Goal: Task Accomplishment & Management: Use online tool/utility

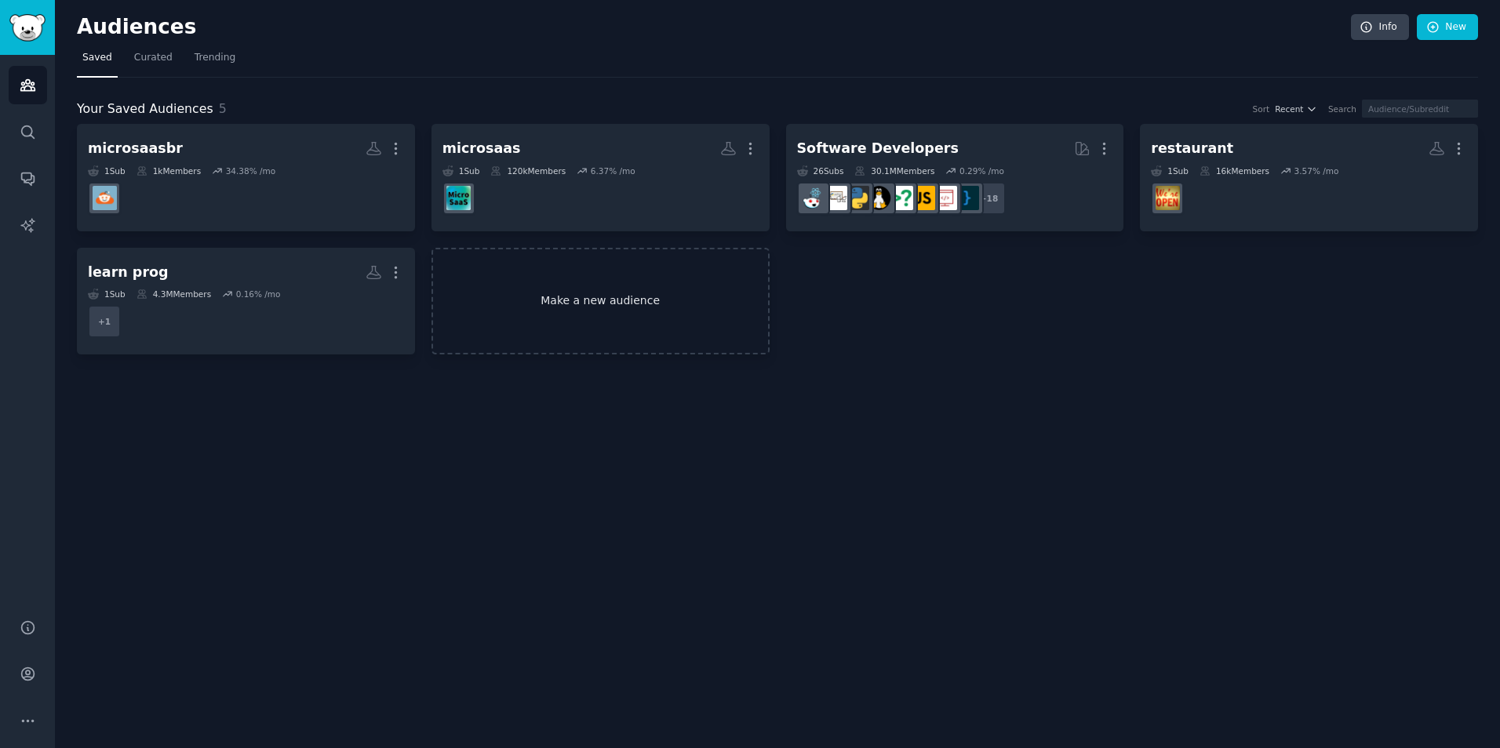
click at [599, 297] on link "Make a new audience" at bounding box center [600, 301] width 338 height 107
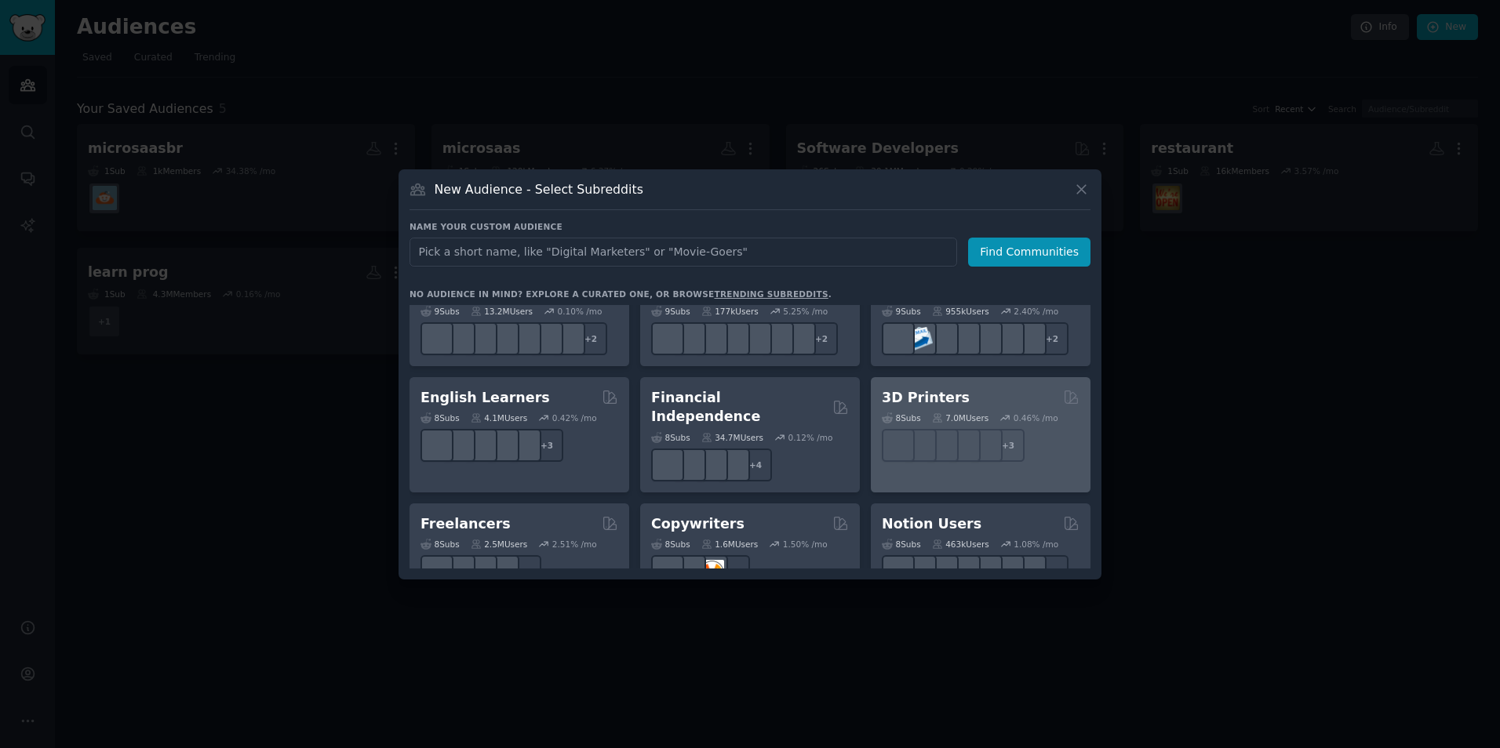
scroll to position [863, 0]
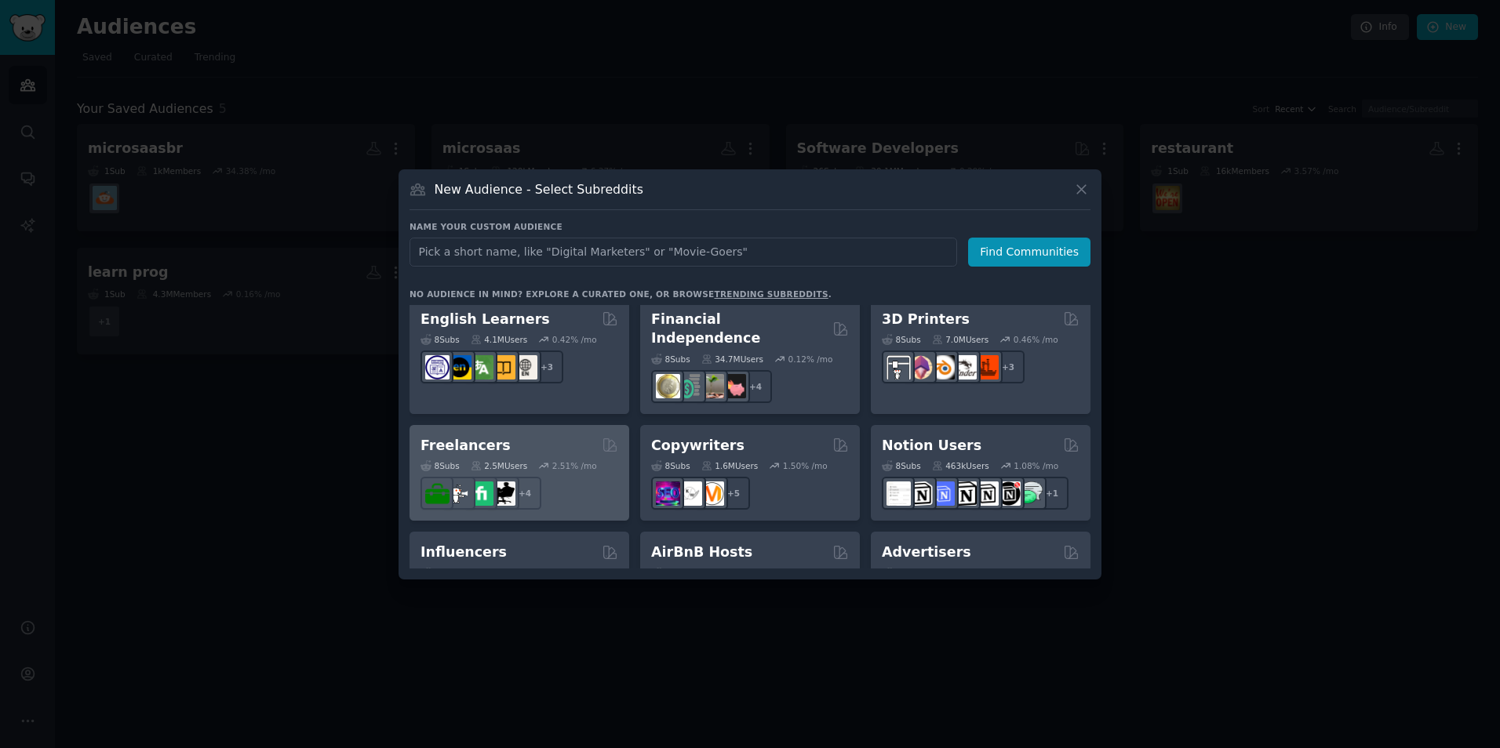
click at [557, 436] on div "Freelancers Curated by GummySearch" at bounding box center [519, 446] width 198 height 20
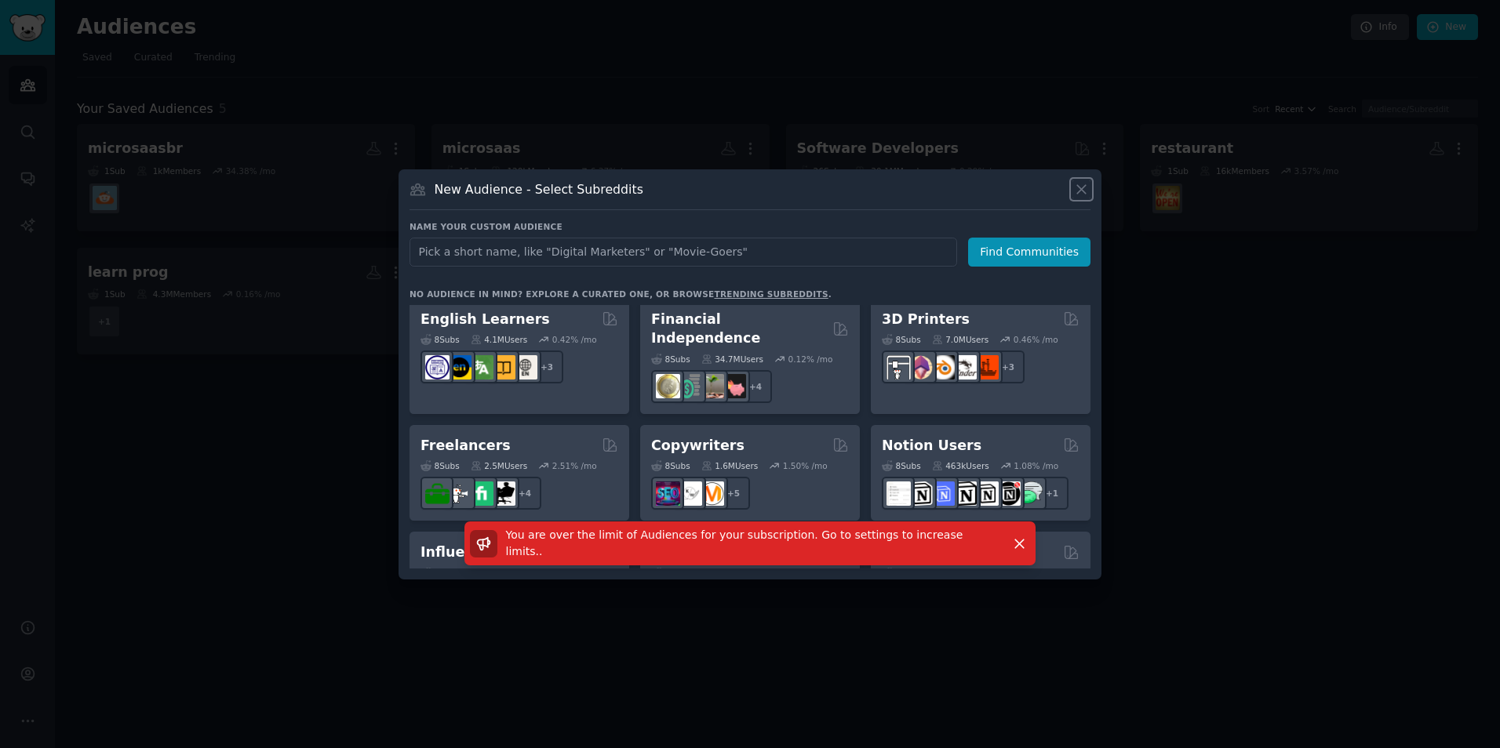
click at [1086, 189] on icon at bounding box center [1081, 189] width 16 height 16
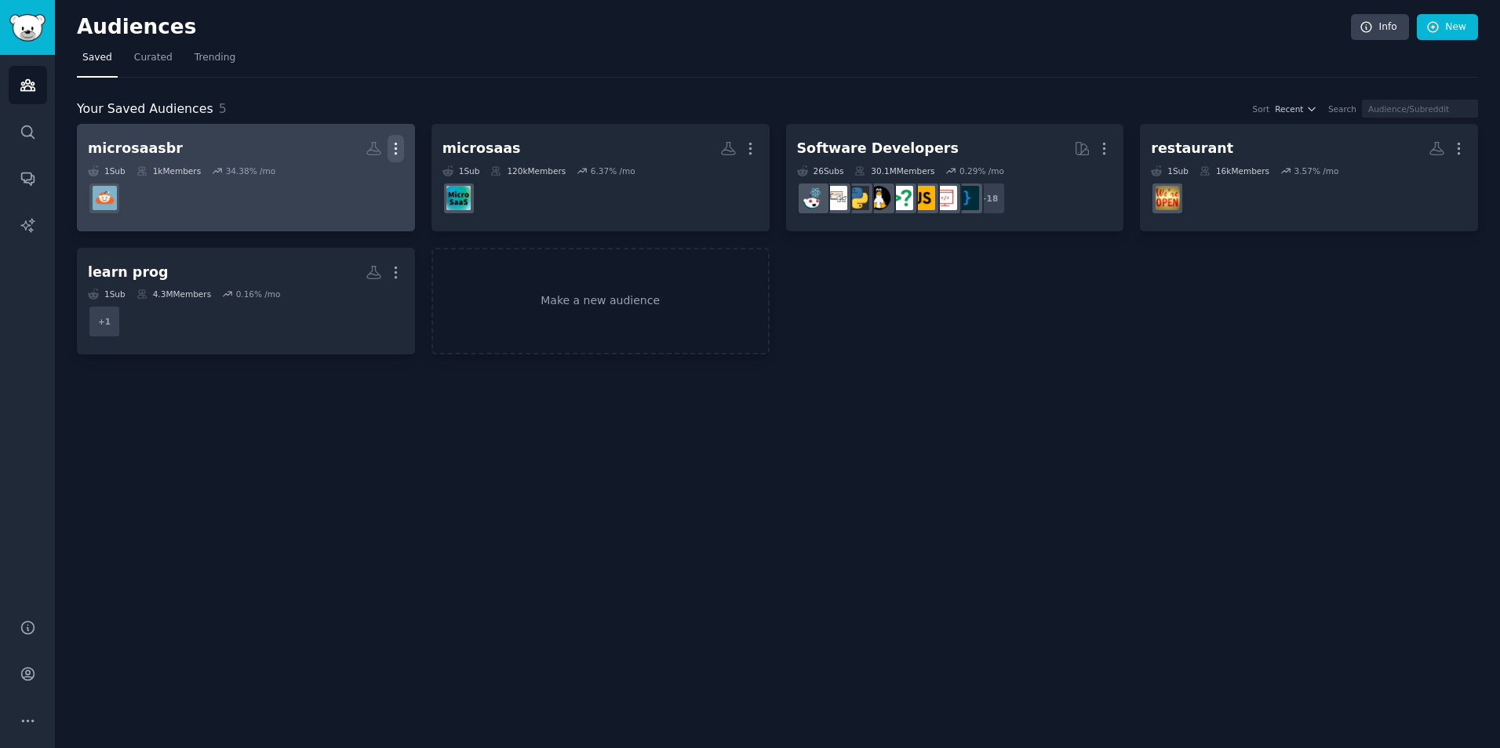
click at [402, 146] on icon "button" at bounding box center [396, 148] width 16 height 16
click at [354, 187] on p "Delete" at bounding box center [353, 181] width 36 height 16
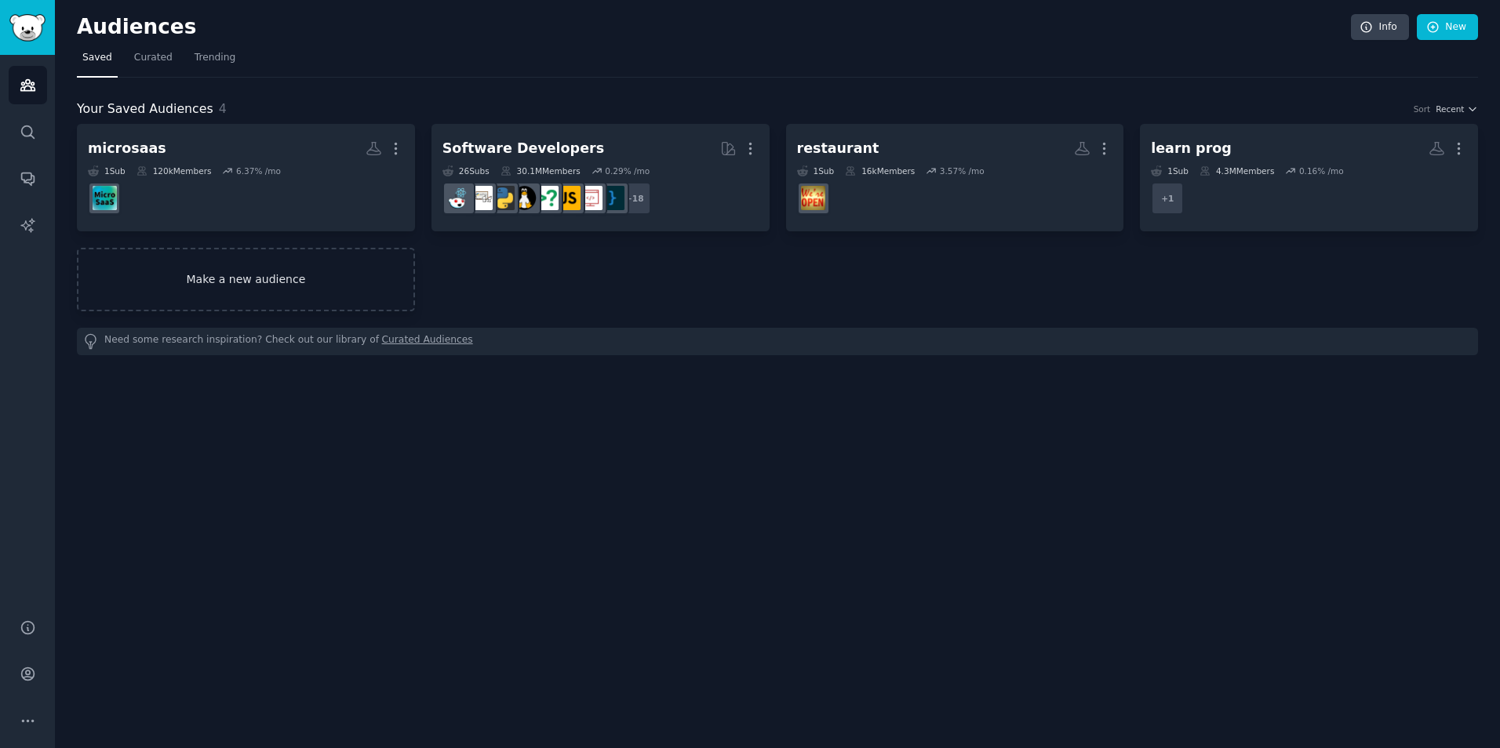
click at [337, 300] on link "Make a new audience" at bounding box center [246, 280] width 338 height 64
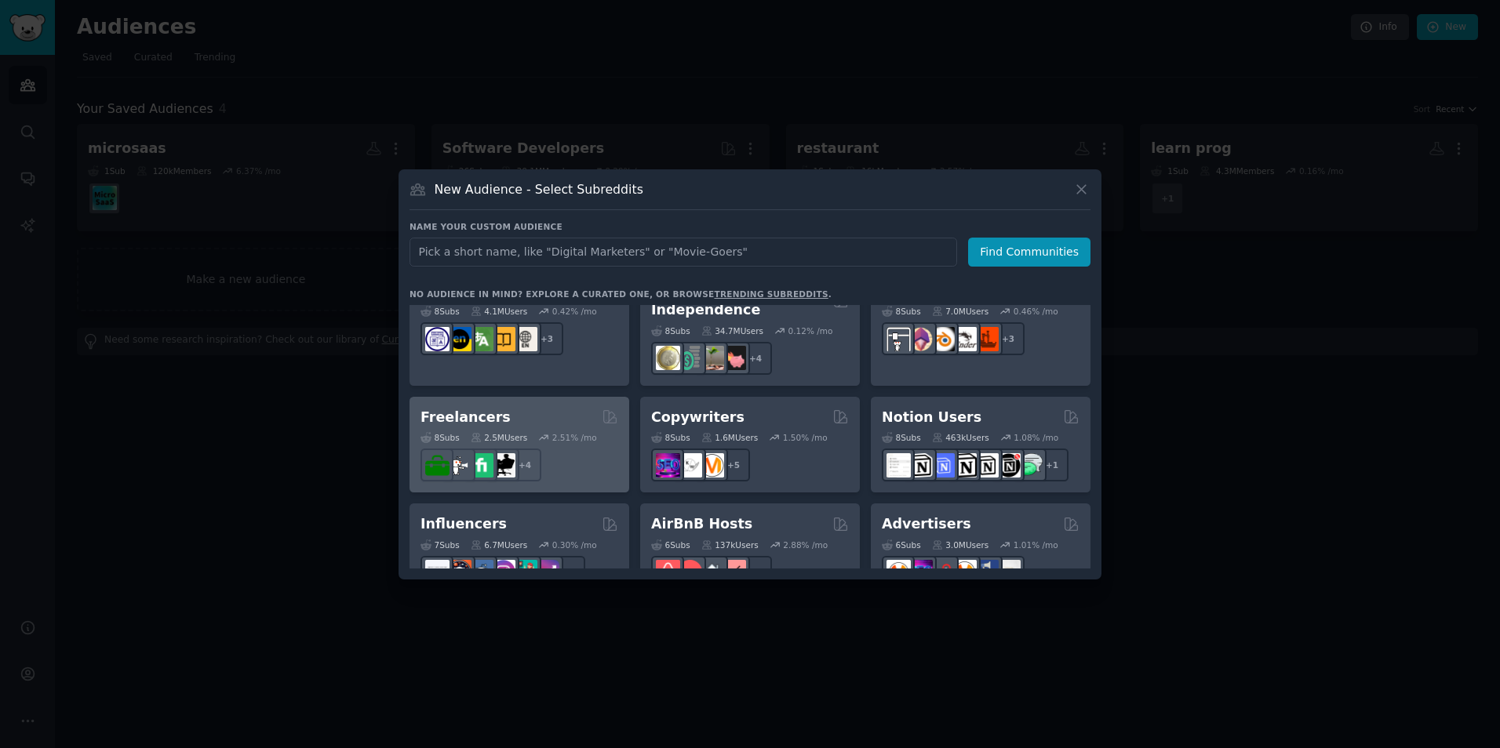
scroll to position [863, 0]
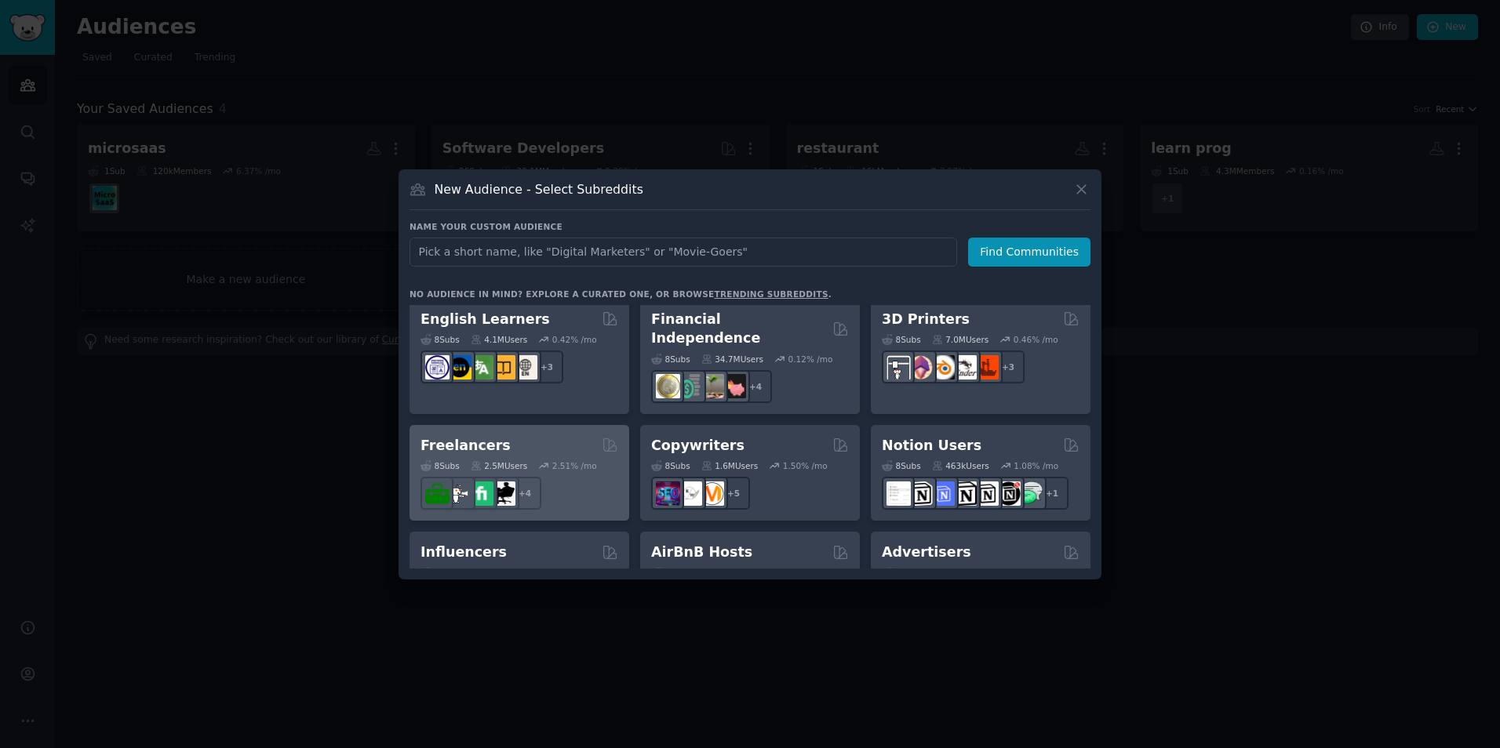
click at [542, 457] on div "8 Sub s 2.5M Users 2.51 % /mo + 4" at bounding box center [519, 482] width 198 height 55
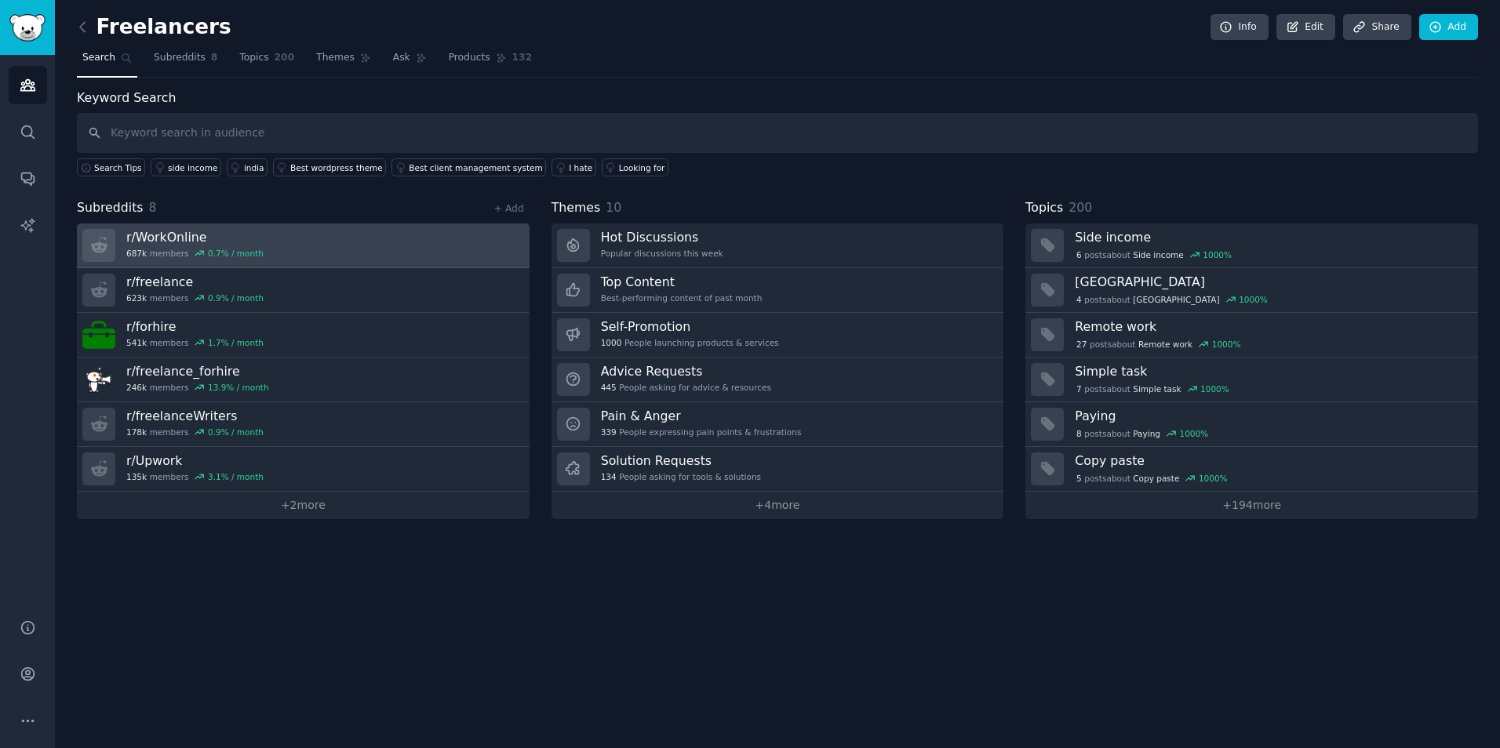
click at [217, 242] on h3 "r/ WorkOnline" at bounding box center [194, 237] width 137 height 16
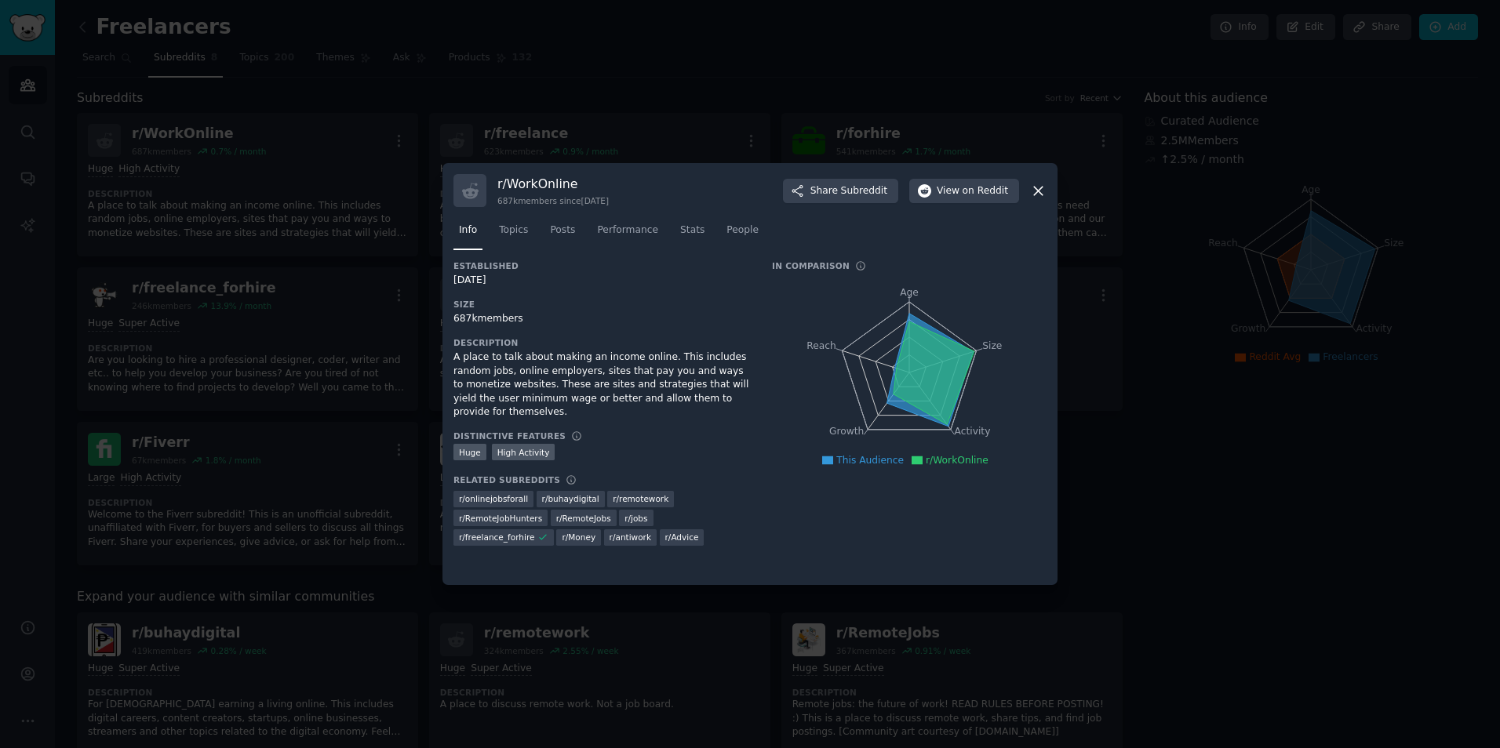
click at [1035, 191] on icon at bounding box center [1038, 191] width 16 height 16
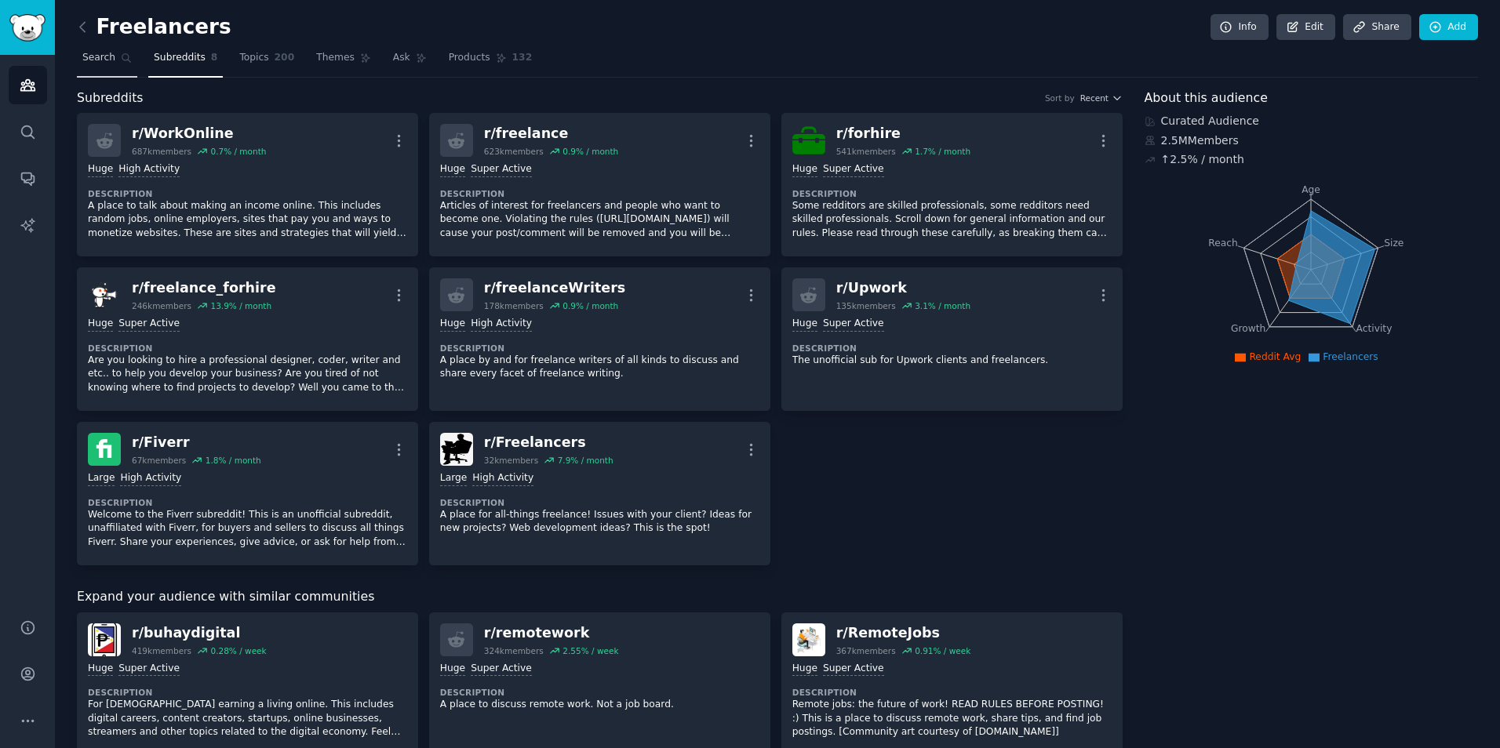
click at [83, 65] on link "Search" at bounding box center [107, 61] width 60 height 32
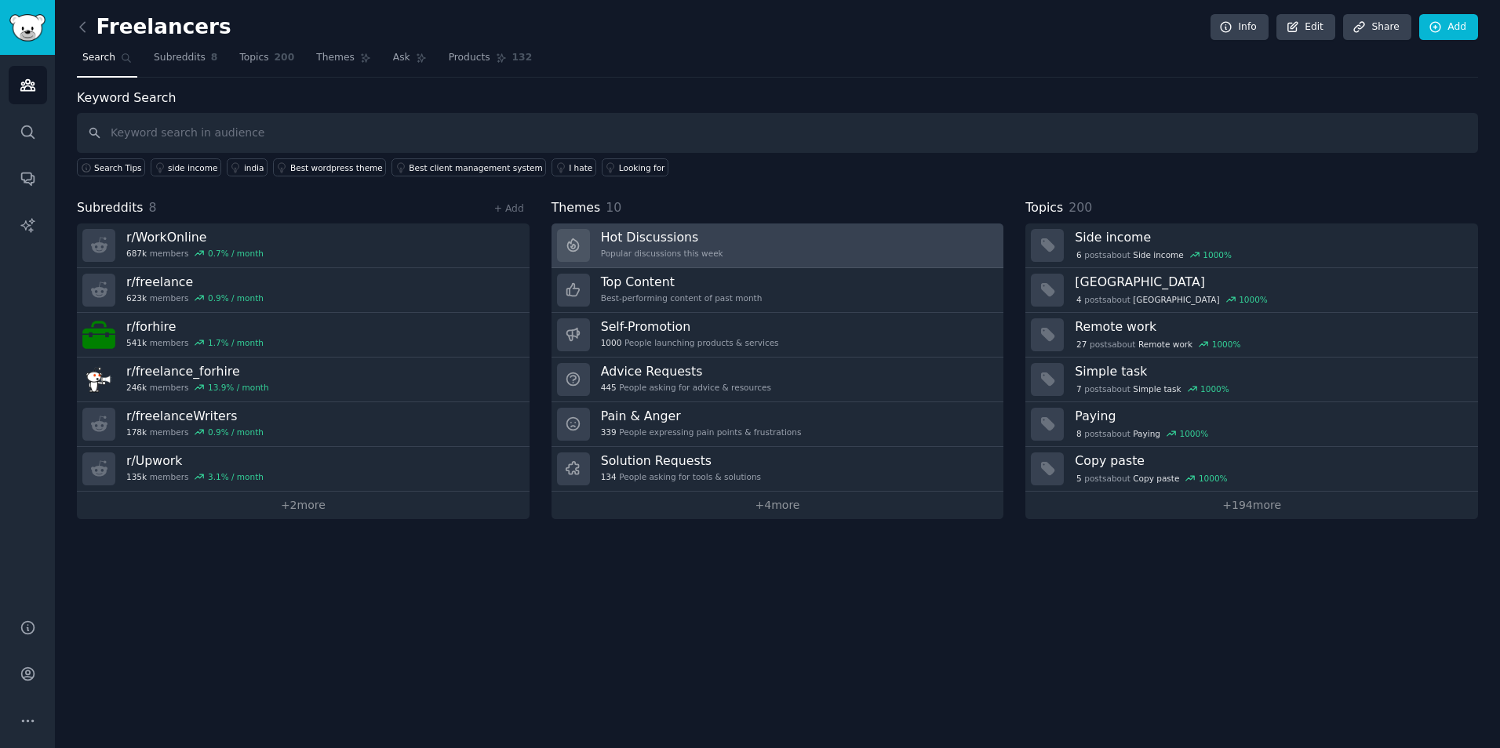
click at [713, 248] on link "Hot Discussions Popular discussions this week" at bounding box center [777, 246] width 453 height 45
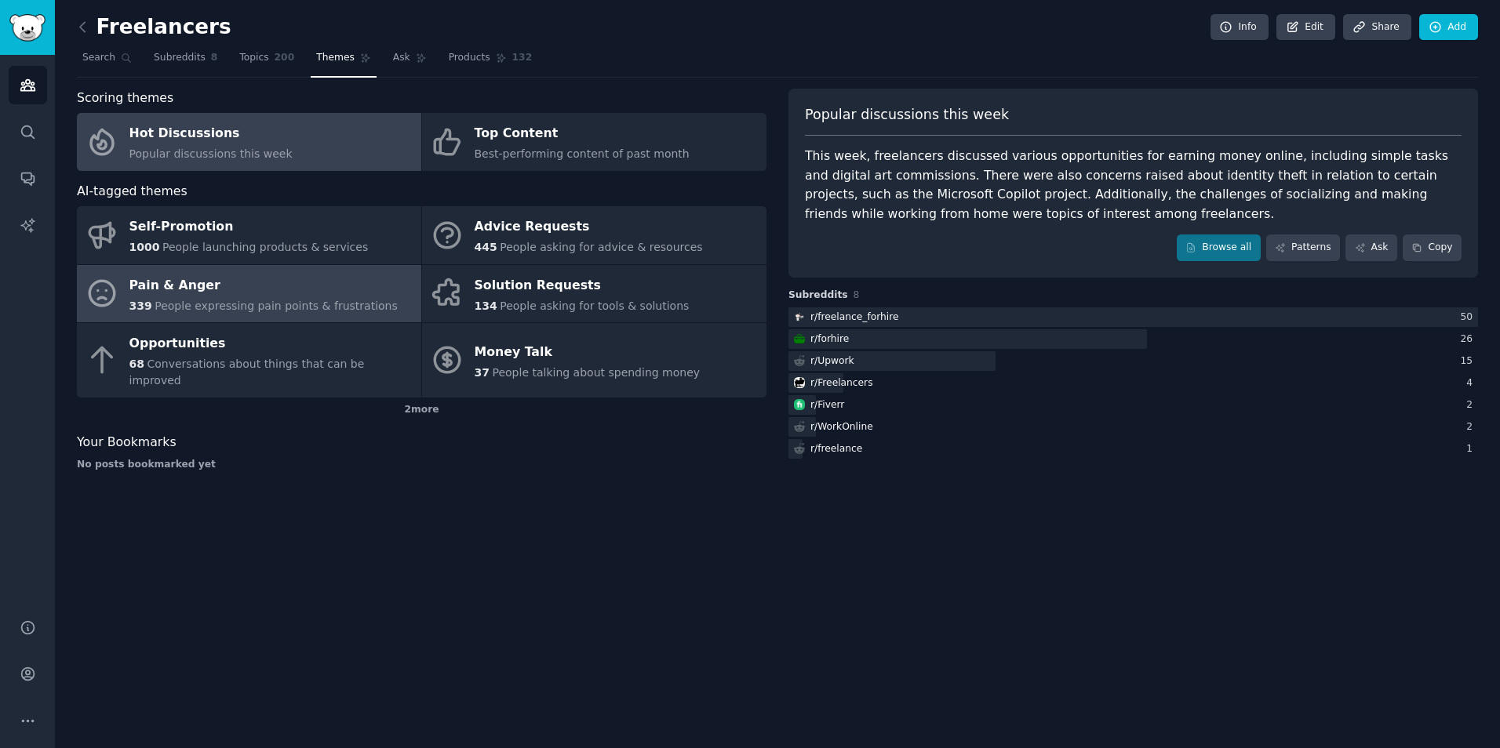
click at [238, 308] on span "People expressing pain points & frustrations" at bounding box center [276, 306] width 243 height 13
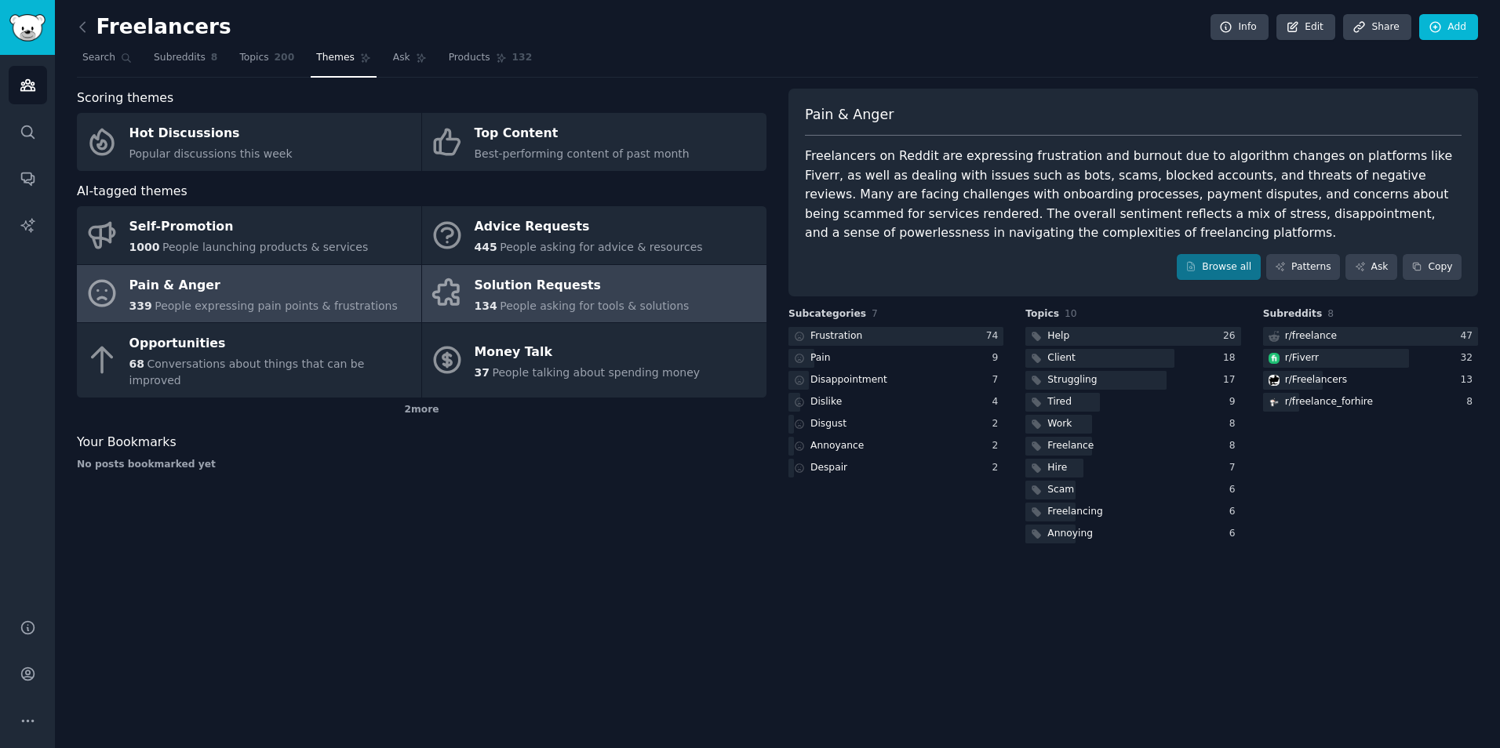
click at [512, 298] on div "134 People asking for tools & solutions" at bounding box center [582, 306] width 215 height 16
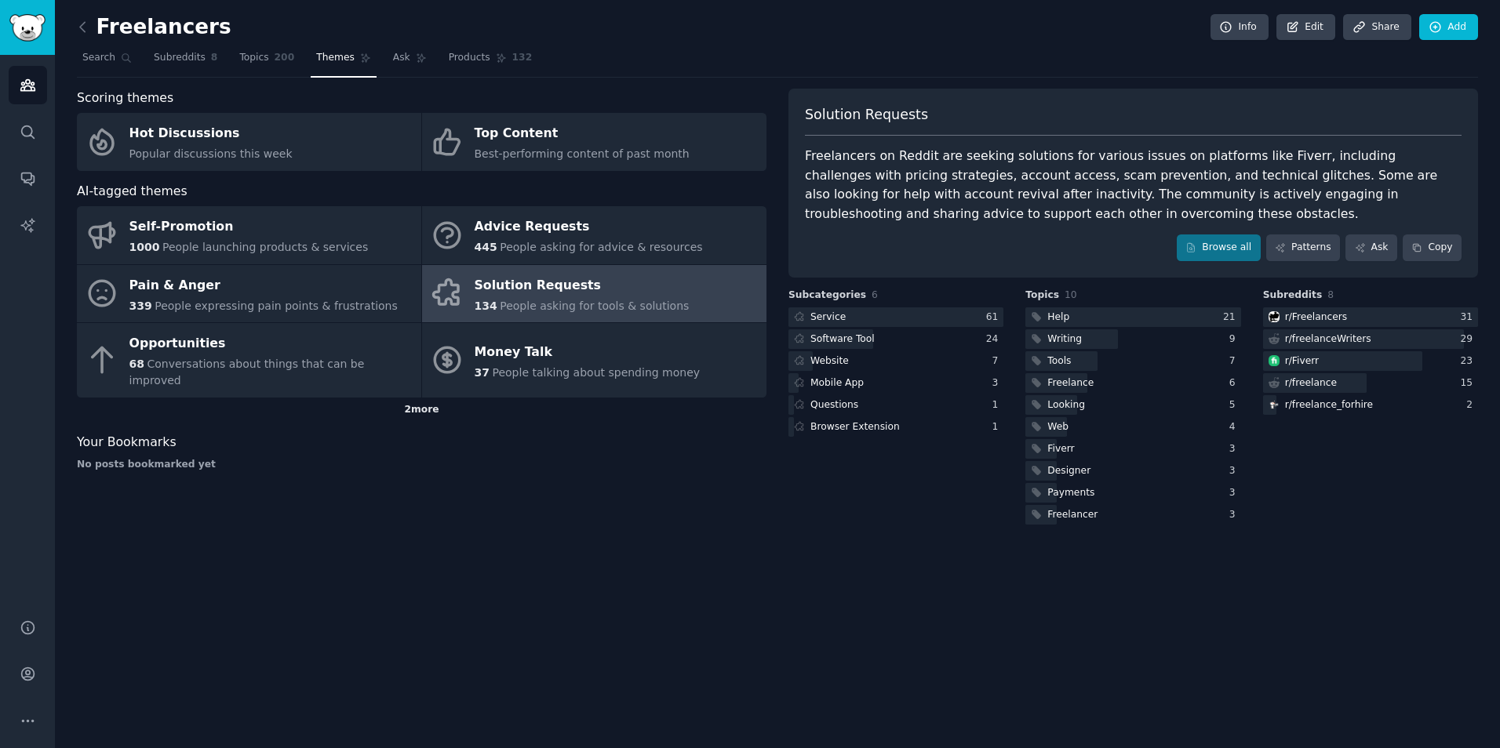
click at [436, 398] on div "2 more" at bounding box center [422, 410] width 690 height 25
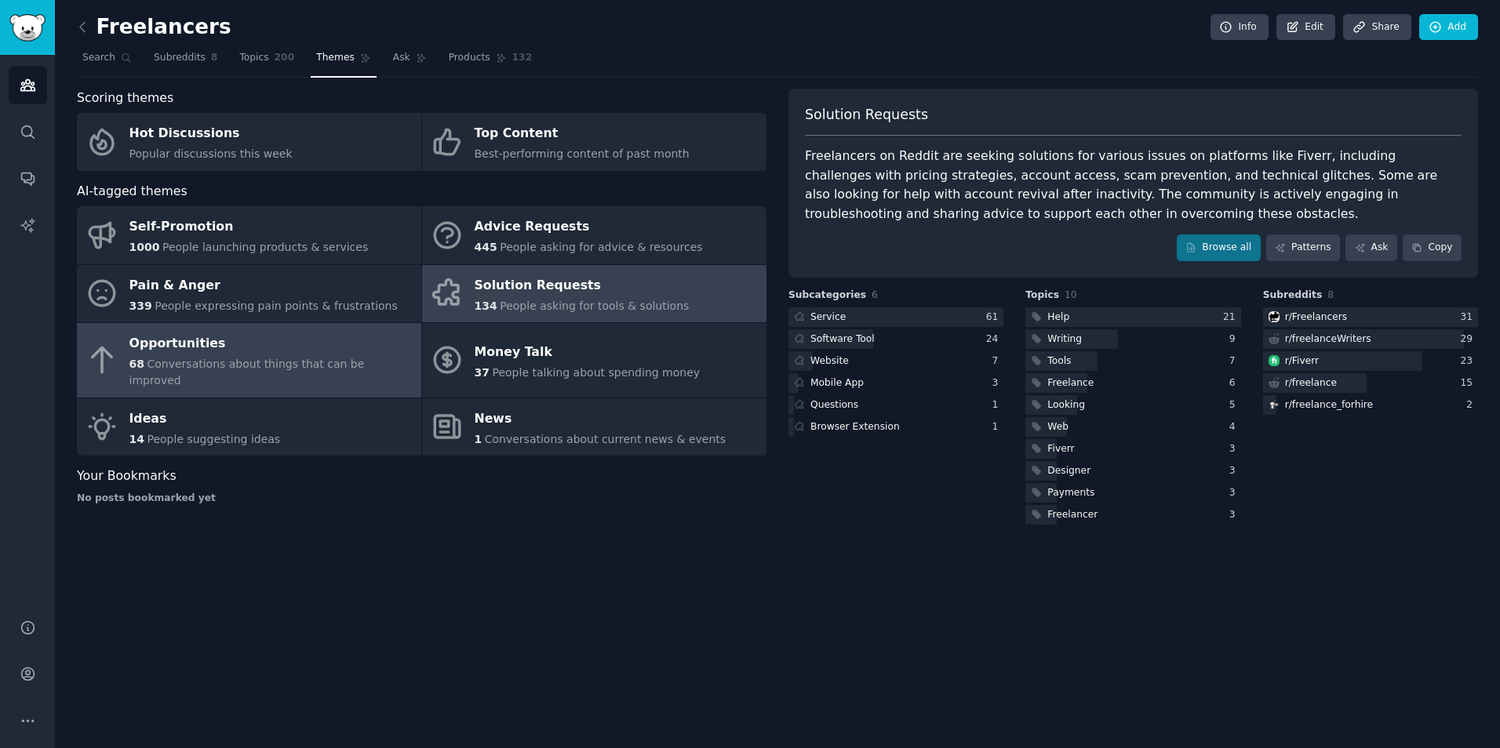
click at [264, 358] on span "Conversations about things that can be improved" at bounding box center [246, 372] width 235 height 29
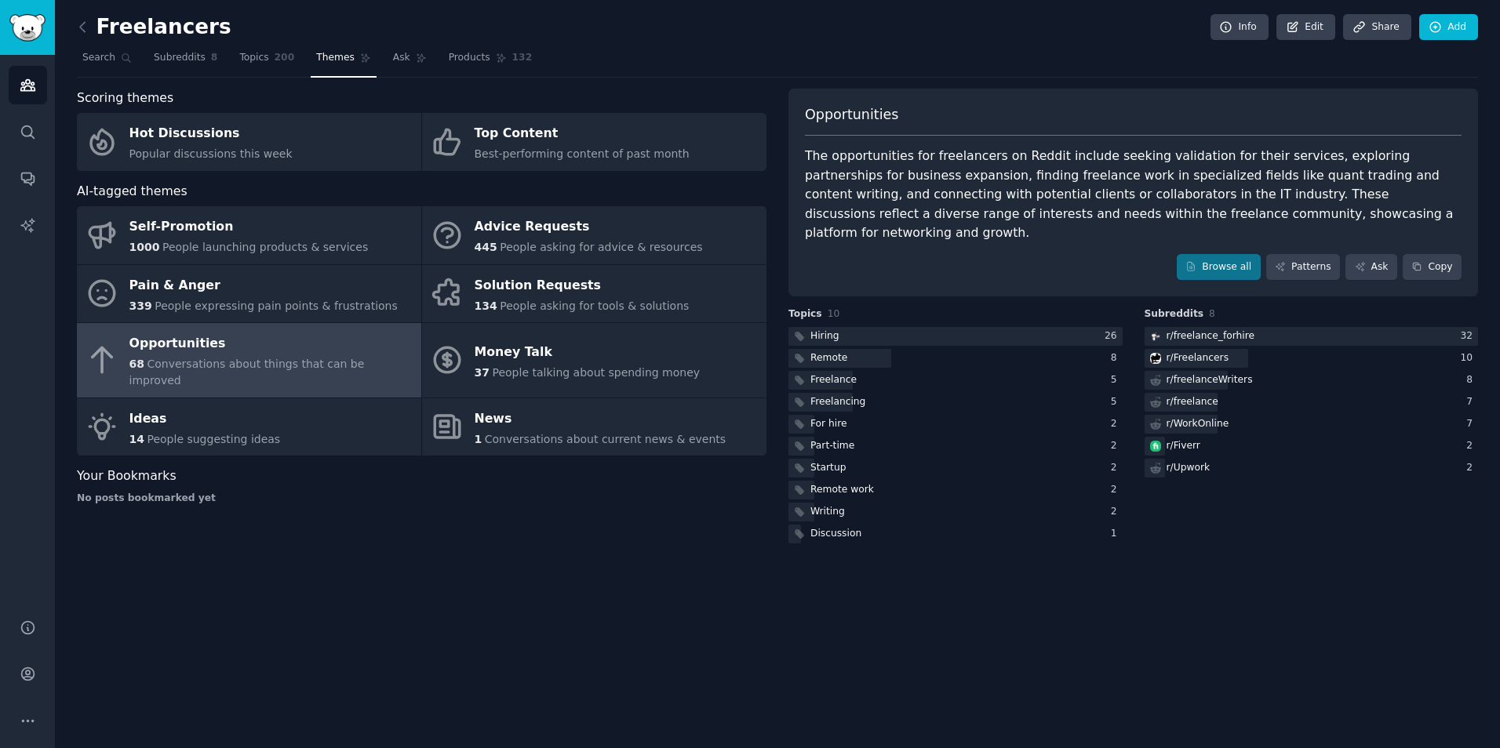
click at [937, 209] on div "The opportunities for freelancers on Reddit include seeking validation for thei…" at bounding box center [1133, 195] width 657 height 96
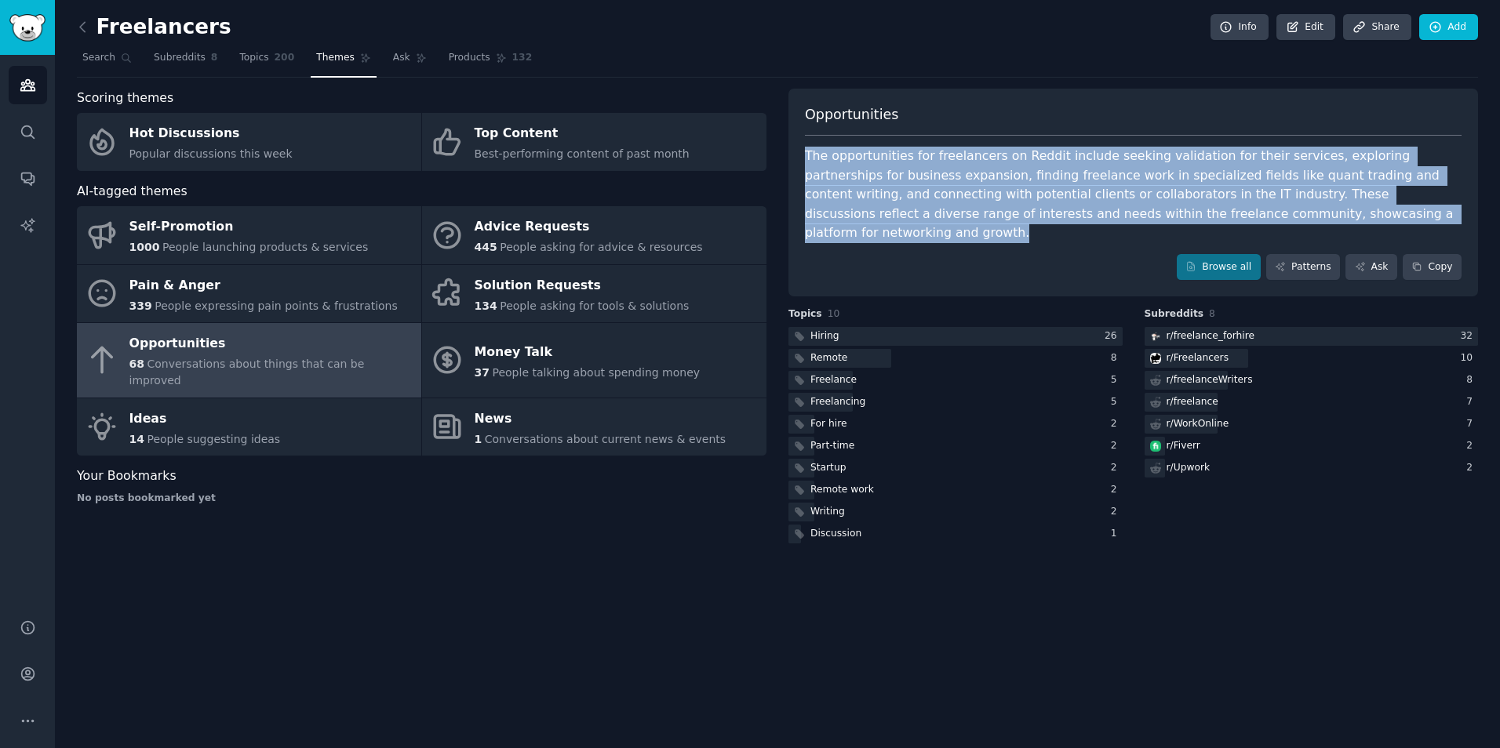
click at [937, 209] on div "The opportunities for freelancers on Reddit include seeking validation for thei…" at bounding box center [1133, 195] width 657 height 96
drag, startPoint x: 937, startPoint y: 209, endPoint x: 952, endPoint y: 238, distance: 32.6
click at [952, 254] on div "Browse all Patterns Ask Copy" at bounding box center [1133, 267] width 657 height 27
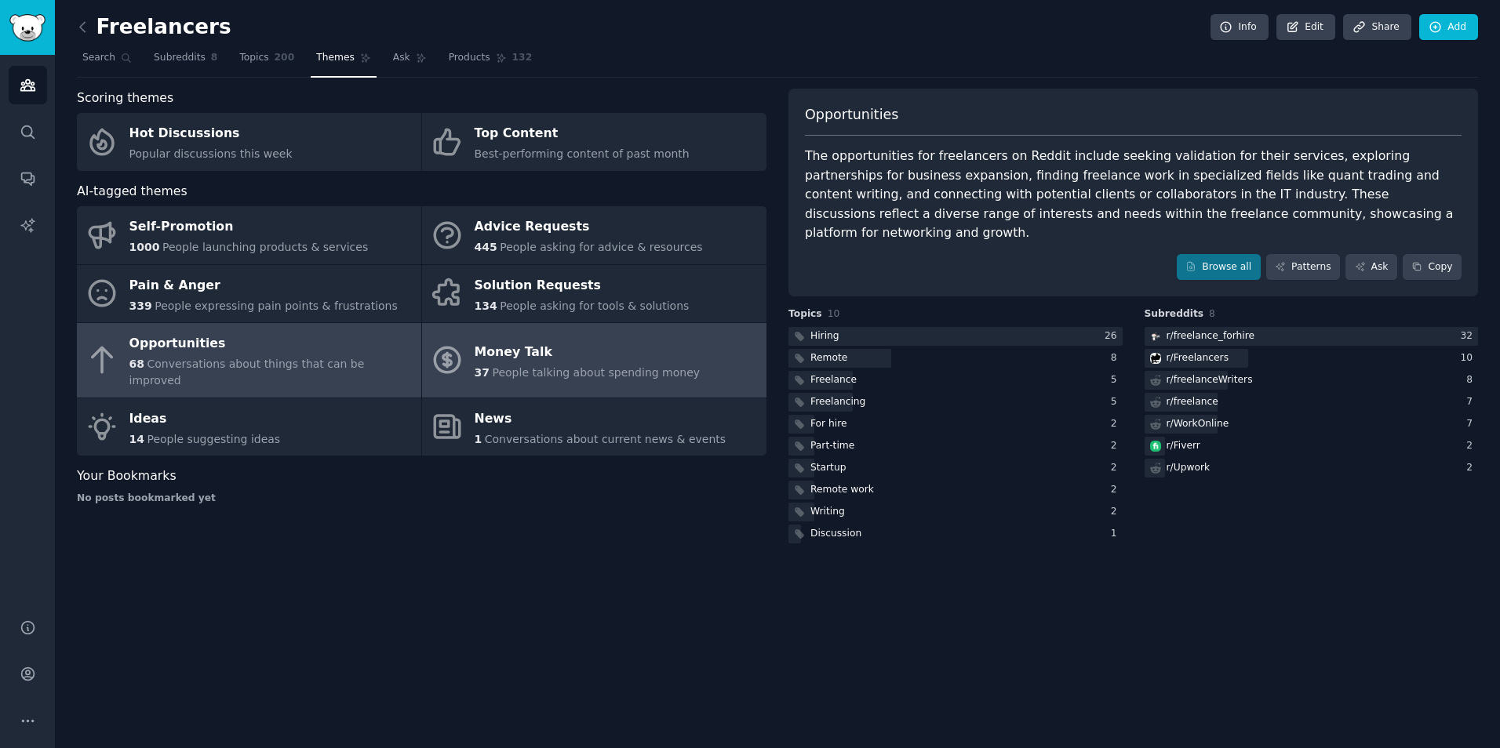
click at [574, 344] on div "Money Talk" at bounding box center [588, 352] width 226 height 25
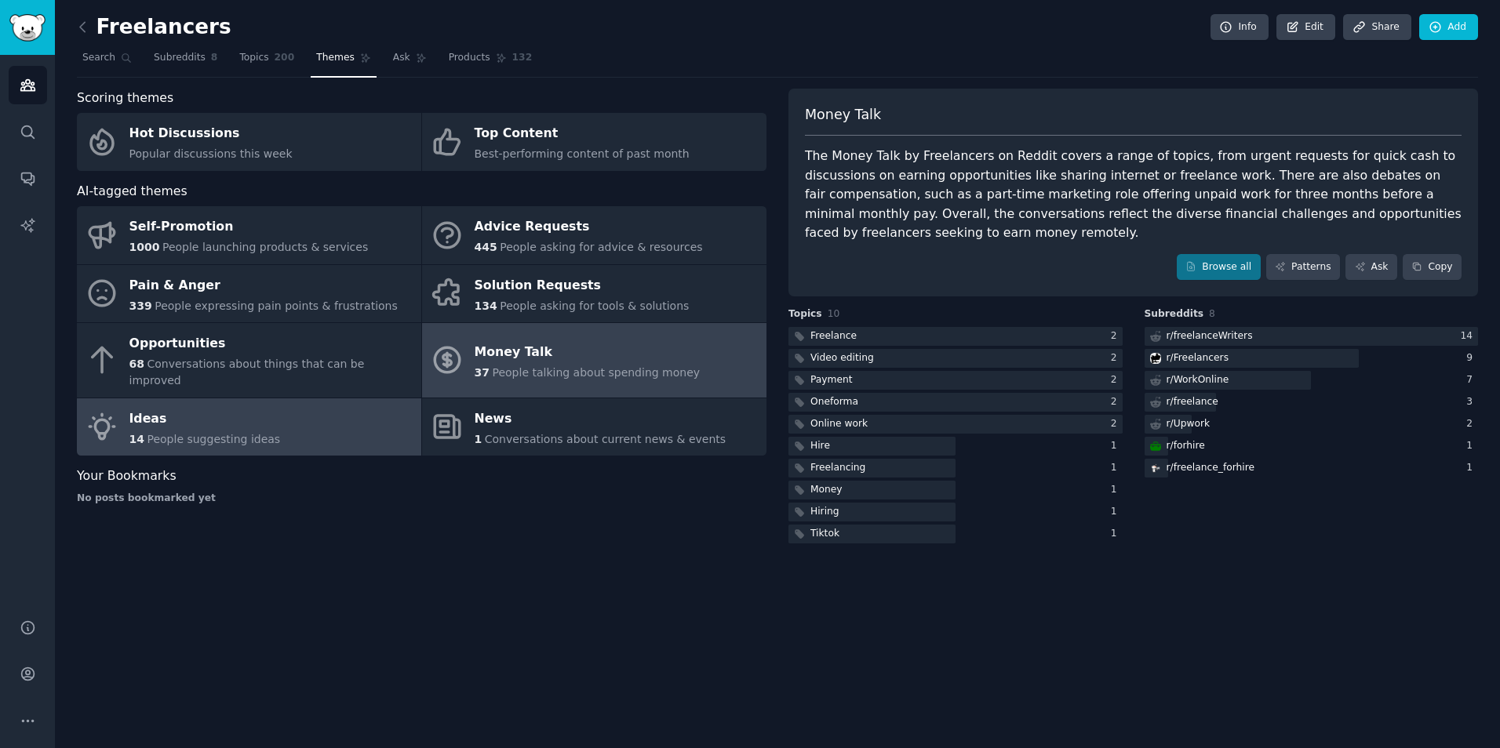
click at [174, 433] on span "People suggesting ideas" at bounding box center [213, 439] width 133 height 13
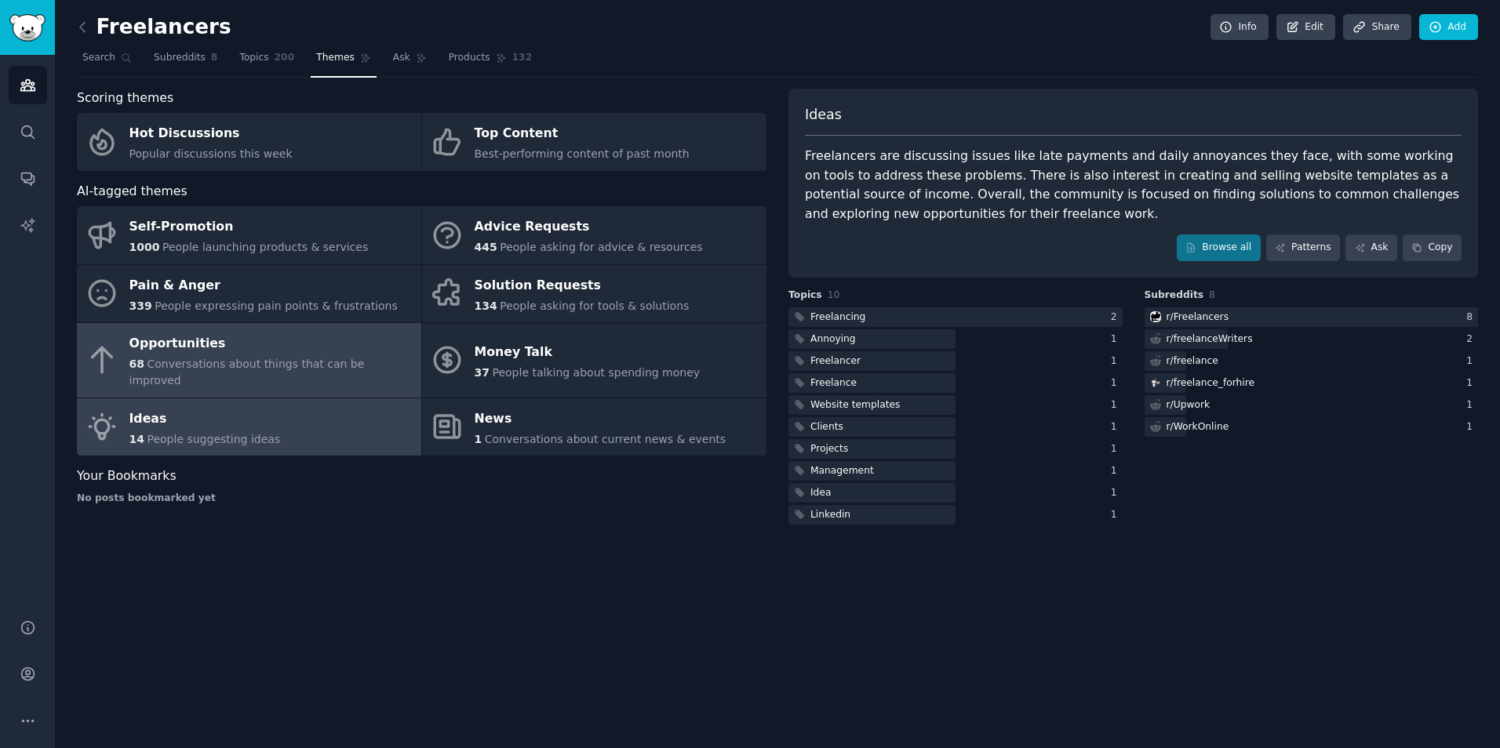
click at [256, 337] on div "Opportunities" at bounding box center [271, 344] width 284 height 25
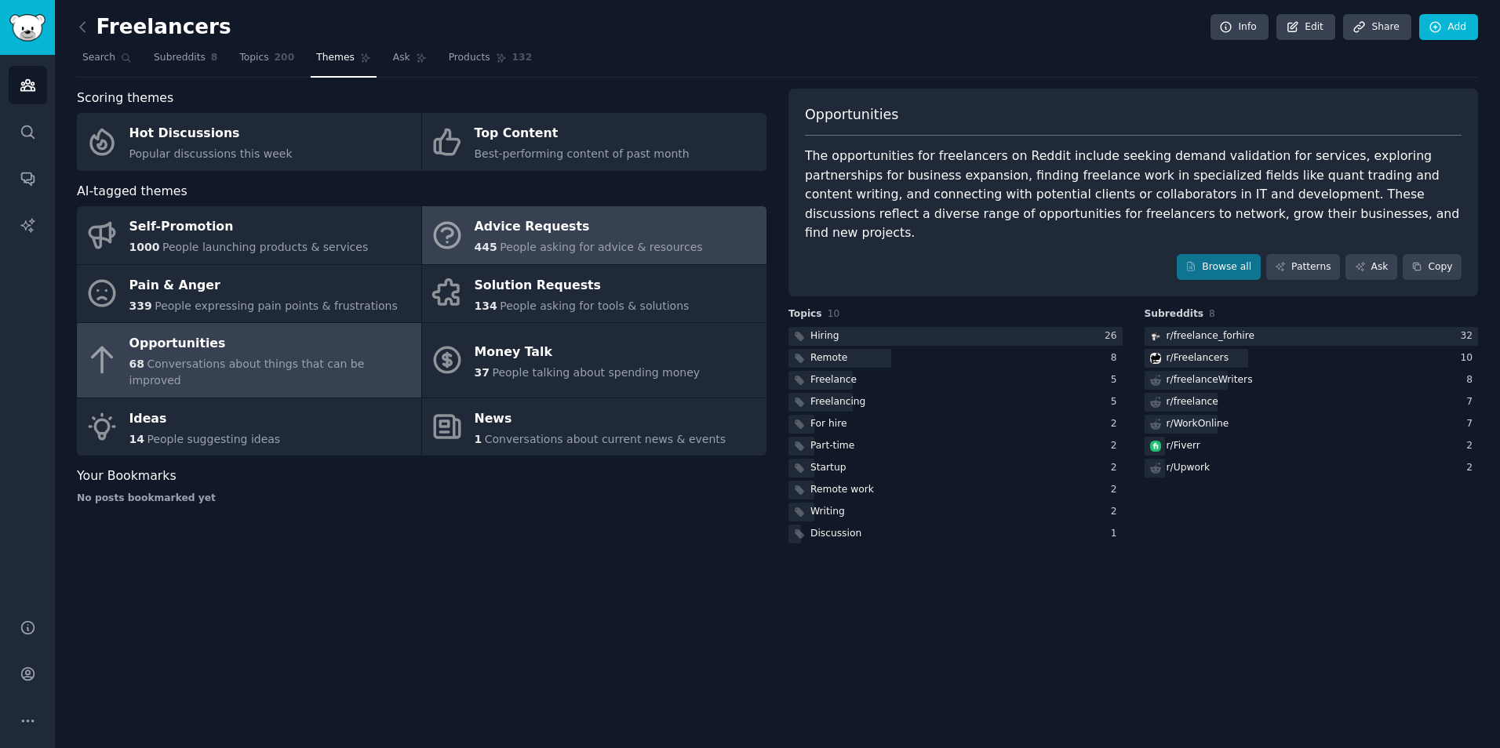
click at [501, 237] on div "Advice Requests" at bounding box center [589, 227] width 228 height 25
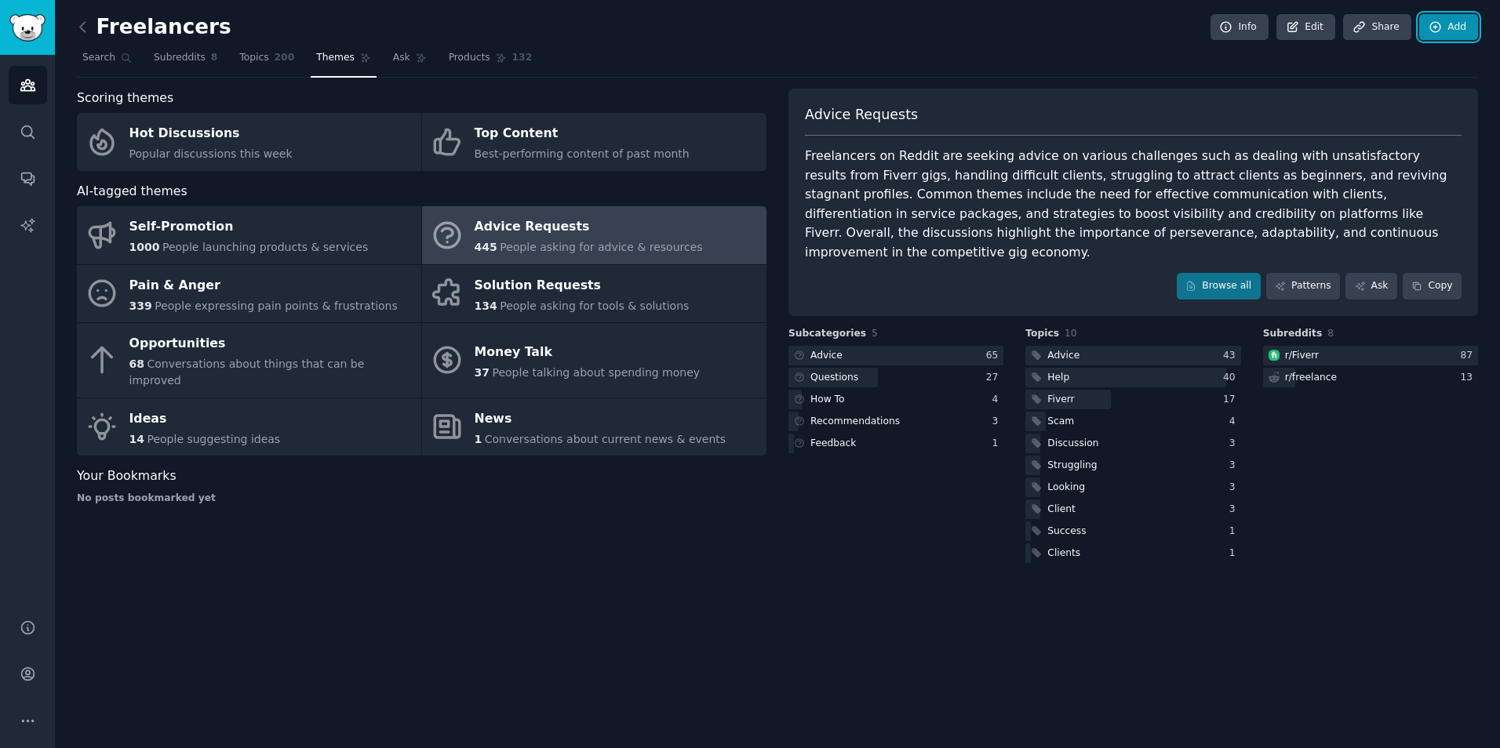
click at [1446, 15] on link "Add" at bounding box center [1448, 27] width 59 height 27
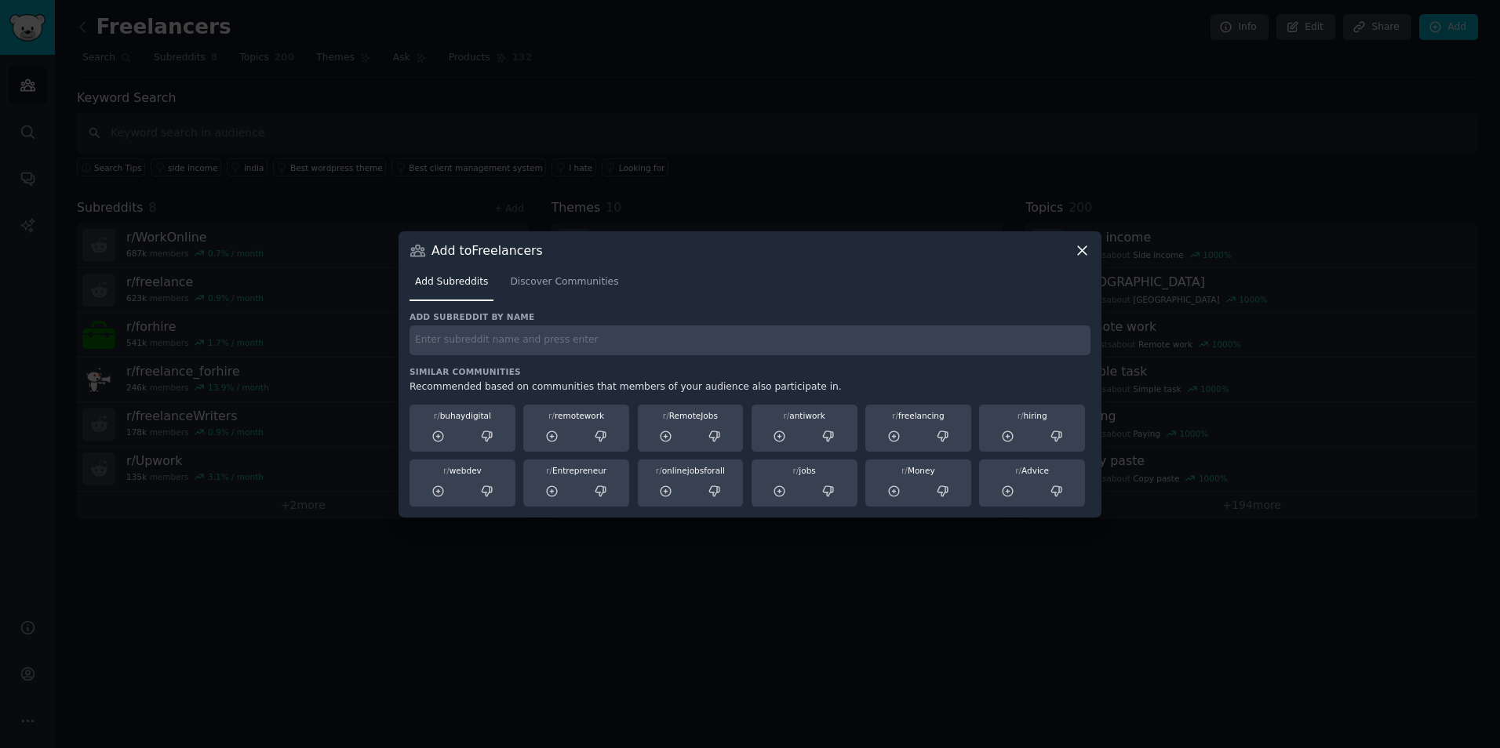
click at [1086, 257] on icon at bounding box center [1082, 250] width 16 height 16
click at [1078, 264] on div "Add Subreddits Discover Communities" at bounding box center [749, 285] width 681 height 53
click at [1079, 252] on icon at bounding box center [1082, 250] width 16 height 16
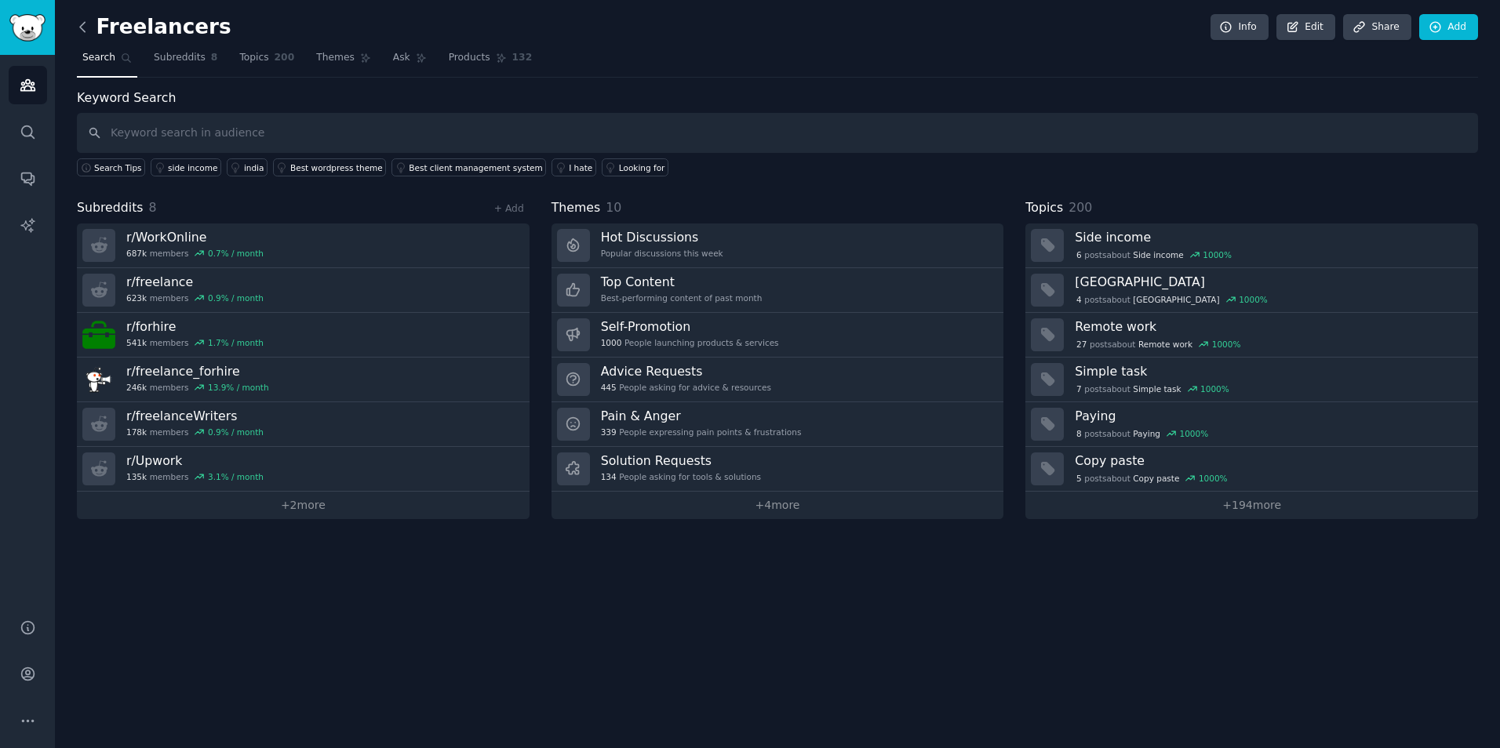
click at [89, 24] on icon at bounding box center [83, 27] width 16 height 16
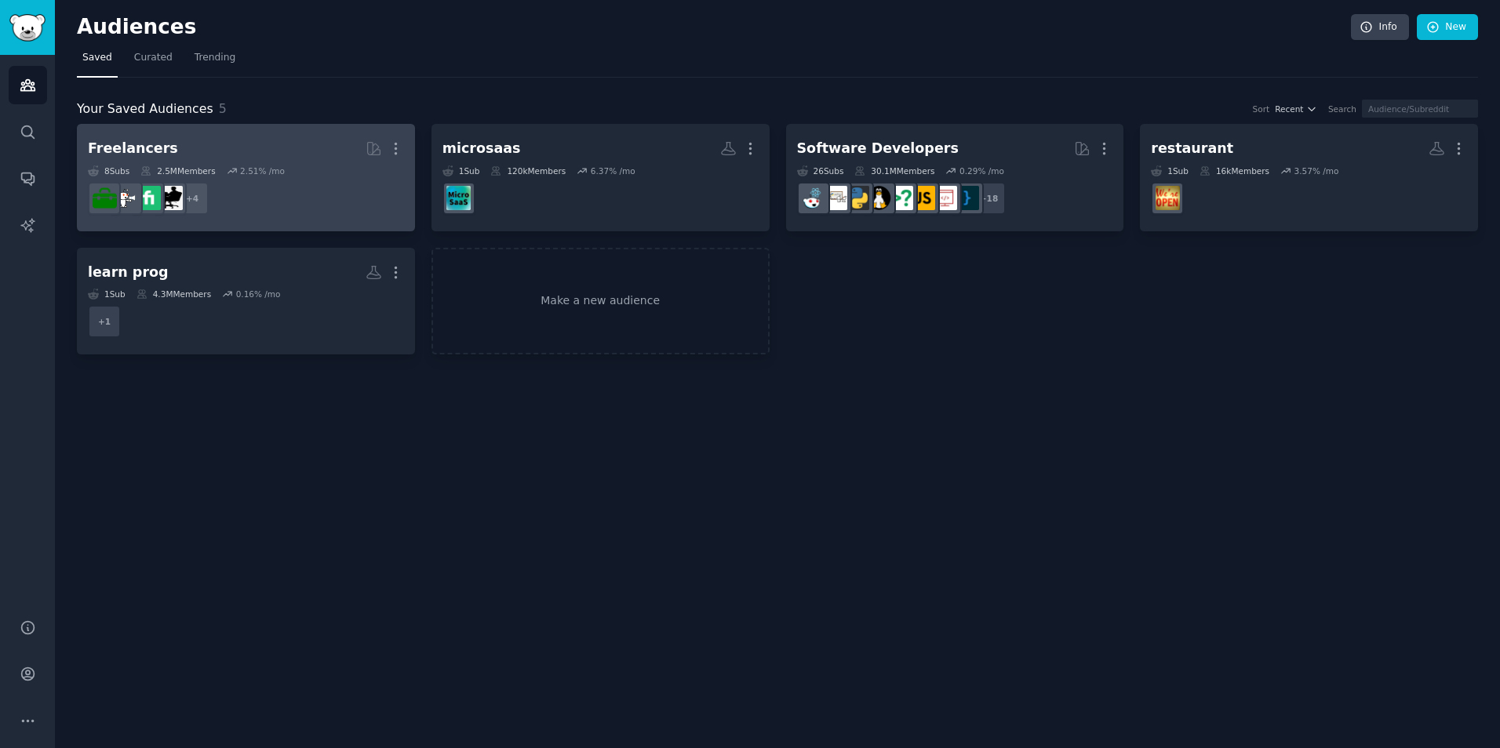
click at [406, 151] on link "Freelancers More 8 Sub s 2.5M Members 2.51 % /mo + 4" at bounding box center [246, 177] width 338 height 107
click at [399, 143] on icon "button" at bounding box center [396, 148] width 16 height 16
click at [367, 180] on p "Delete" at bounding box center [353, 181] width 36 height 16
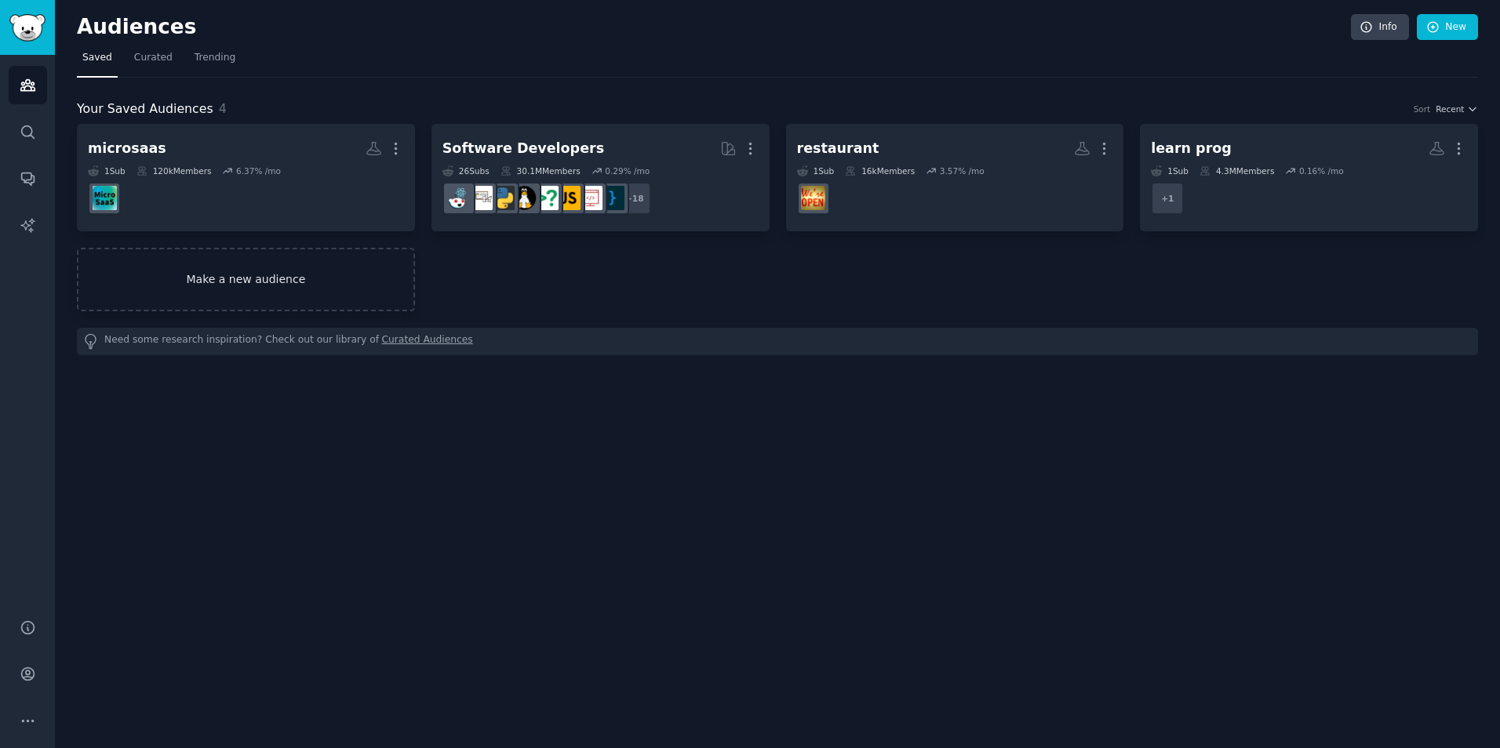
click at [313, 293] on link "Make a new audience" at bounding box center [246, 280] width 338 height 64
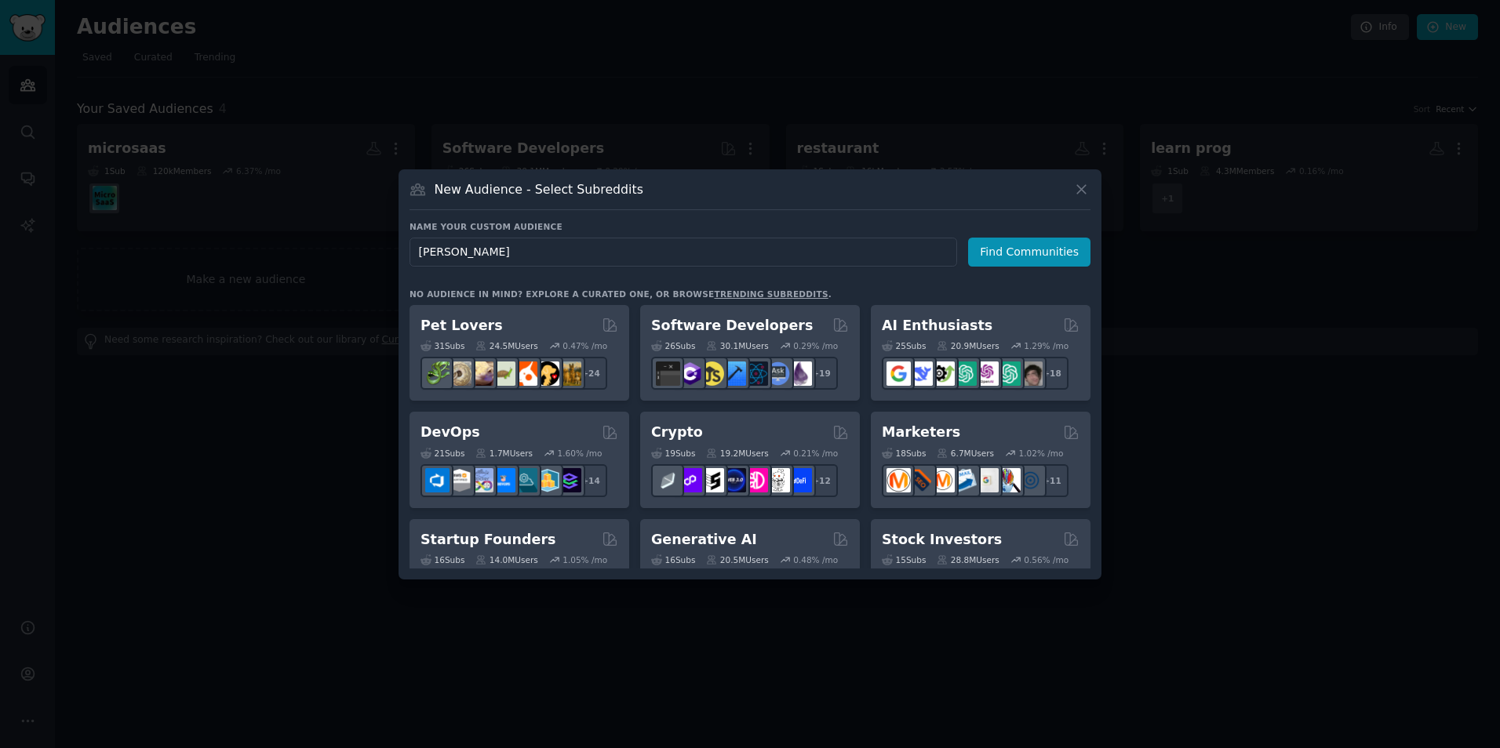
type input "mentor"
click button "Find Communities" at bounding box center [1029, 252] width 122 height 29
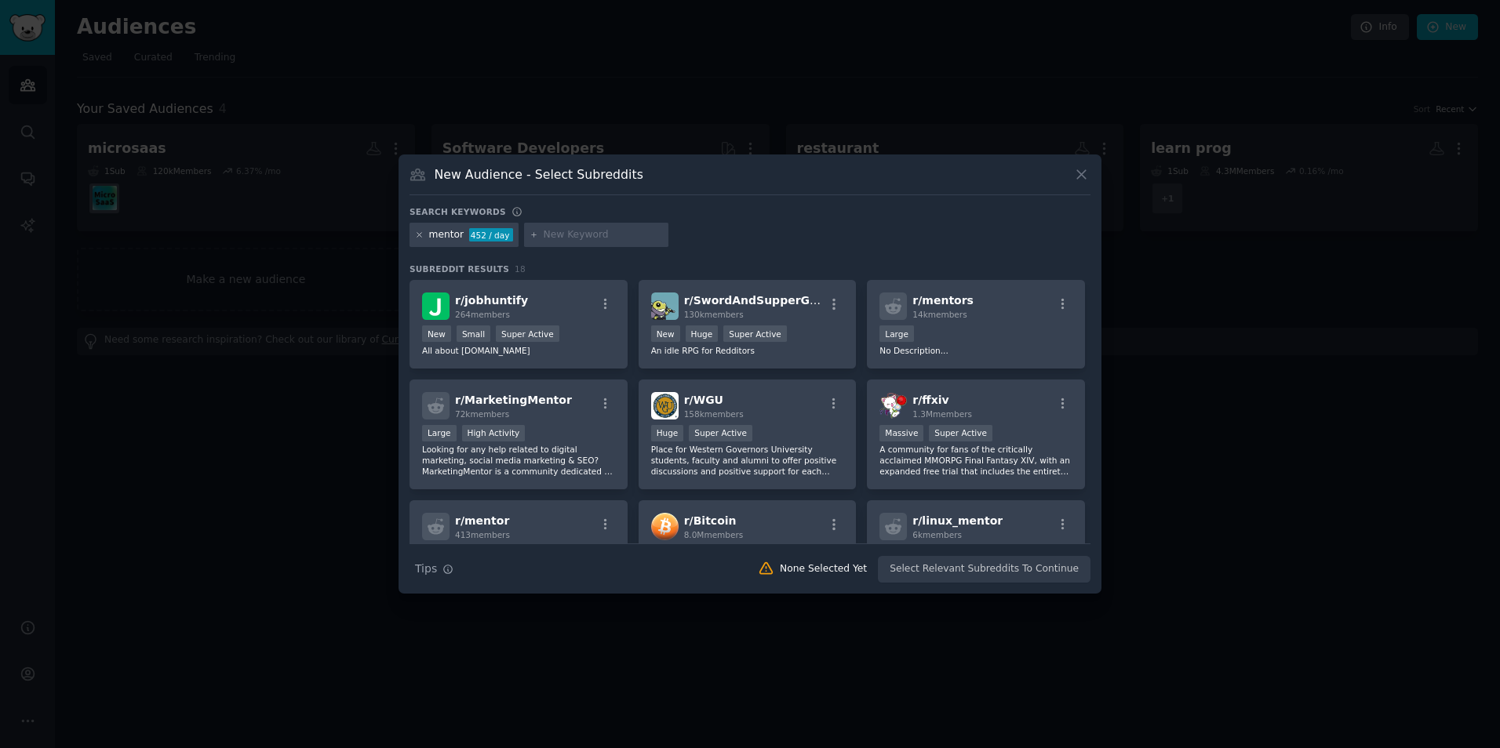
click at [419, 233] on icon at bounding box center [419, 235] width 9 height 9
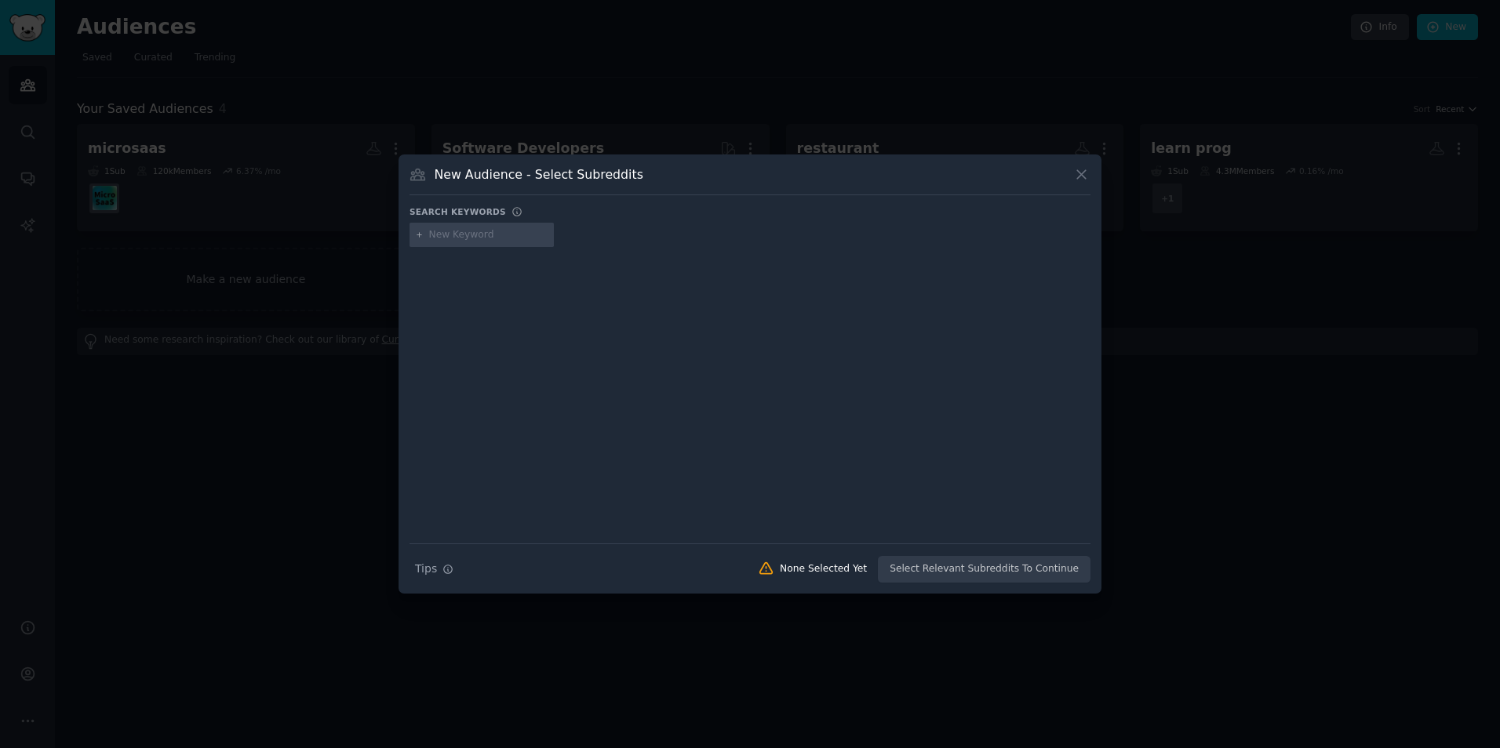
click at [492, 241] on input "text" at bounding box center [488, 235] width 119 height 14
type input "mentoring"
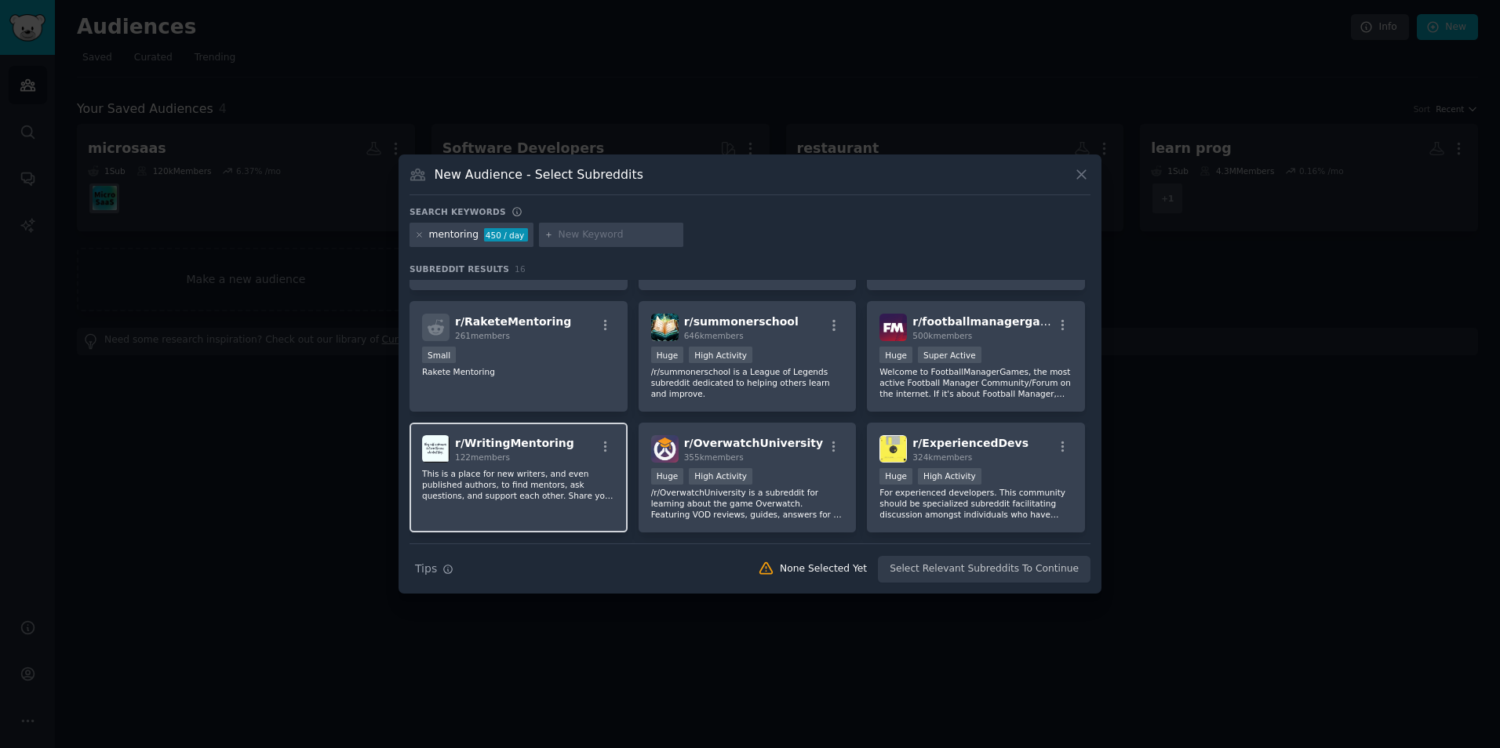
scroll to position [157, 0]
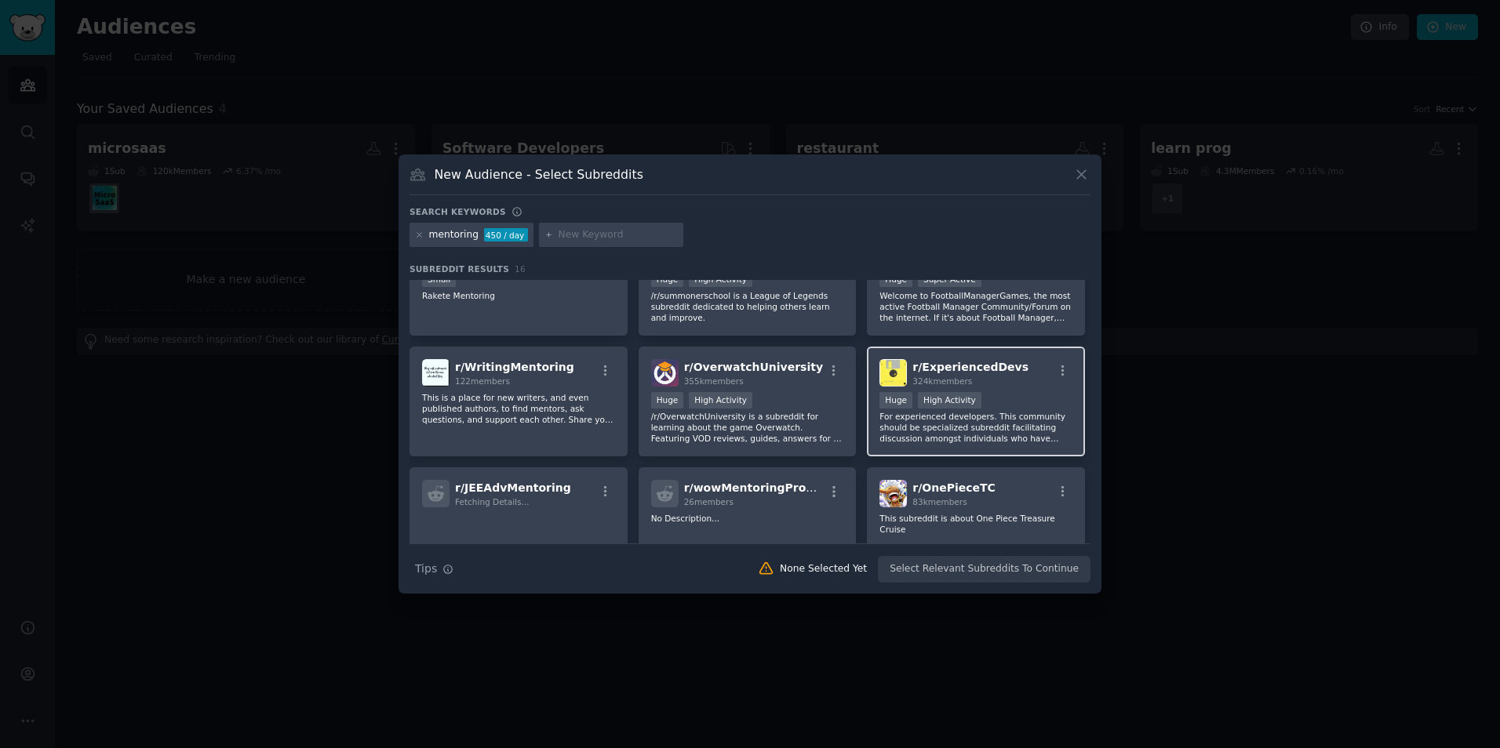
click at [1019, 392] on div "Huge High Activity" at bounding box center [975, 402] width 193 height 20
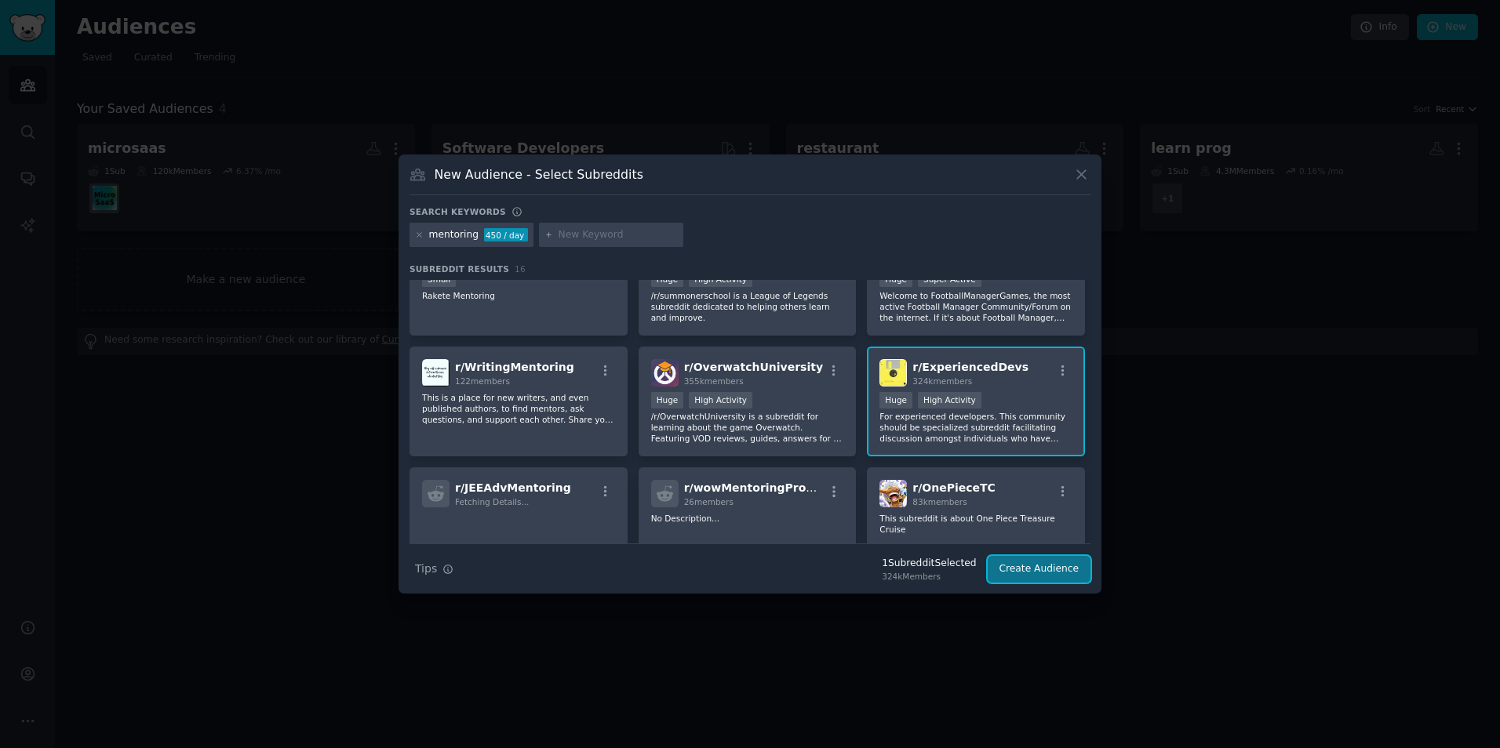
click at [1038, 572] on button "Create Audience" at bounding box center [1040, 569] width 104 height 27
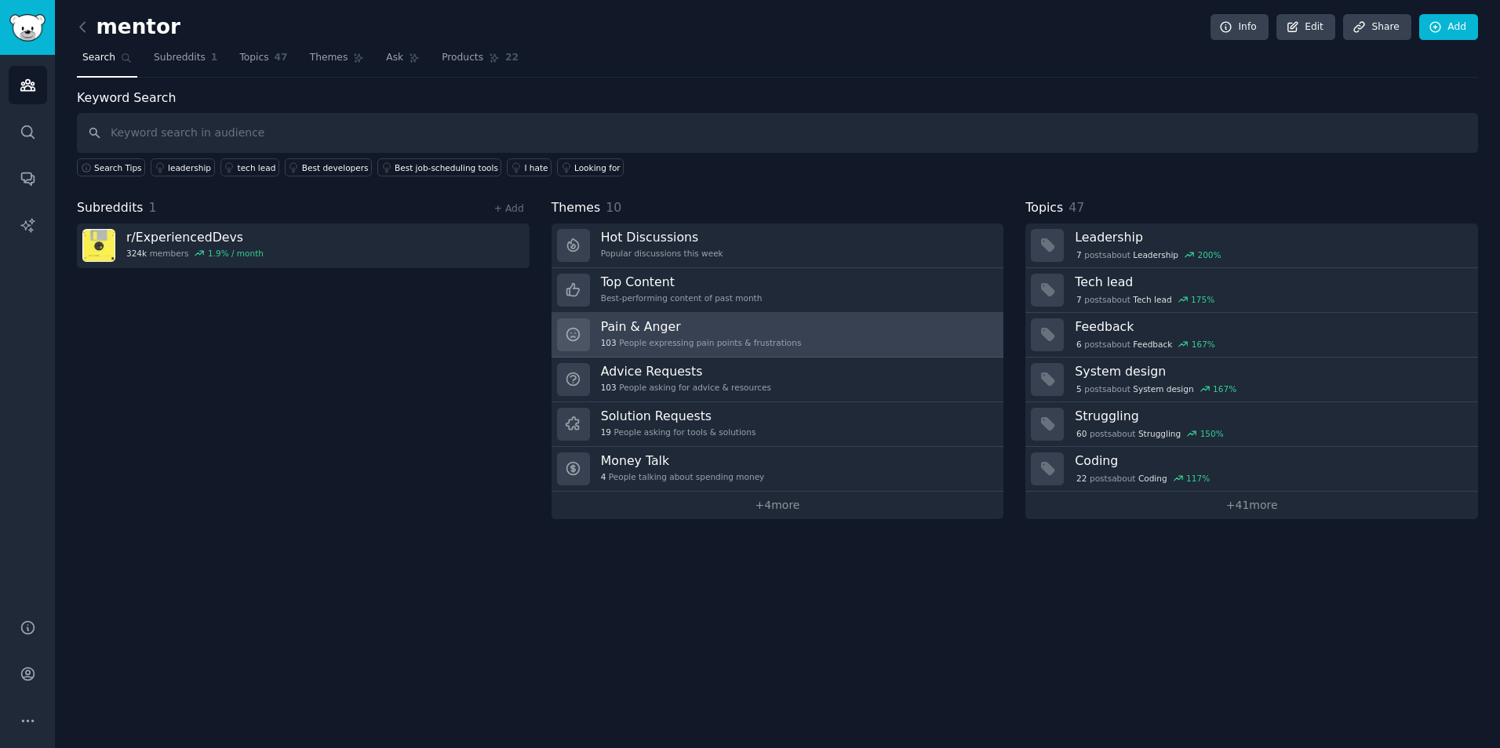
click at [697, 342] on div "103 People expressing pain points & frustrations" at bounding box center [701, 342] width 201 height 11
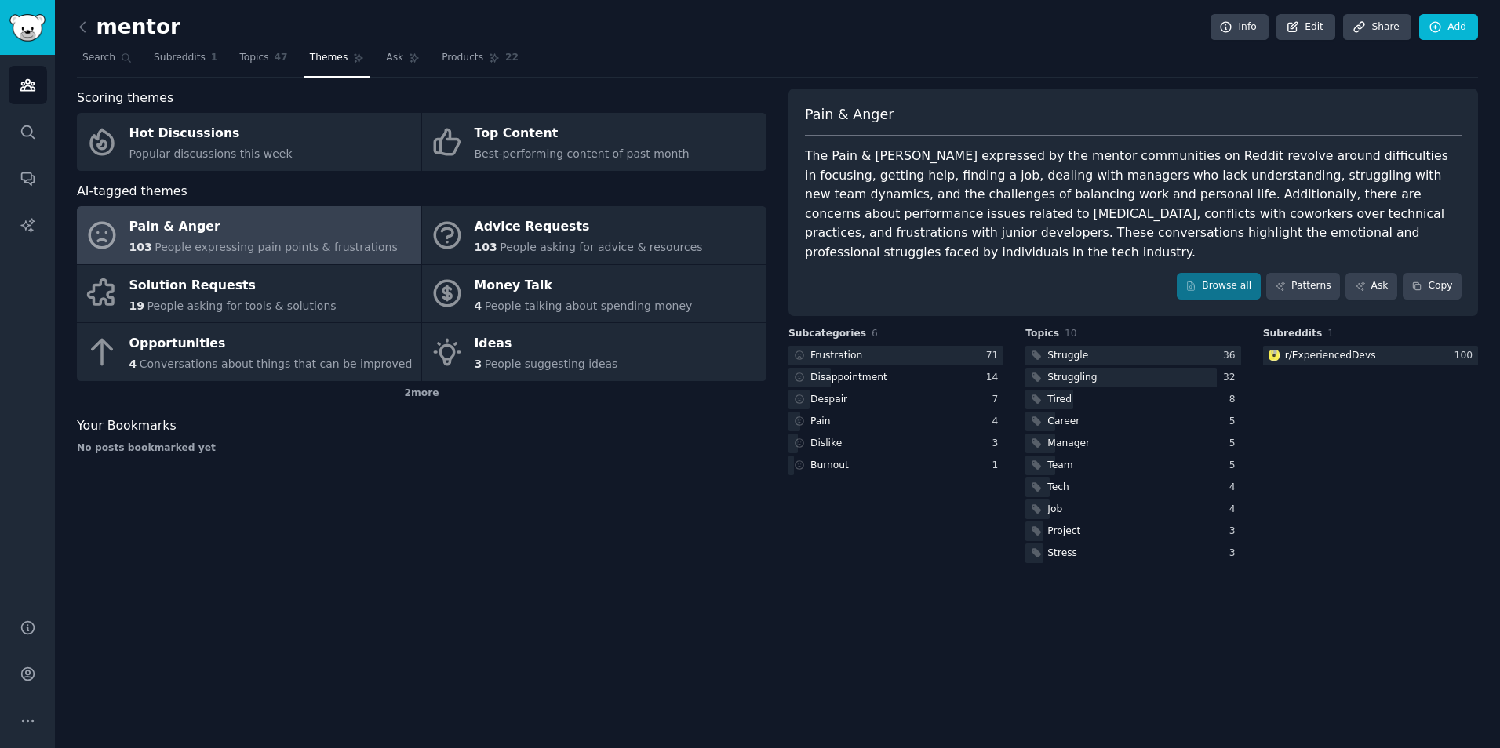
click at [889, 225] on div "The Pain & [PERSON_NAME] expressed by the mentor communities on Reddit revolve …" at bounding box center [1133, 204] width 657 height 115
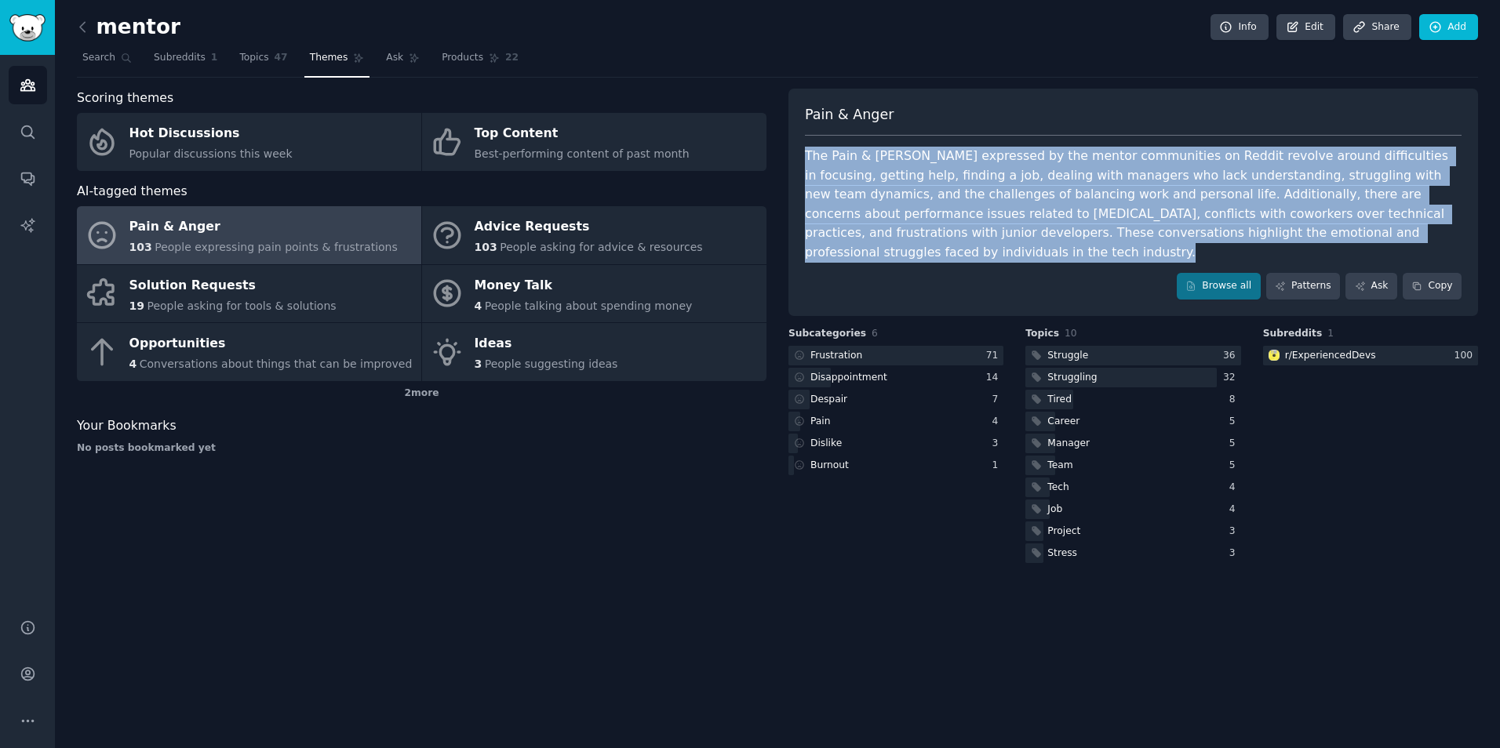
click at [889, 225] on div "The Pain & [PERSON_NAME] expressed by the mentor communities on Reddit revolve …" at bounding box center [1133, 204] width 657 height 115
drag, startPoint x: 889, startPoint y: 225, endPoint x: 914, endPoint y: 274, distance: 54.7
click at [914, 274] on div "Browse all Patterns Ask Copy" at bounding box center [1133, 286] width 657 height 27
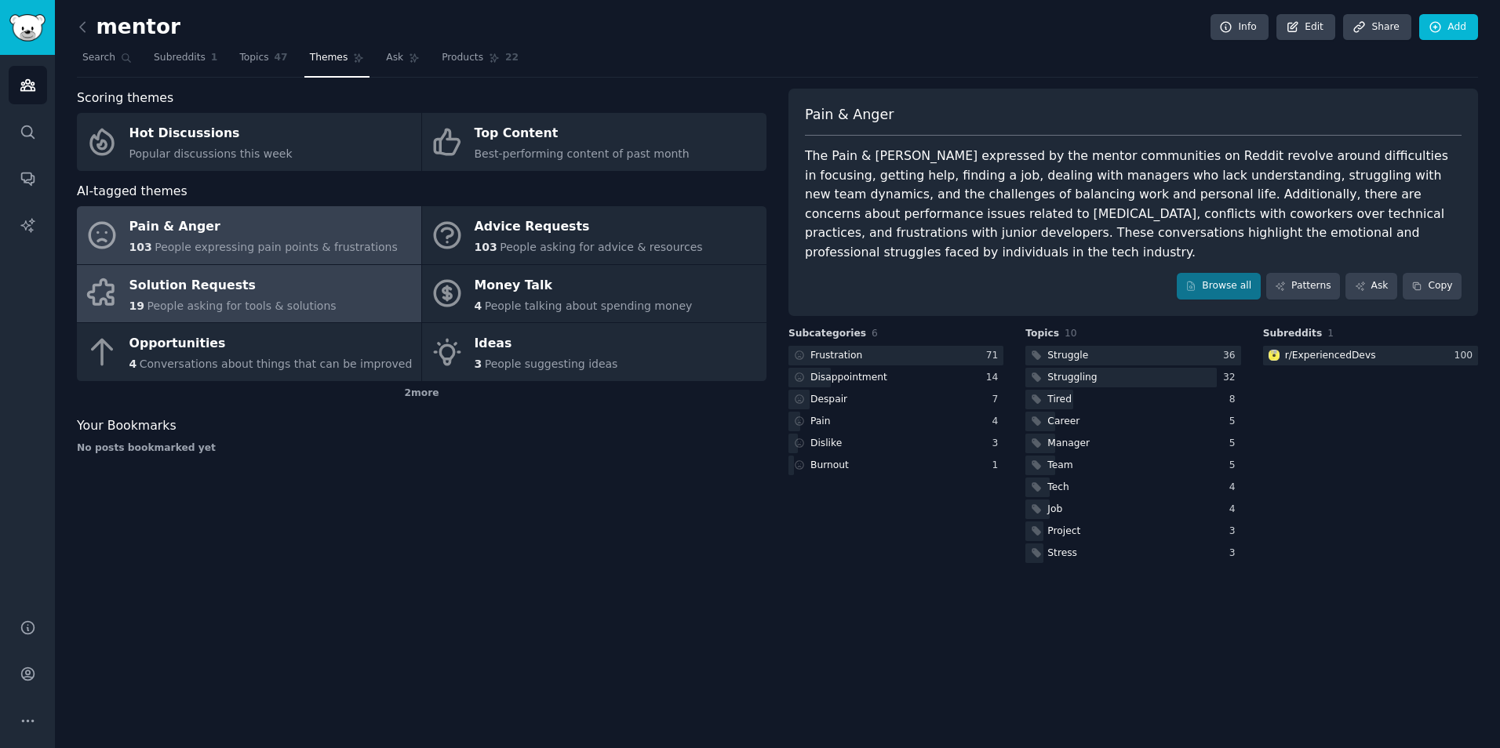
click at [331, 293] on link "Solution Requests 19 People asking for tools & solutions" at bounding box center [249, 294] width 344 height 58
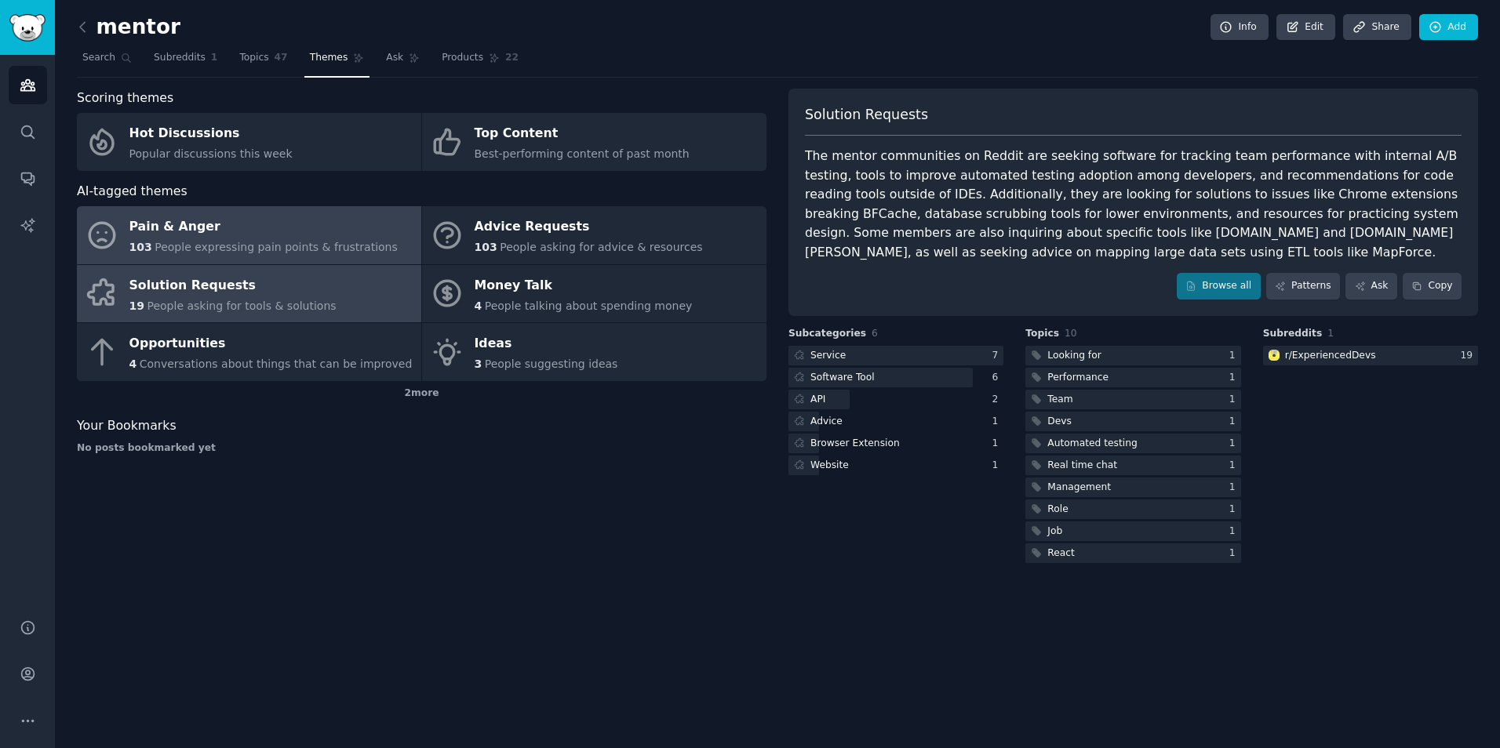
click at [263, 247] on span "People expressing pain points & frustrations" at bounding box center [276, 247] width 243 height 13
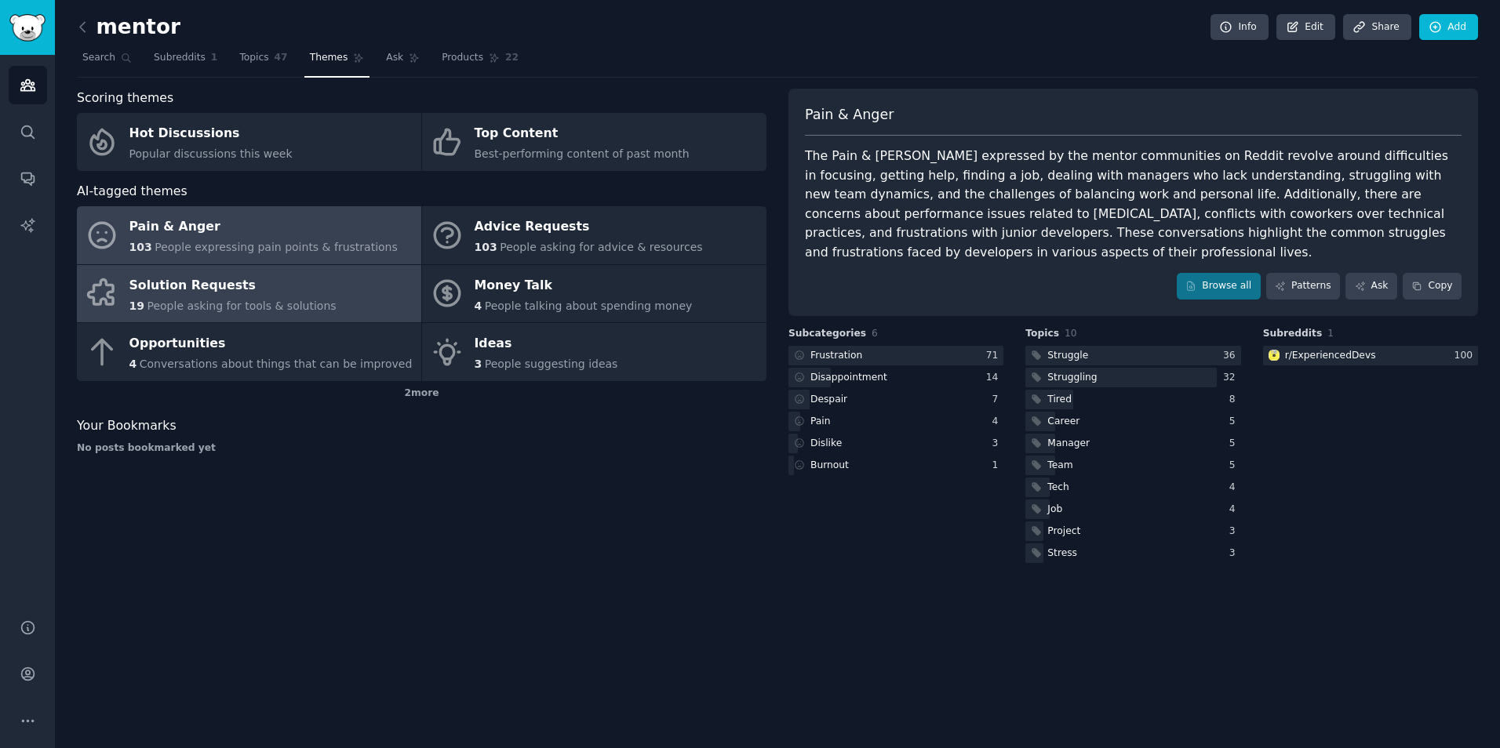
click at [275, 268] on link "Solution Requests 19 People asking for tools & solutions" at bounding box center [249, 294] width 344 height 58
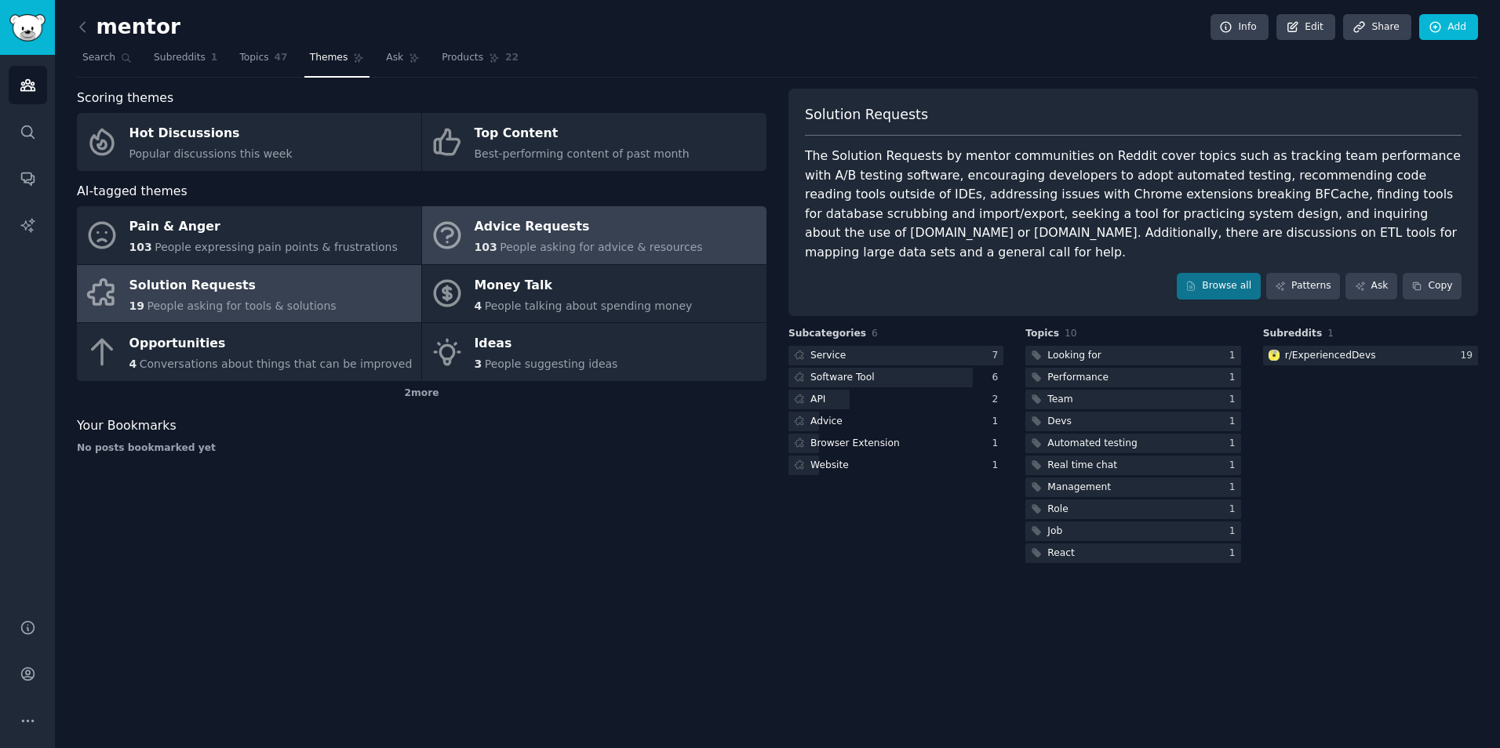
click at [500, 249] on span "People asking for advice & resources" at bounding box center [601, 247] width 202 height 13
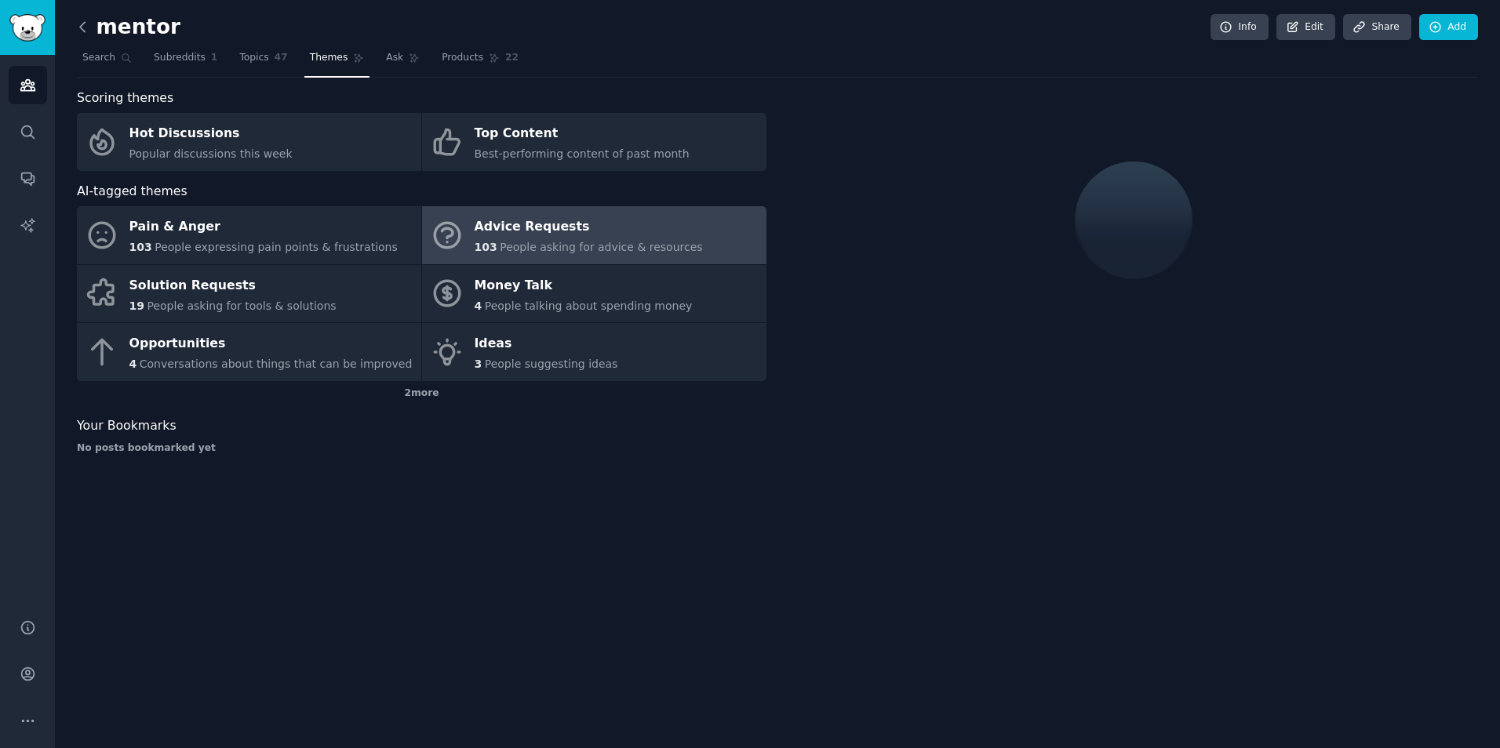
click at [89, 28] on icon at bounding box center [83, 27] width 16 height 16
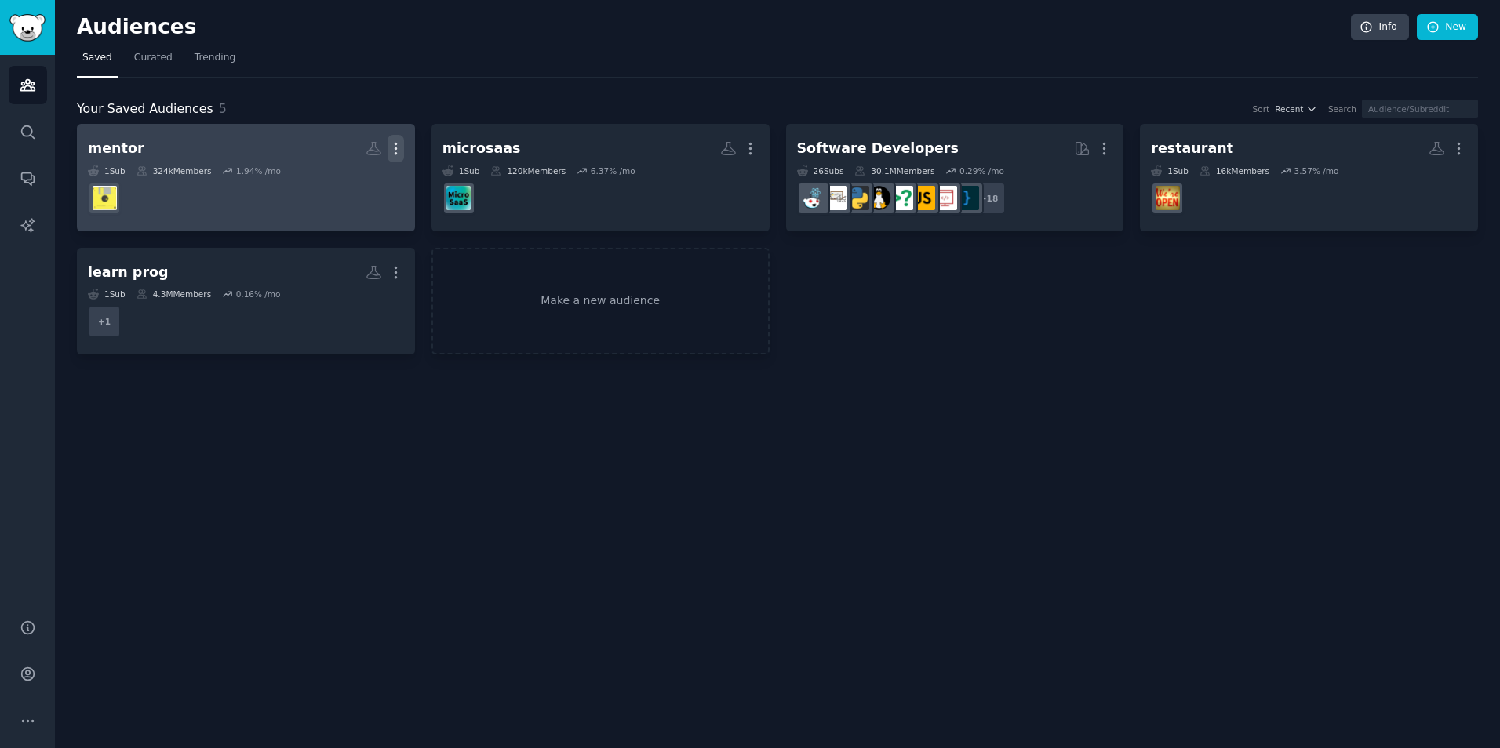
click at [396, 148] on icon "button" at bounding box center [396, 149] width 2 height 11
click at [358, 188] on p "Delete" at bounding box center [353, 181] width 36 height 16
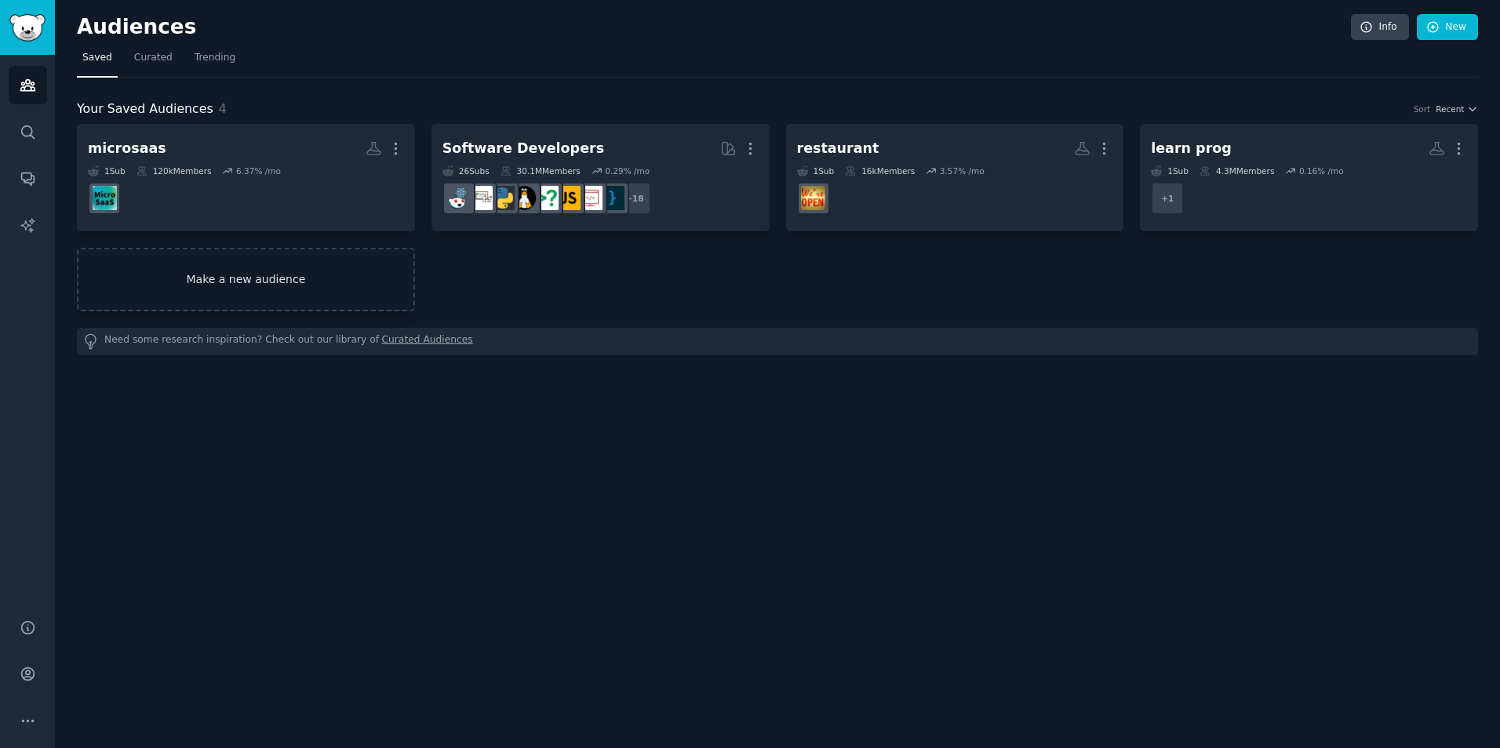
click at [318, 267] on link "Make a new audience" at bounding box center [246, 280] width 338 height 64
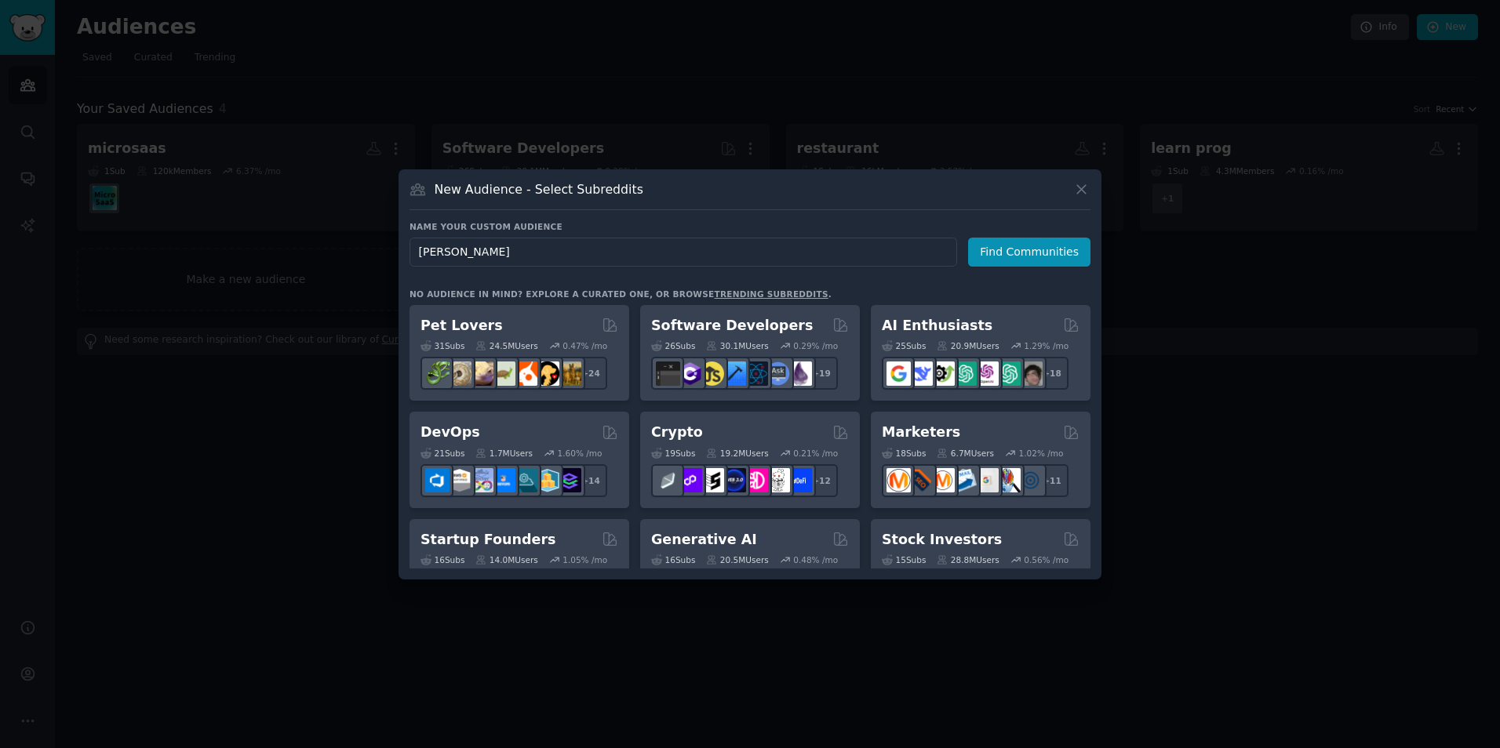
type input "mentor"
click button "Find Communities" at bounding box center [1029, 252] width 122 height 29
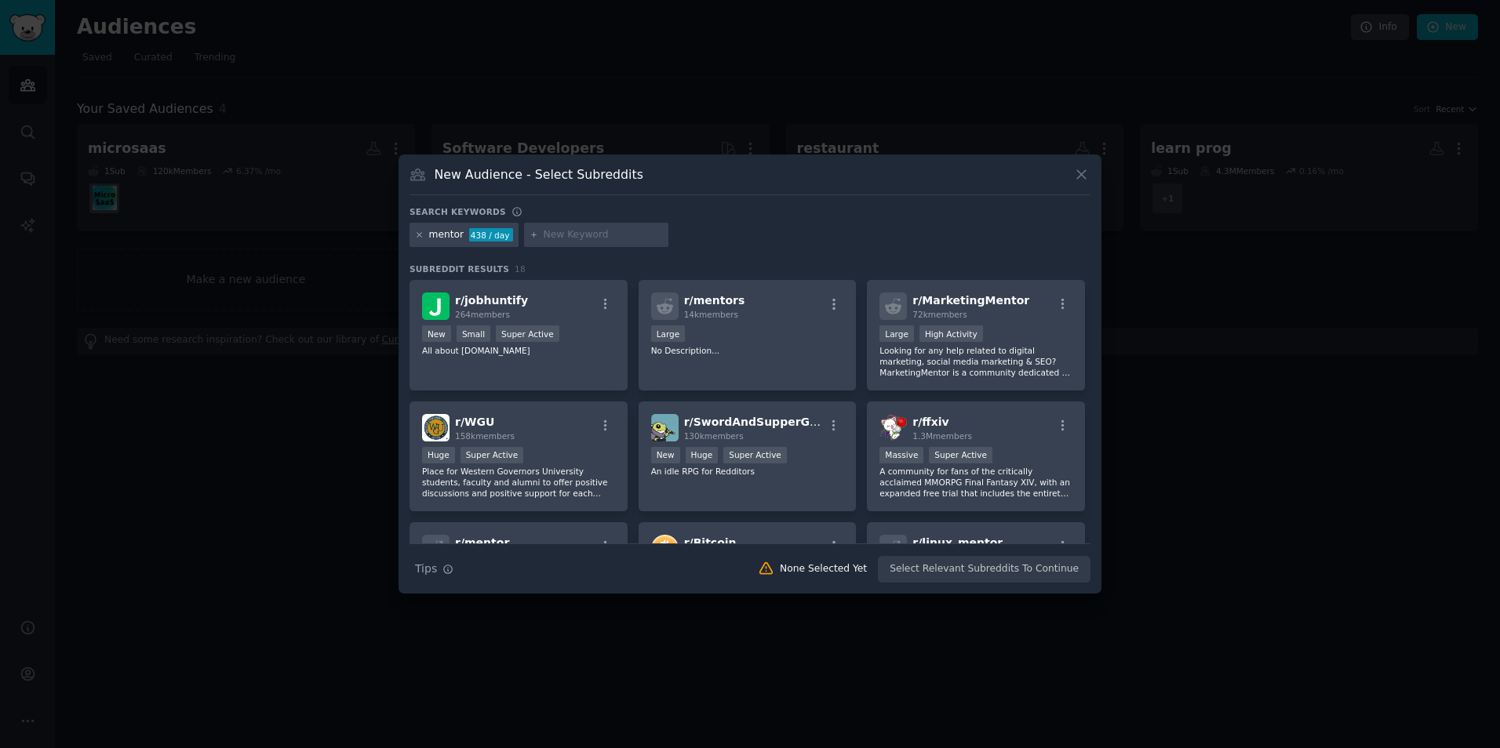
click at [419, 235] on icon at bounding box center [419, 235] width 9 height 9
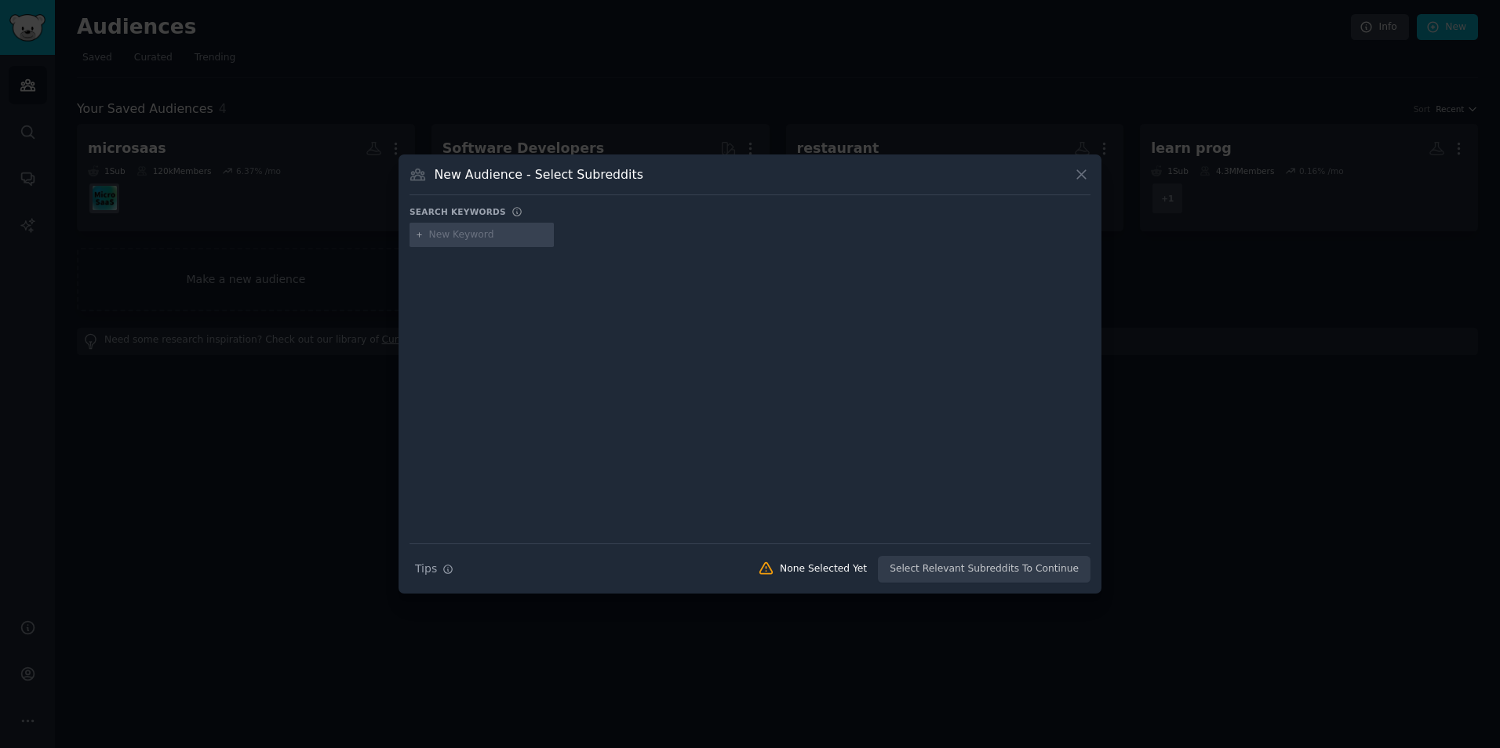
click at [490, 235] on input "text" at bounding box center [488, 235] width 119 height 14
click at [1199, 548] on div at bounding box center [750, 374] width 1500 height 748
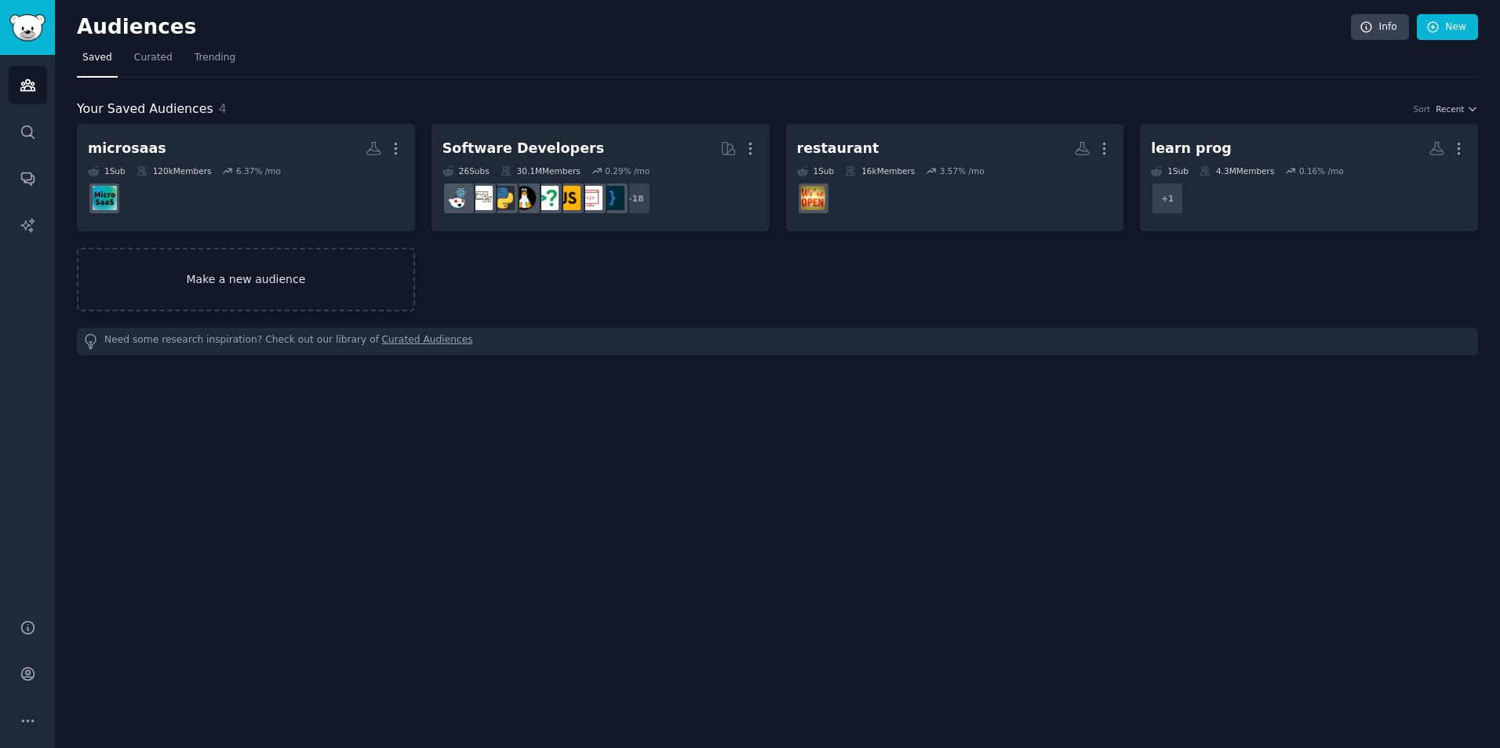
click at [290, 268] on link "Make a new audience" at bounding box center [246, 280] width 338 height 64
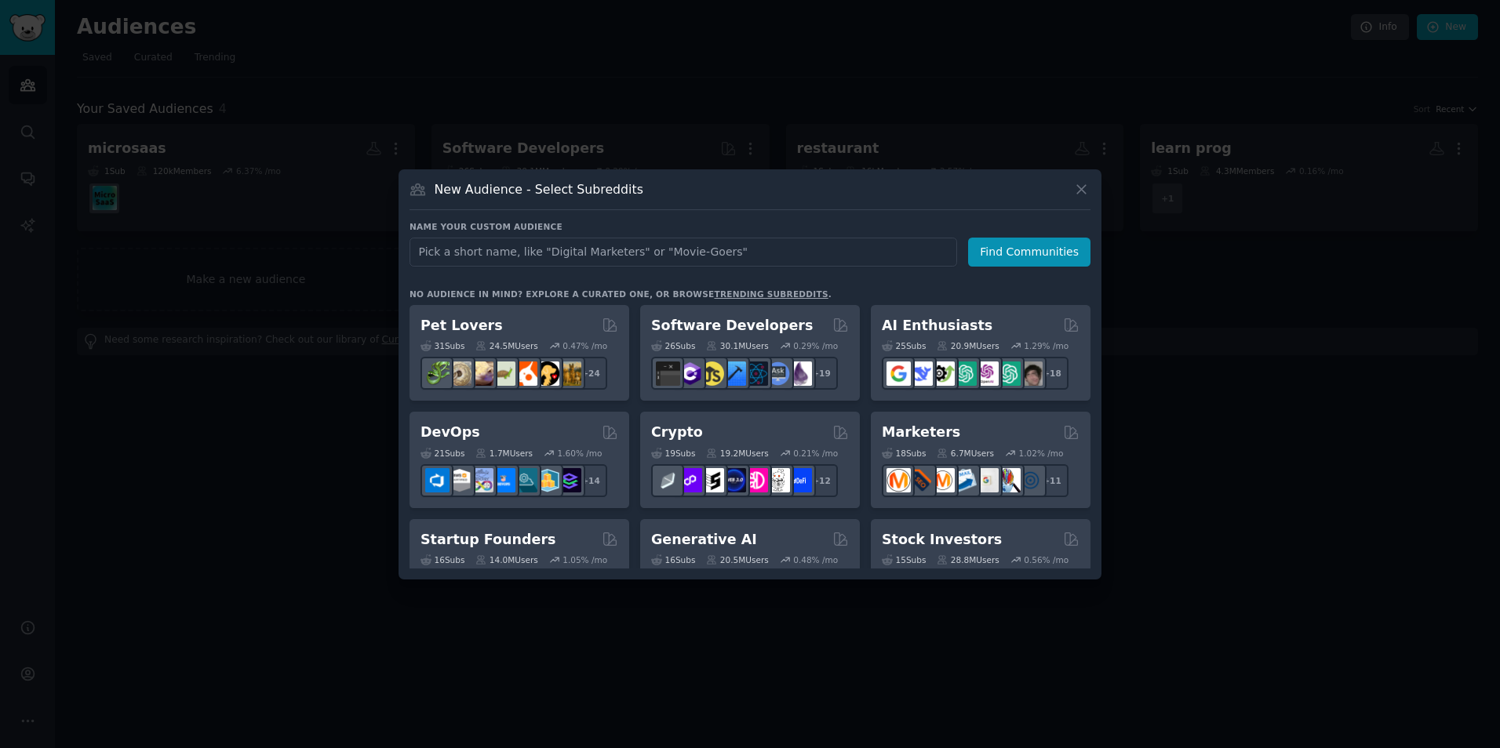
click at [714, 297] on link "trending subreddits" at bounding box center [771, 293] width 114 height 9
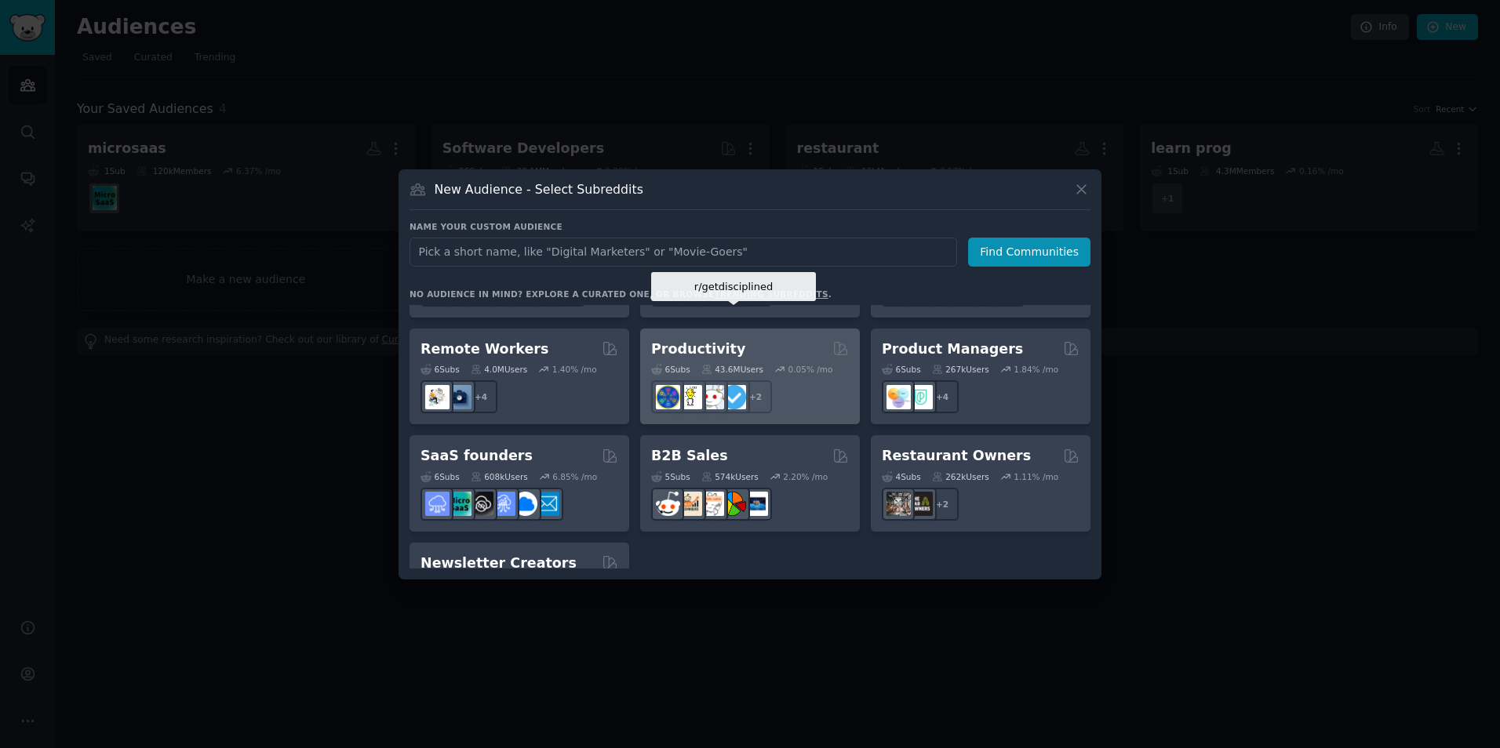
scroll to position [1146, 0]
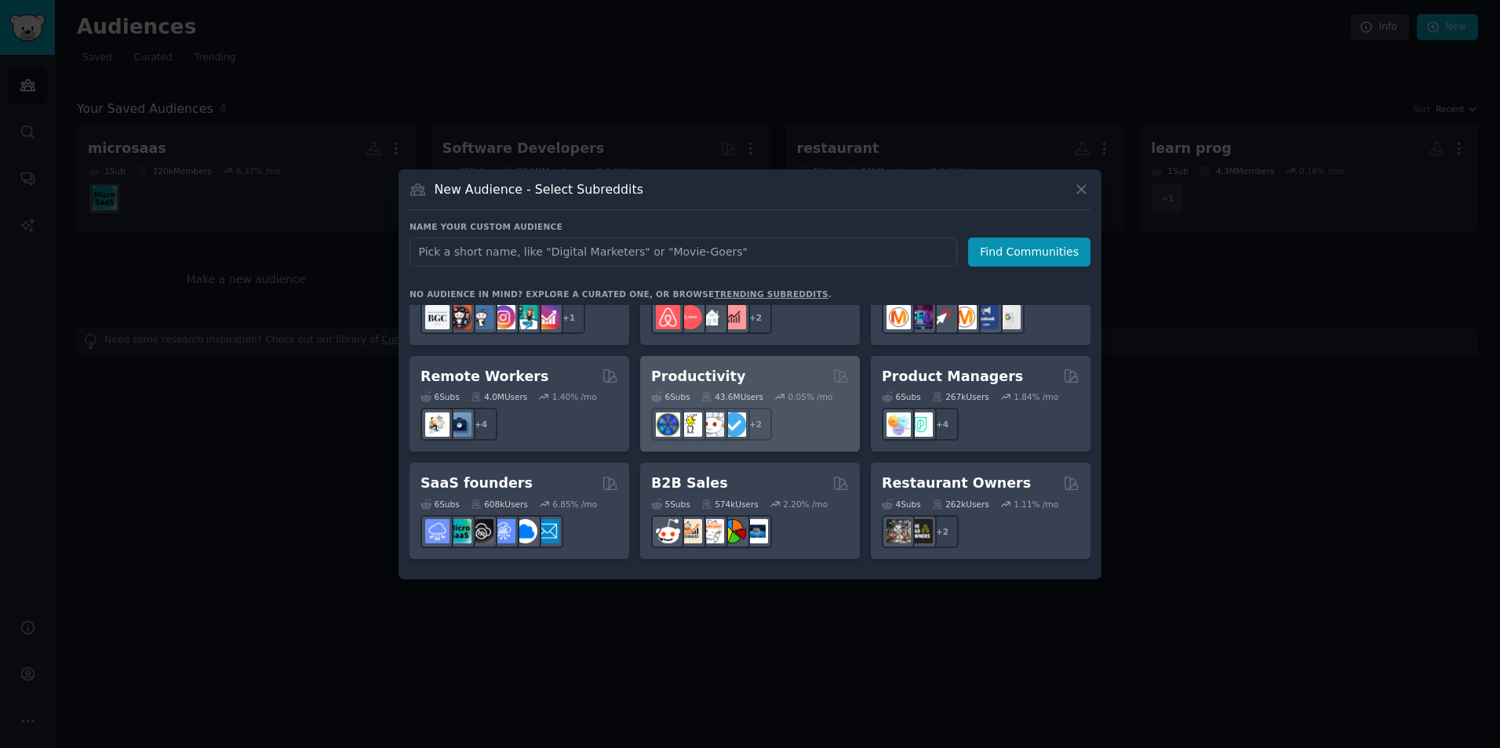
click at [762, 386] on div "6 Sub s 43.6M Users 0.05 % /mo r/getdisciplined + 2" at bounding box center [750, 413] width 198 height 55
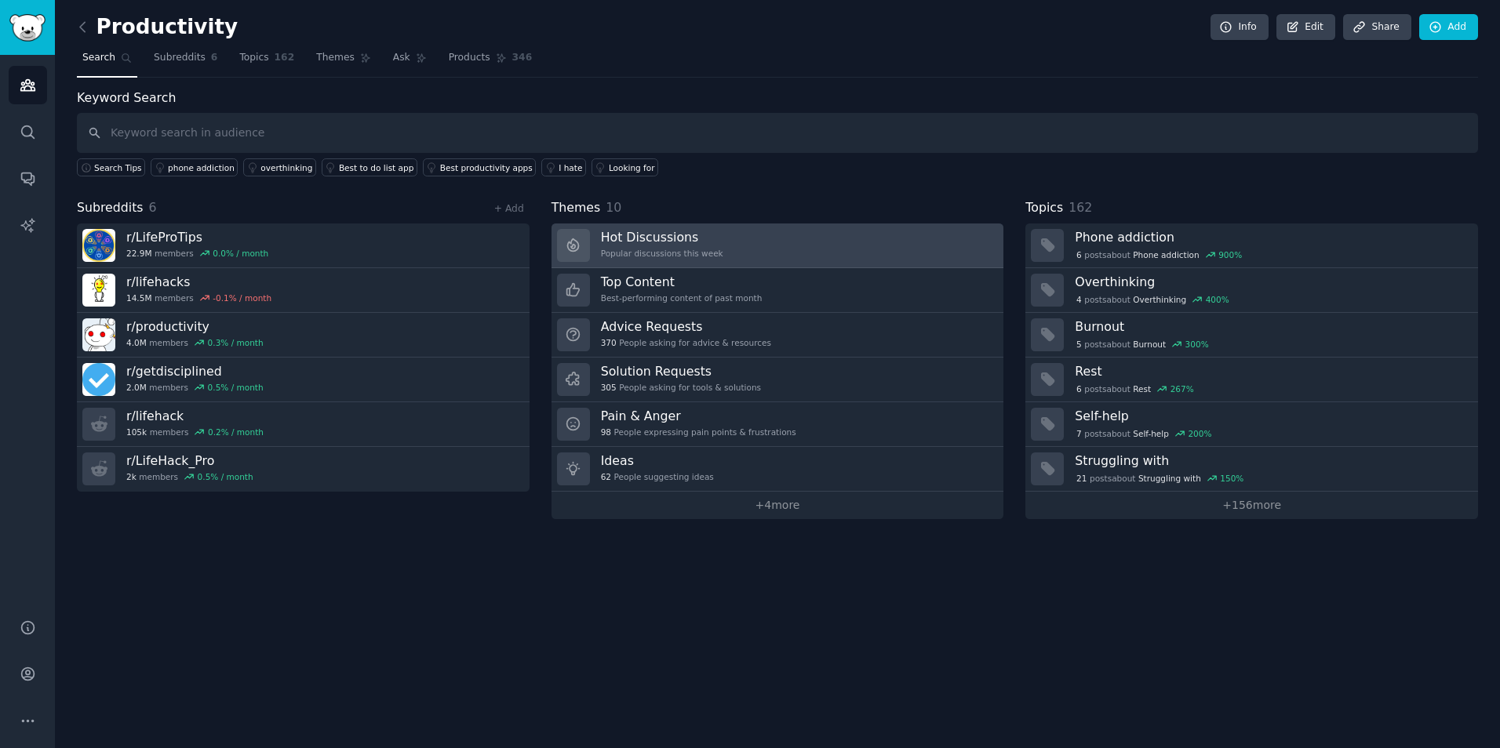
click at [705, 259] on div "Hot Discussions Popular discussions this week" at bounding box center [662, 245] width 122 height 33
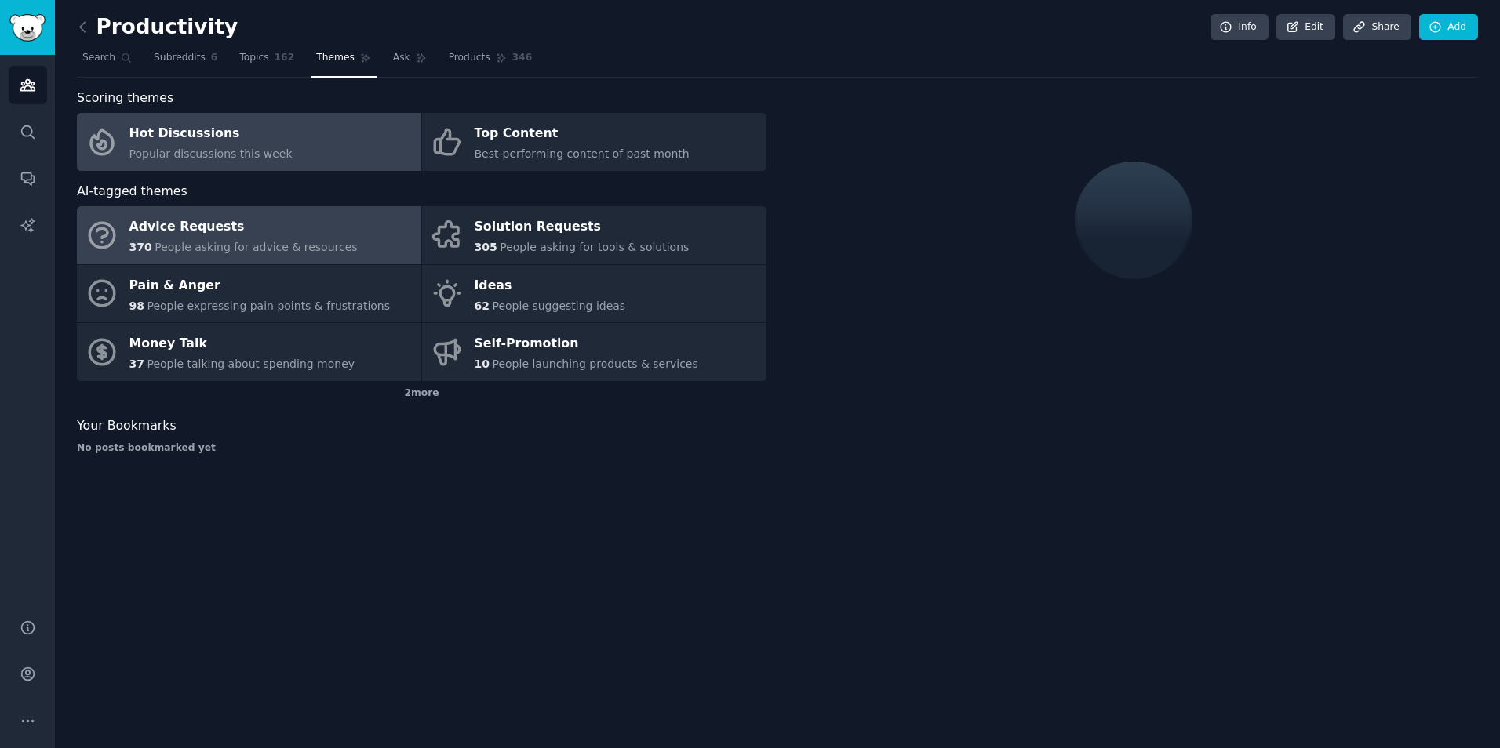
click at [386, 231] on link "Advice Requests 370 People asking for advice & resources" at bounding box center [249, 235] width 344 height 58
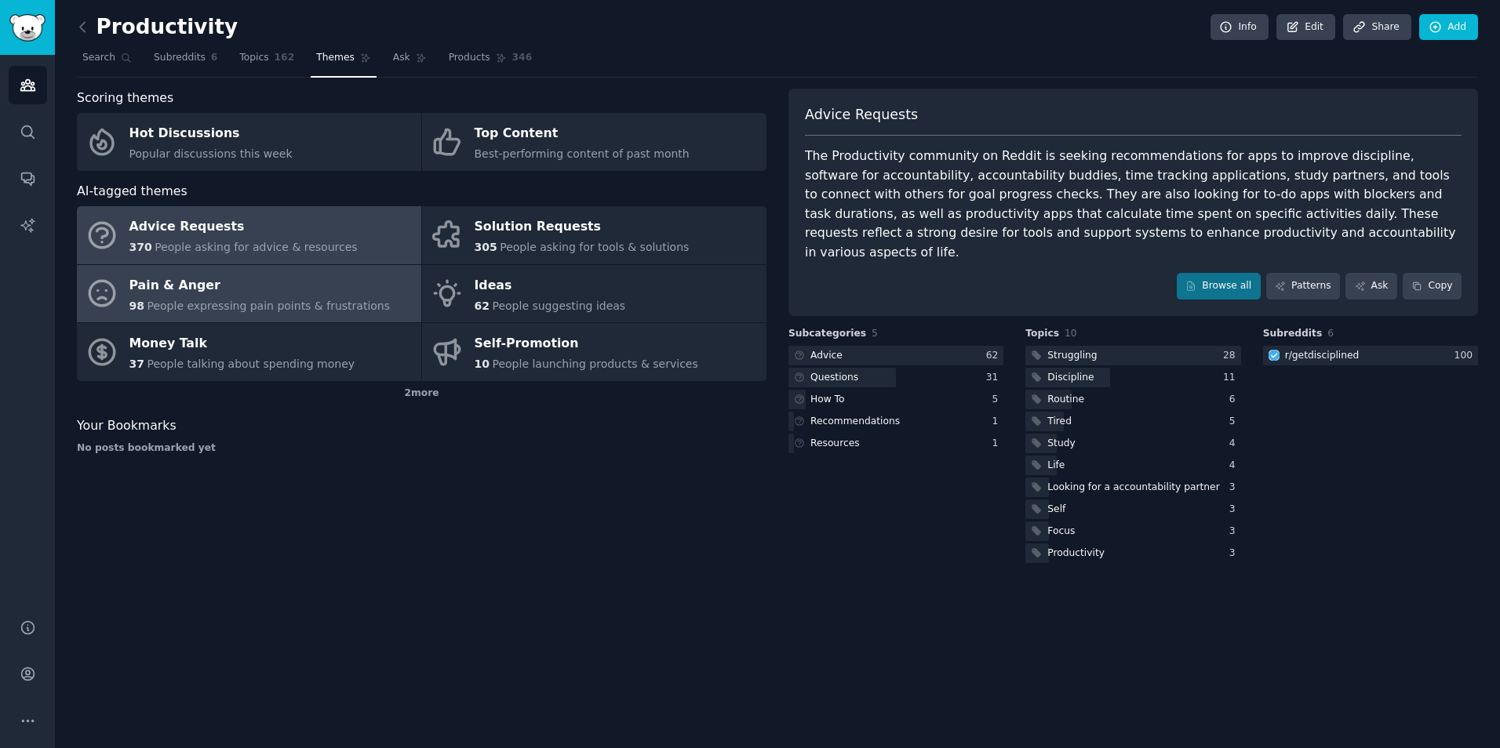
click at [321, 300] on span "People expressing pain points & frustrations" at bounding box center [268, 306] width 243 height 13
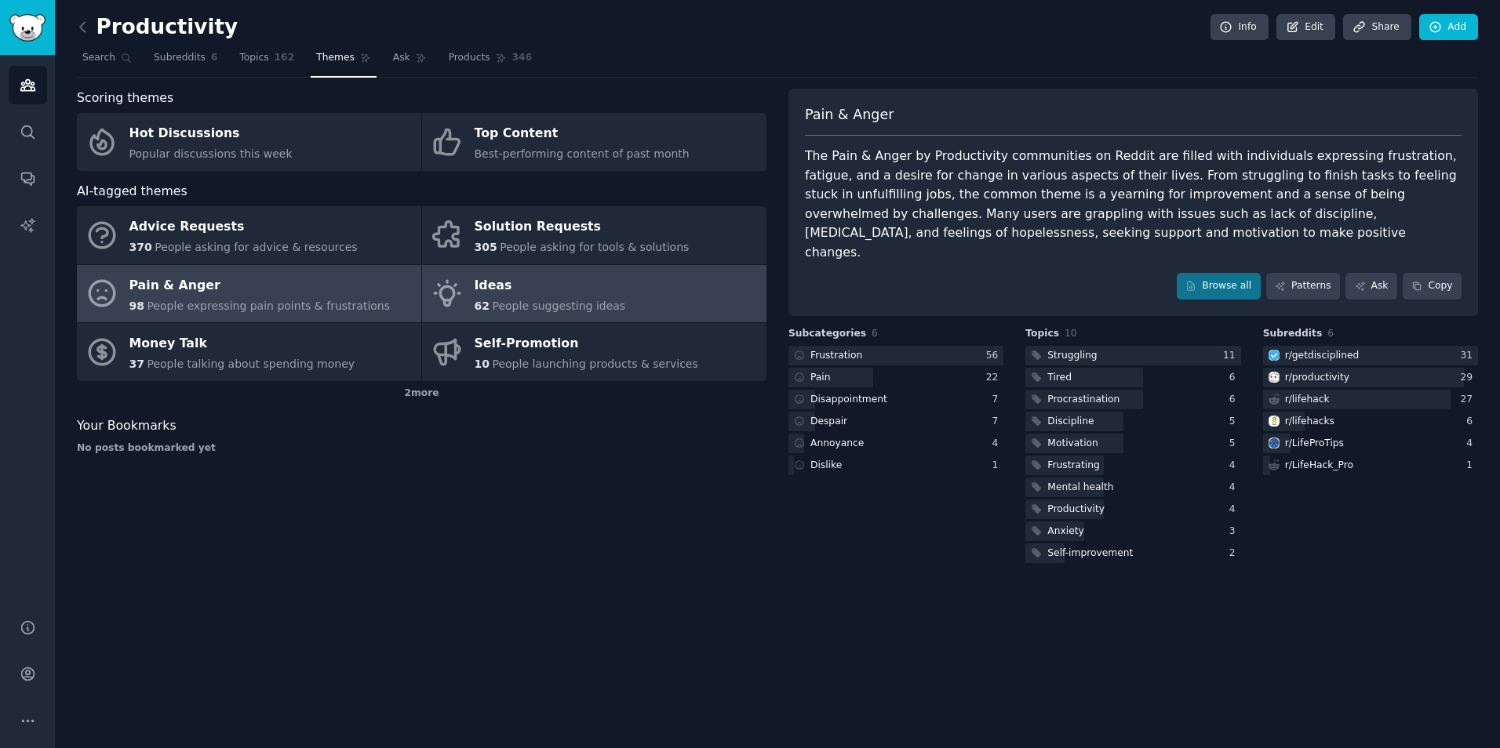
click at [544, 275] on div "Ideas" at bounding box center [550, 285] width 151 height 25
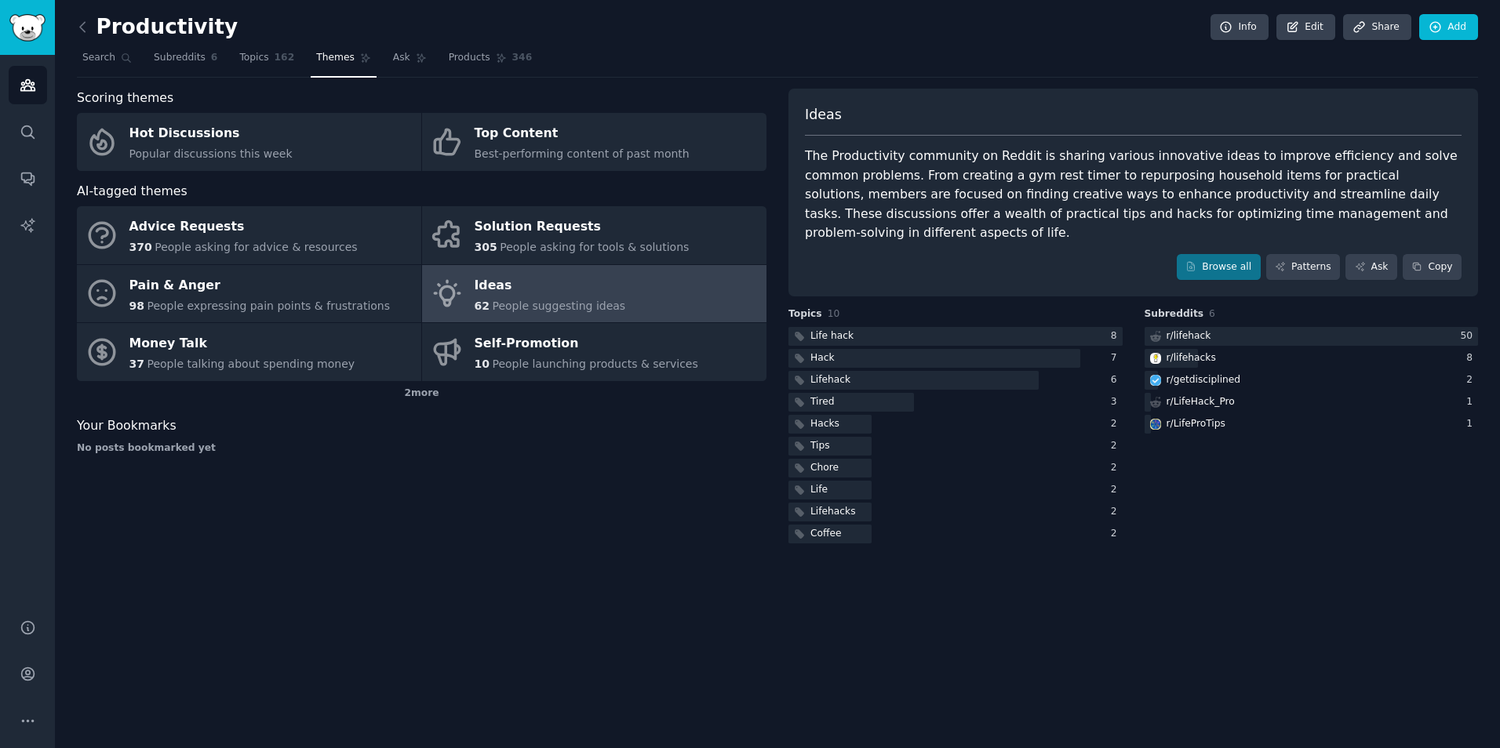
click at [69, 24] on div "Productivity Info Edit Share Add Search Subreddits 6 Topics 162 Themes Ask Prod…" at bounding box center [777, 374] width 1445 height 748
click at [77, 24] on icon at bounding box center [83, 27] width 16 height 16
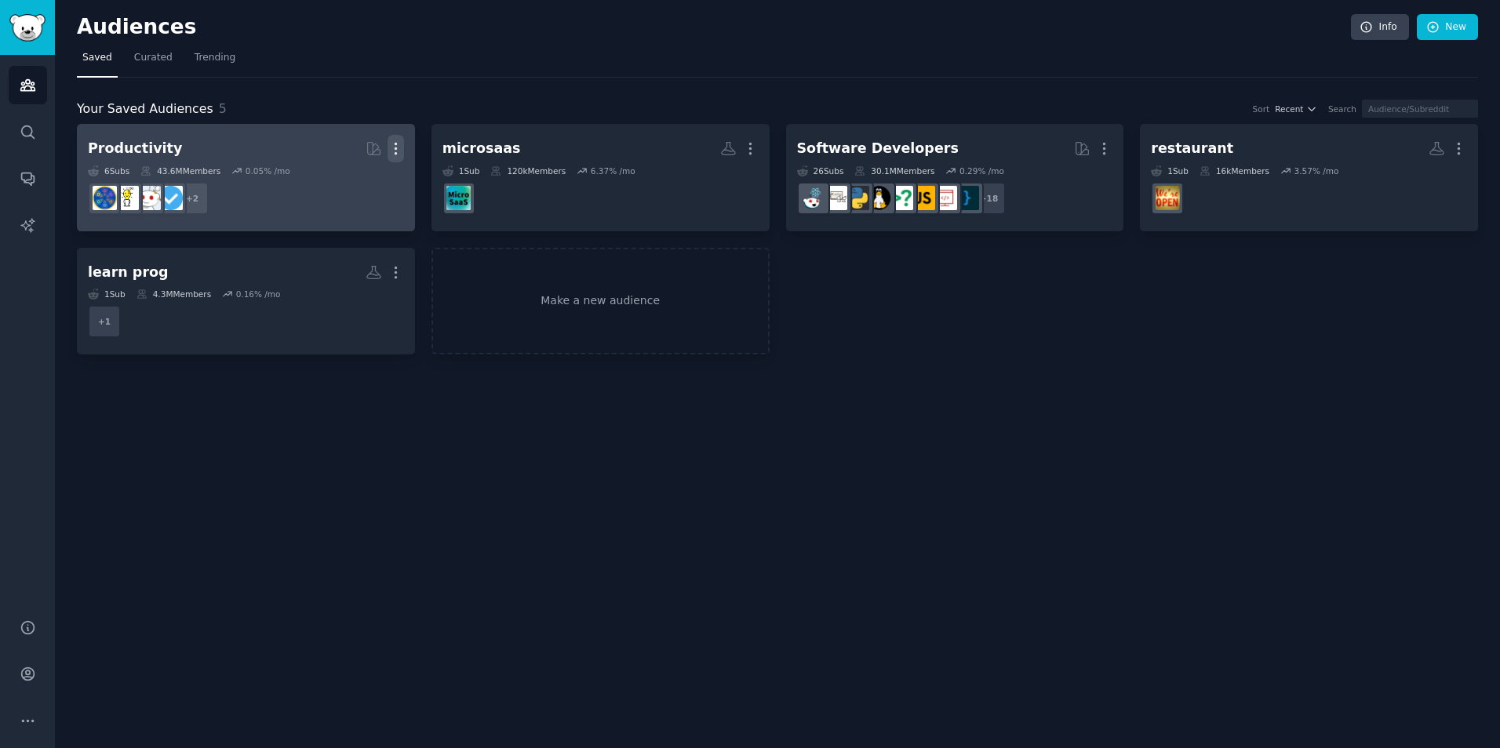
click at [393, 146] on icon "button" at bounding box center [396, 148] width 16 height 16
click at [355, 180] on p "Delete" at bounding box center [353, 181] width 36 height 16
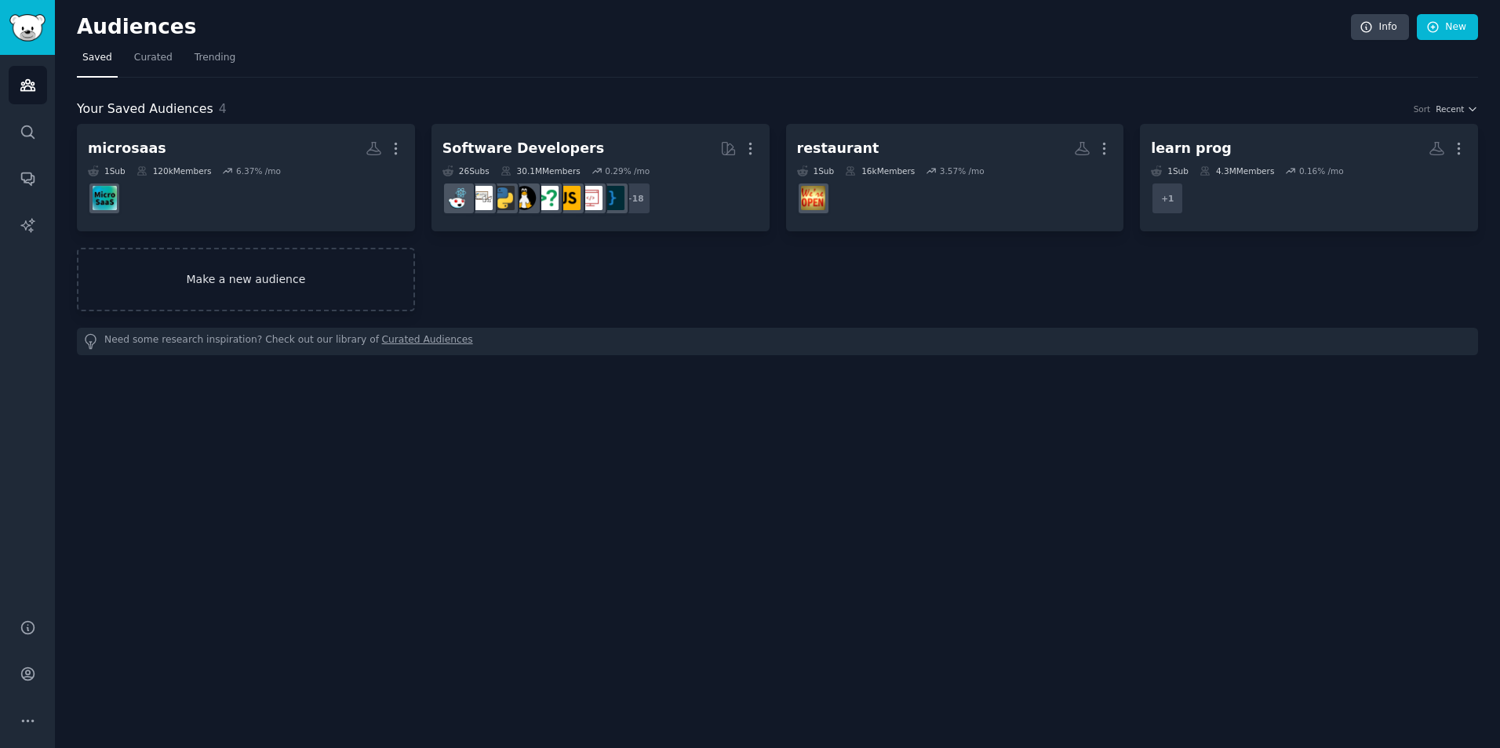
click at [359, 282] on link "Make a new audience" at bounding box center [246, 280] width 338 height 64
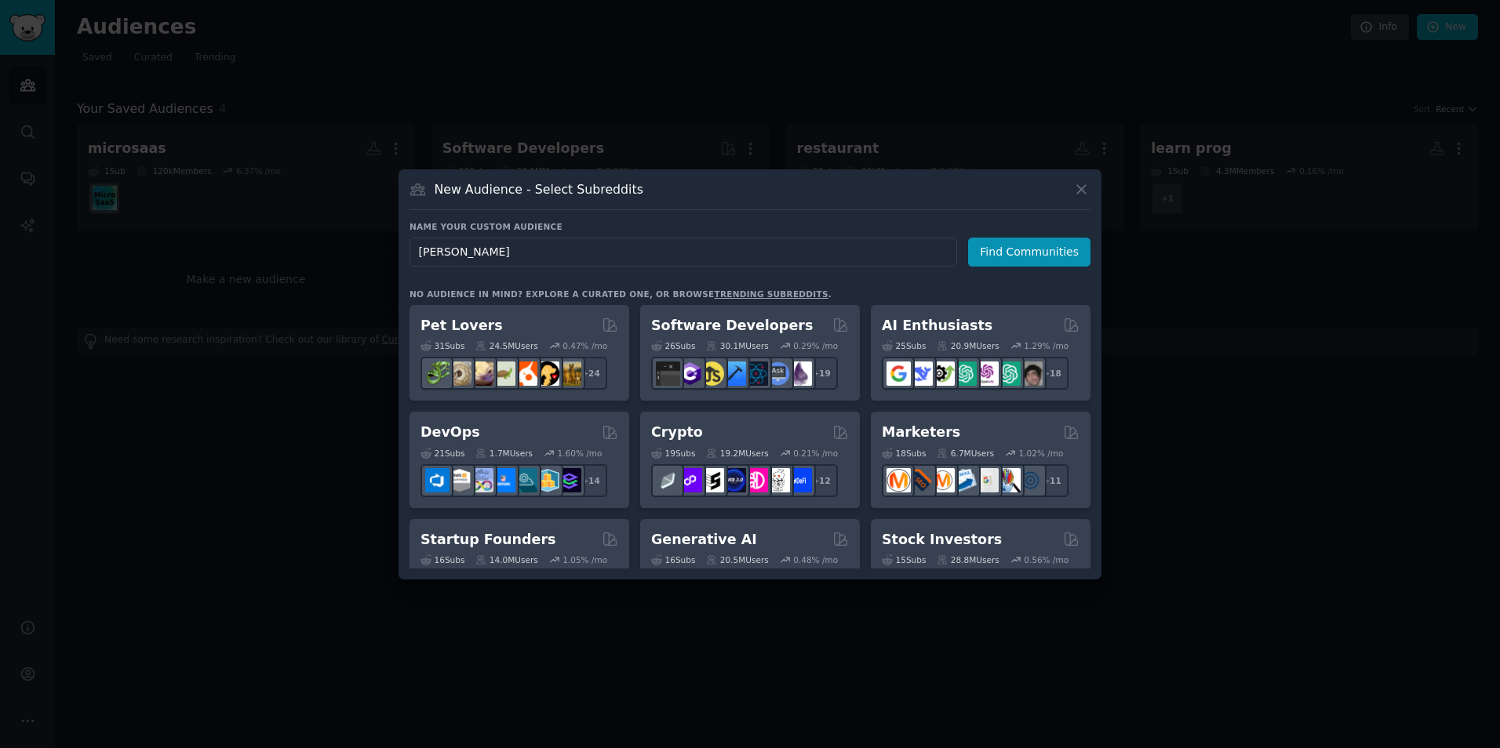
type input "learn"
click button "Find Communities" at bounding box center [1029, 252] width 122 height 29
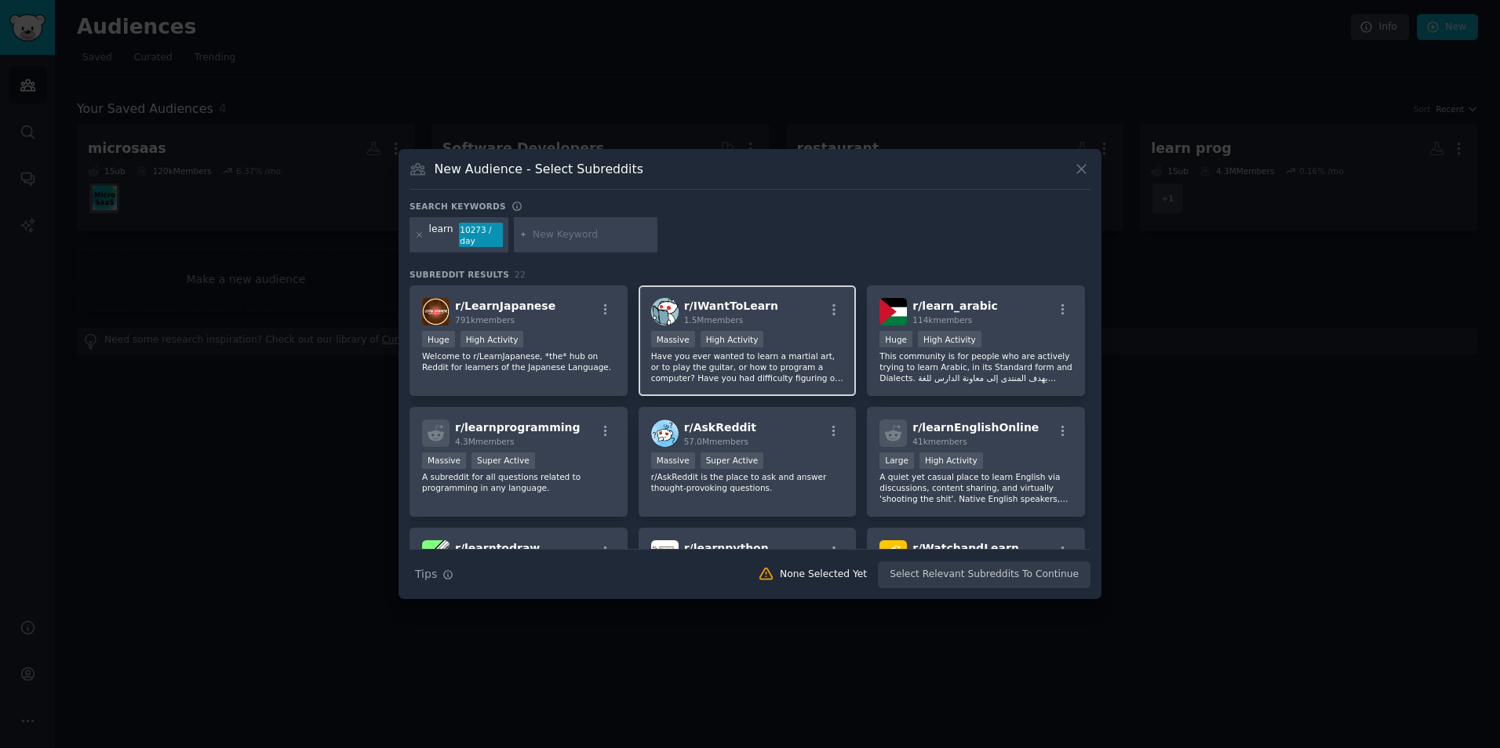
click at [773, 304] on div "r/ IWantToLearn 1.5M members" at bounding box center [747, 311] width 193 height 27
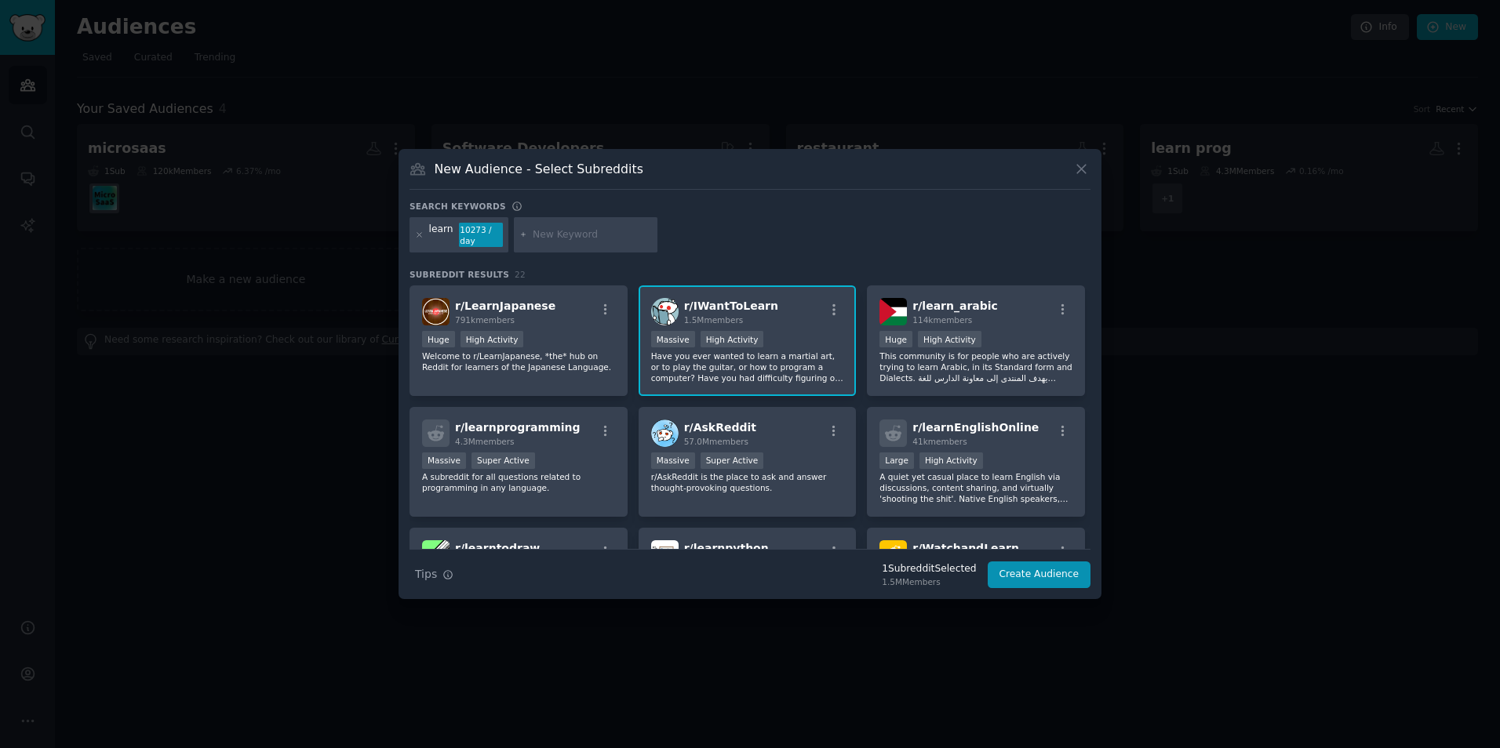
click at [759, 315] on div "1.5M members" at bounding box center [731, 320] width 94 height 11
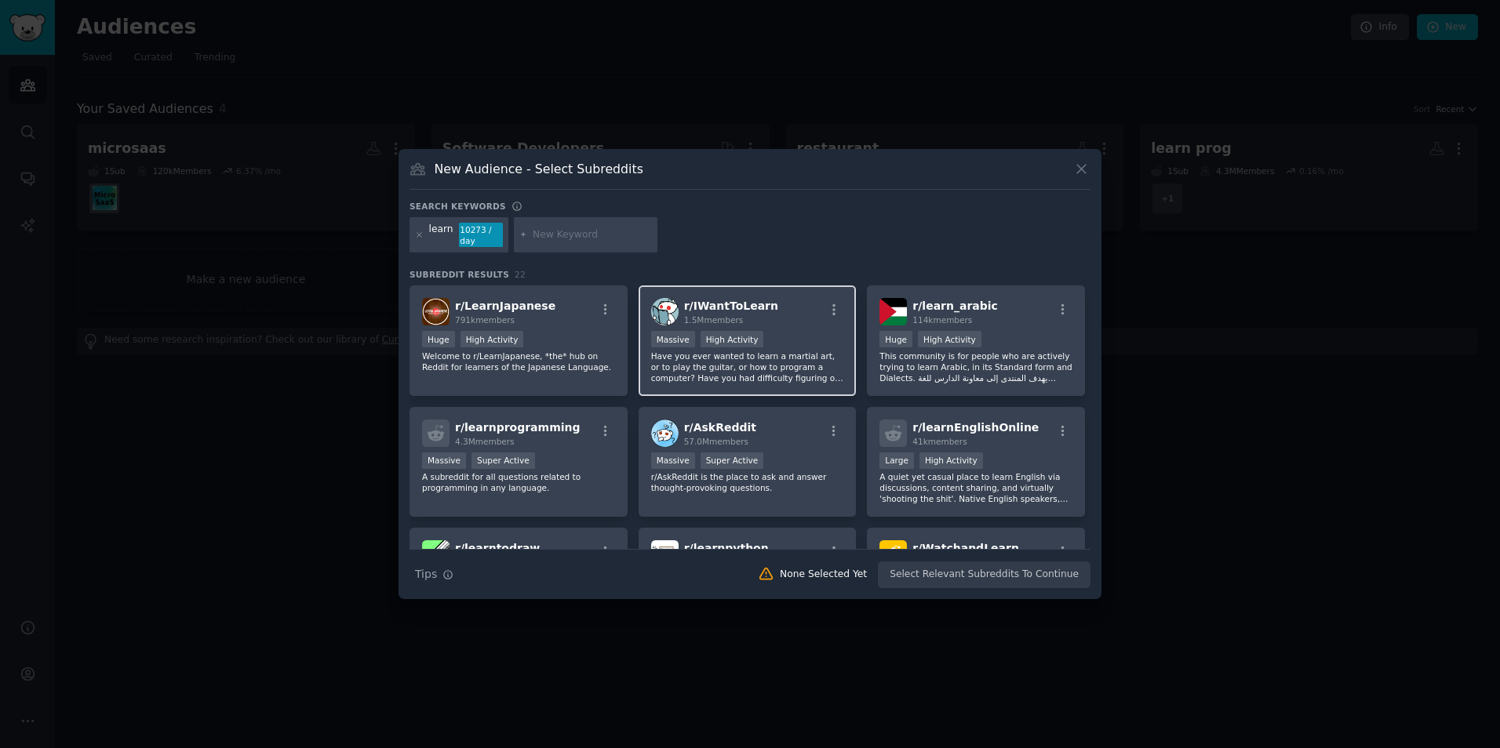
click at [759, 315] on div "1.5M members" at bounding box center [731, 320] width 94 height 11
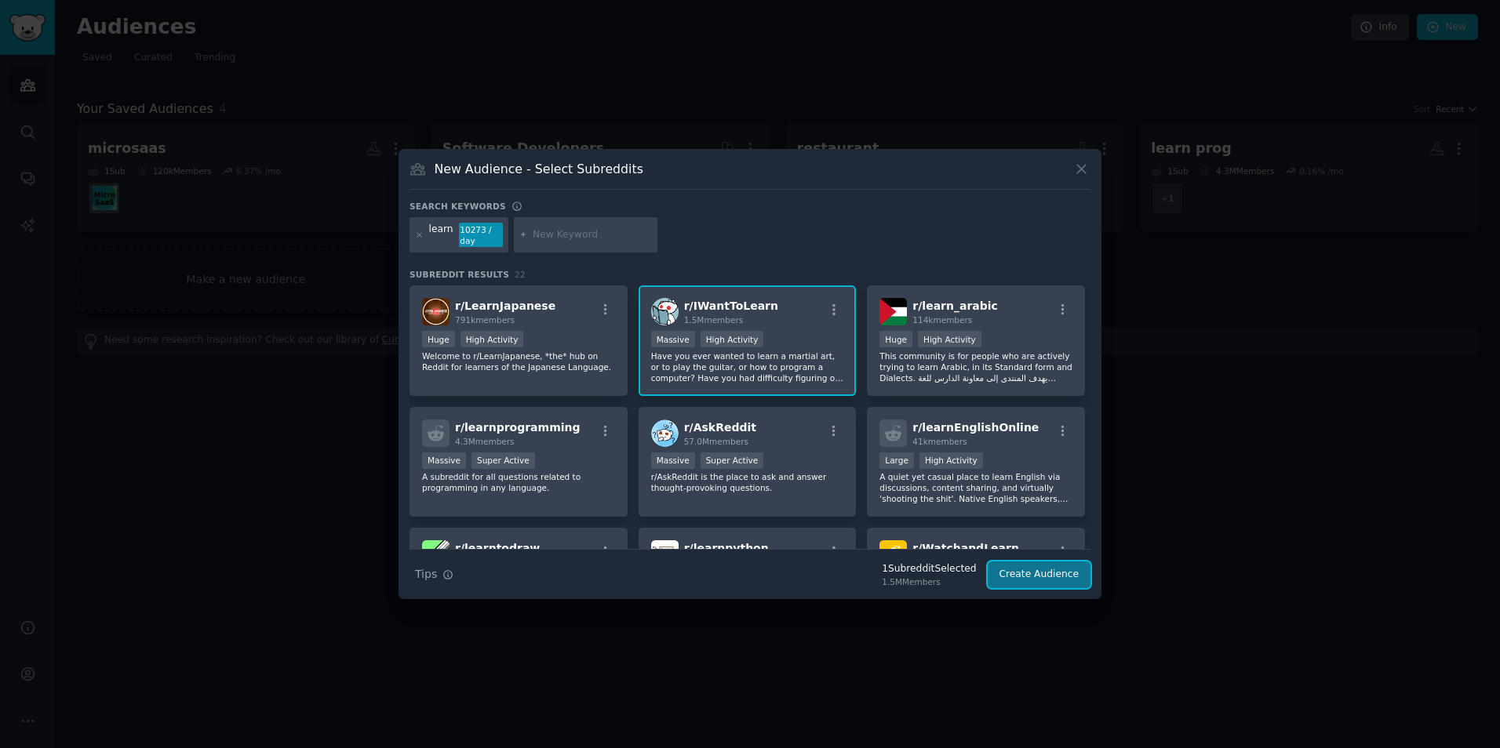
click at [1052, 580] on button "Create Audience" at bounding box center [1040, 575] width 104 height 27
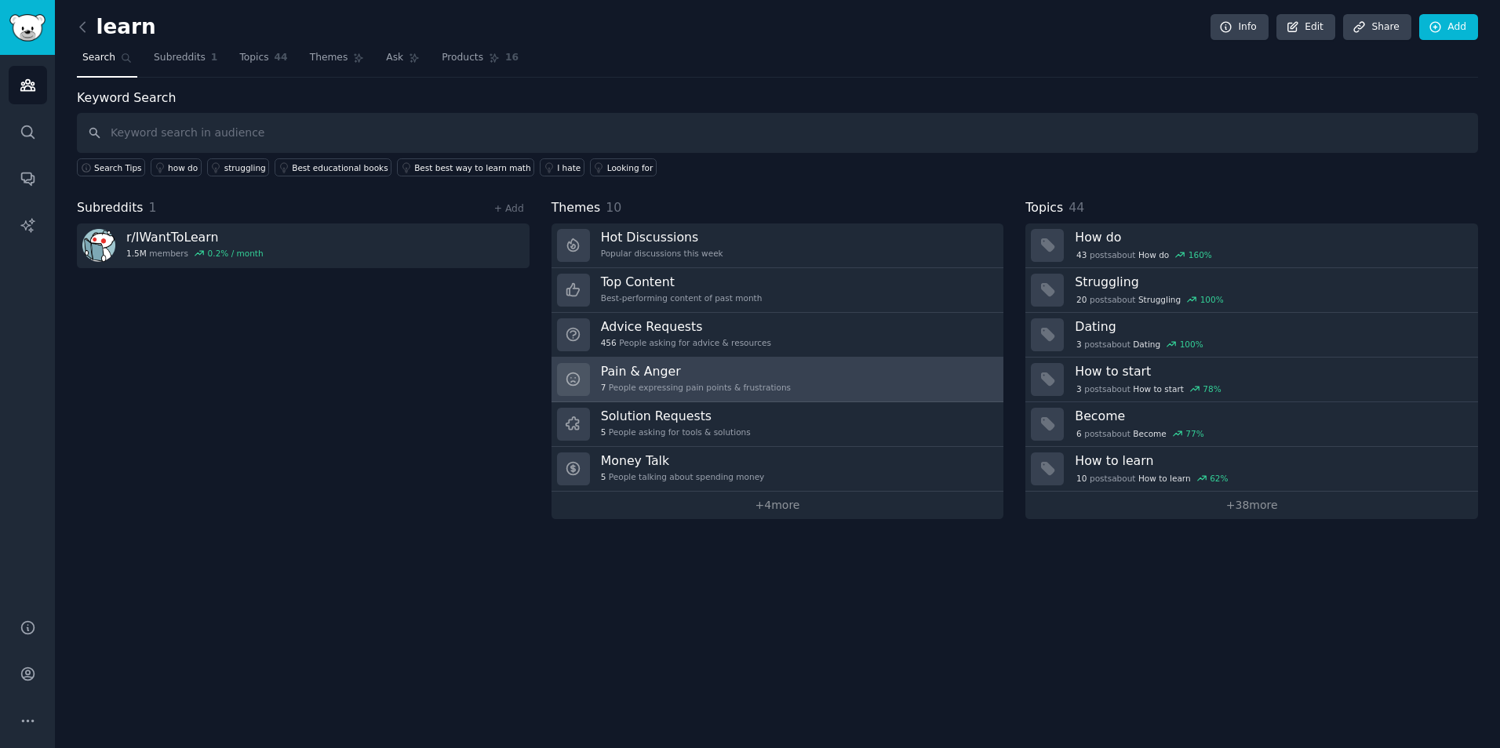
click at [684, 381] on div "Pain & Anger 7 People expressing pain points & frustrations" at bounding box center [696, 379] width 190 height 33
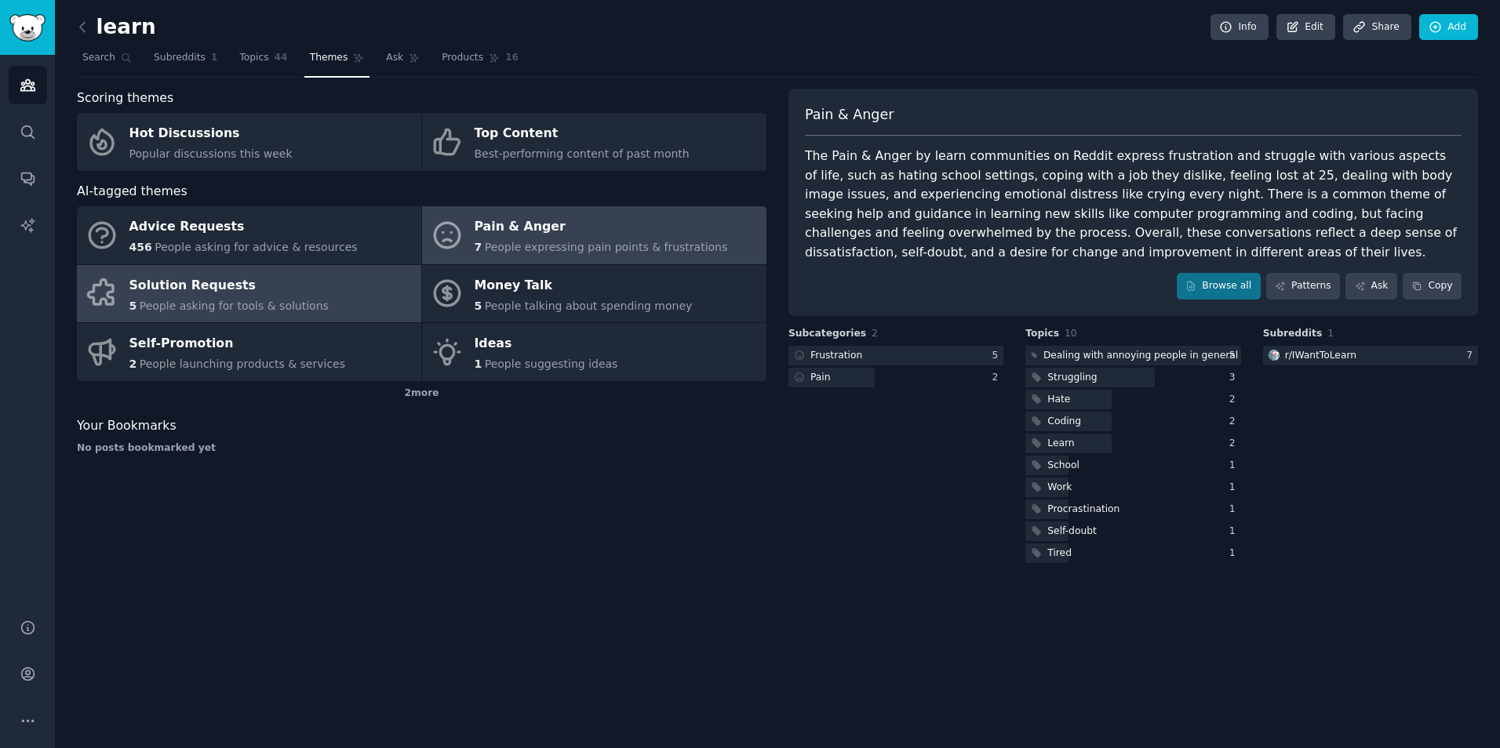
click at [280, 267] on link "Solution Requests 5 People asking for tools & solutions" at bounding box center [249, 294] width 344 height 58
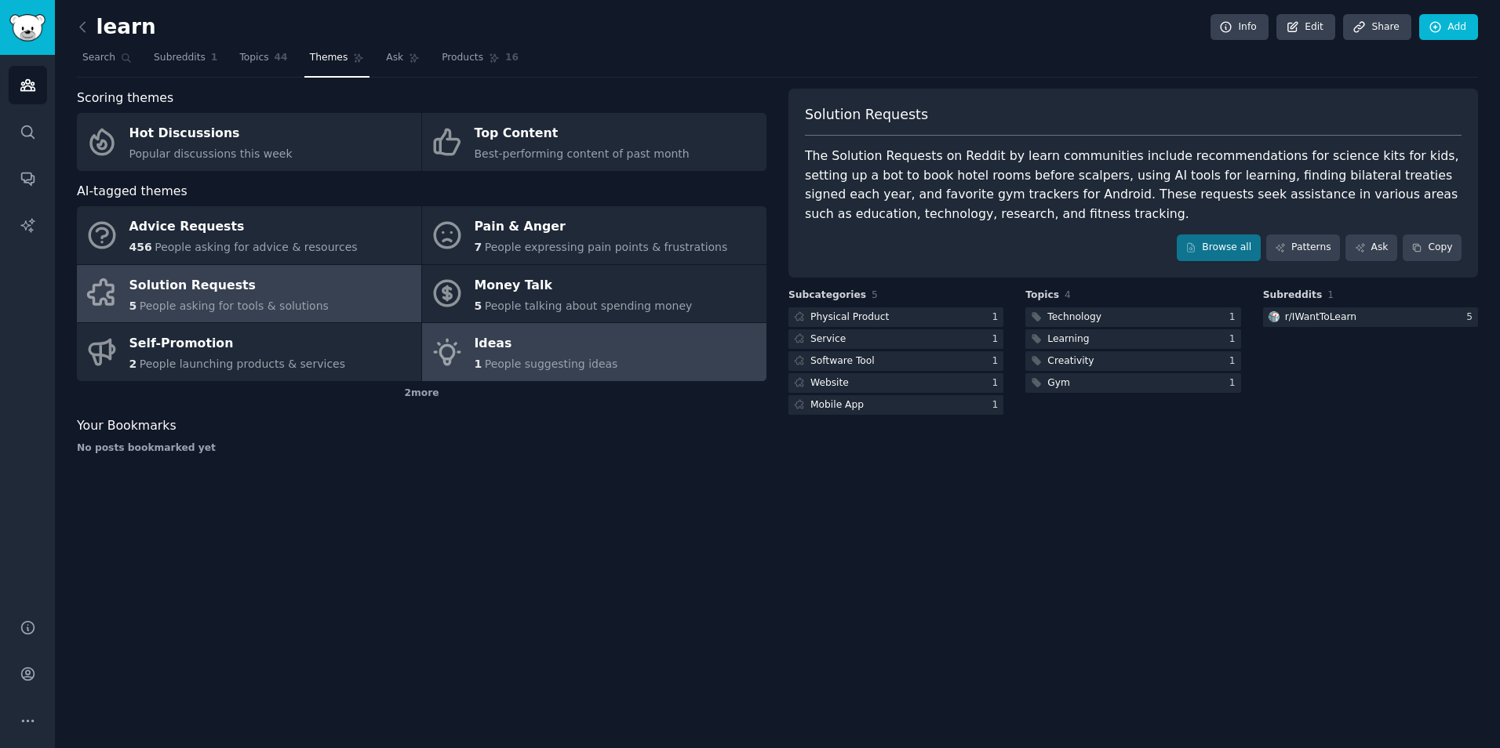
click at [467, 355] on link "Ideas 1 People suggesting ideas" at bounding box center [594, 352] width 344 height 58
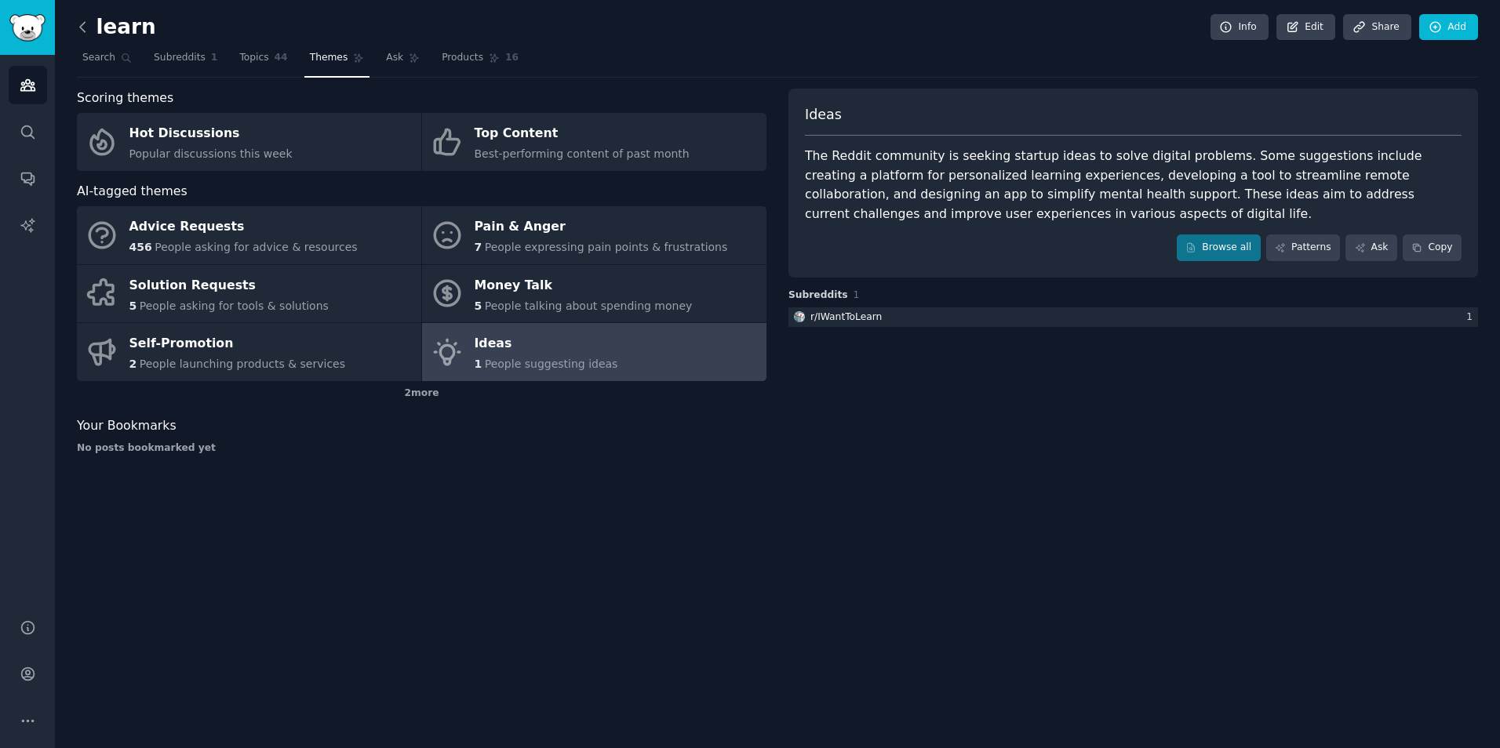
click at [85, 22] on icon at bounding box center [82, 26] width 5 height 9
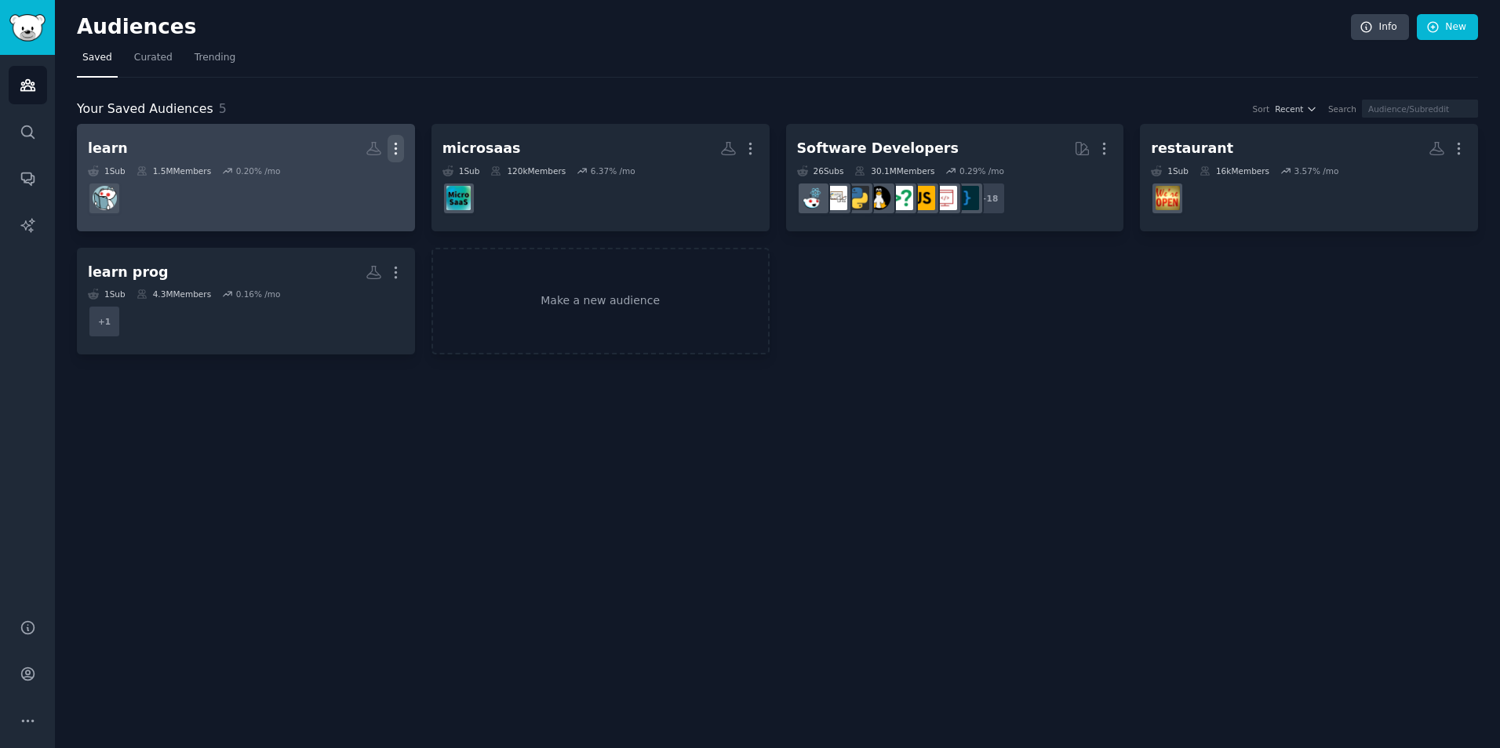
click at [391, 147] on icon "button" at bounding box center [396, 148] width 16 height 16
click at [358, 184] on p "Delete" at bounding box center [353, 181] width 36 height 16
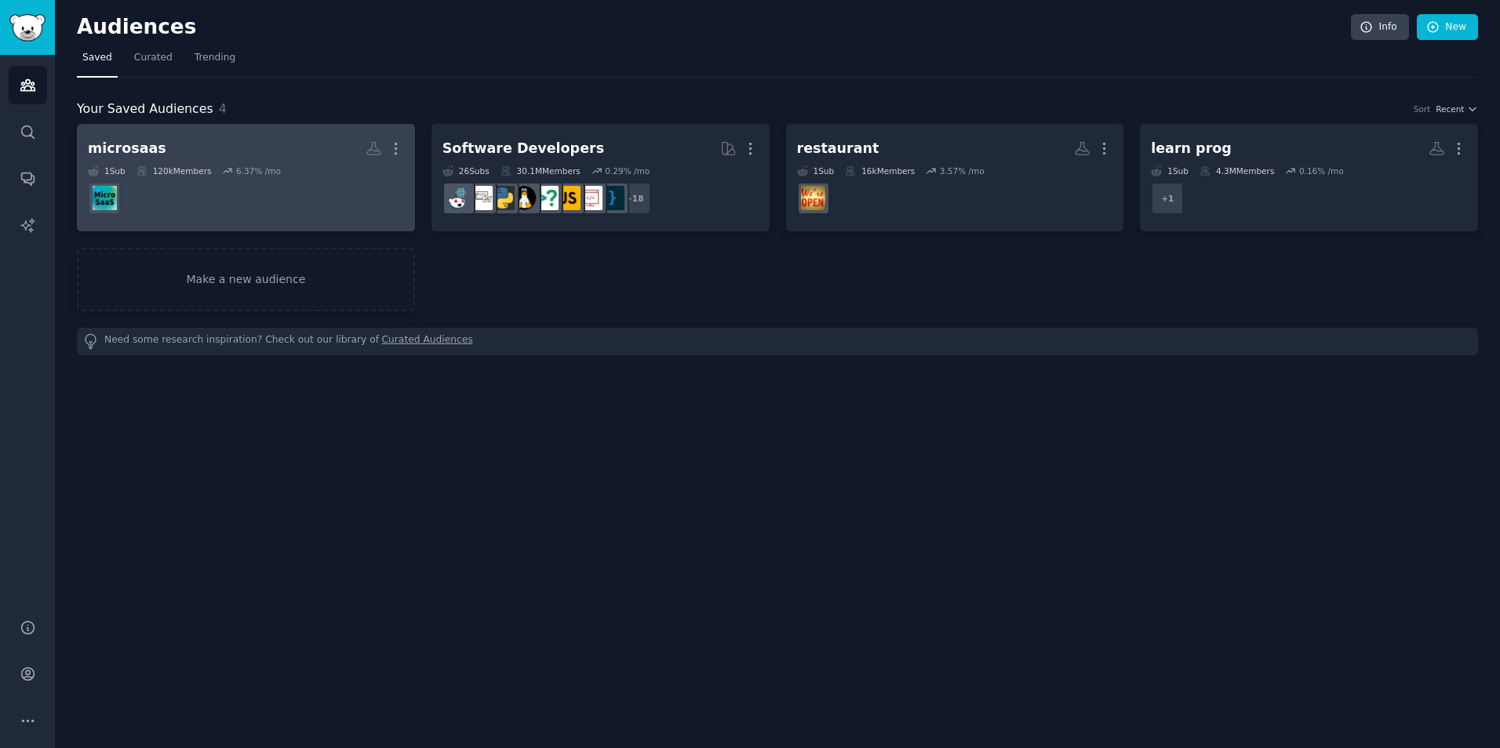
click at [333, 153] on h2 "microsaas Custom Audience More" at bounding box center [246, 148] width 316 height 27
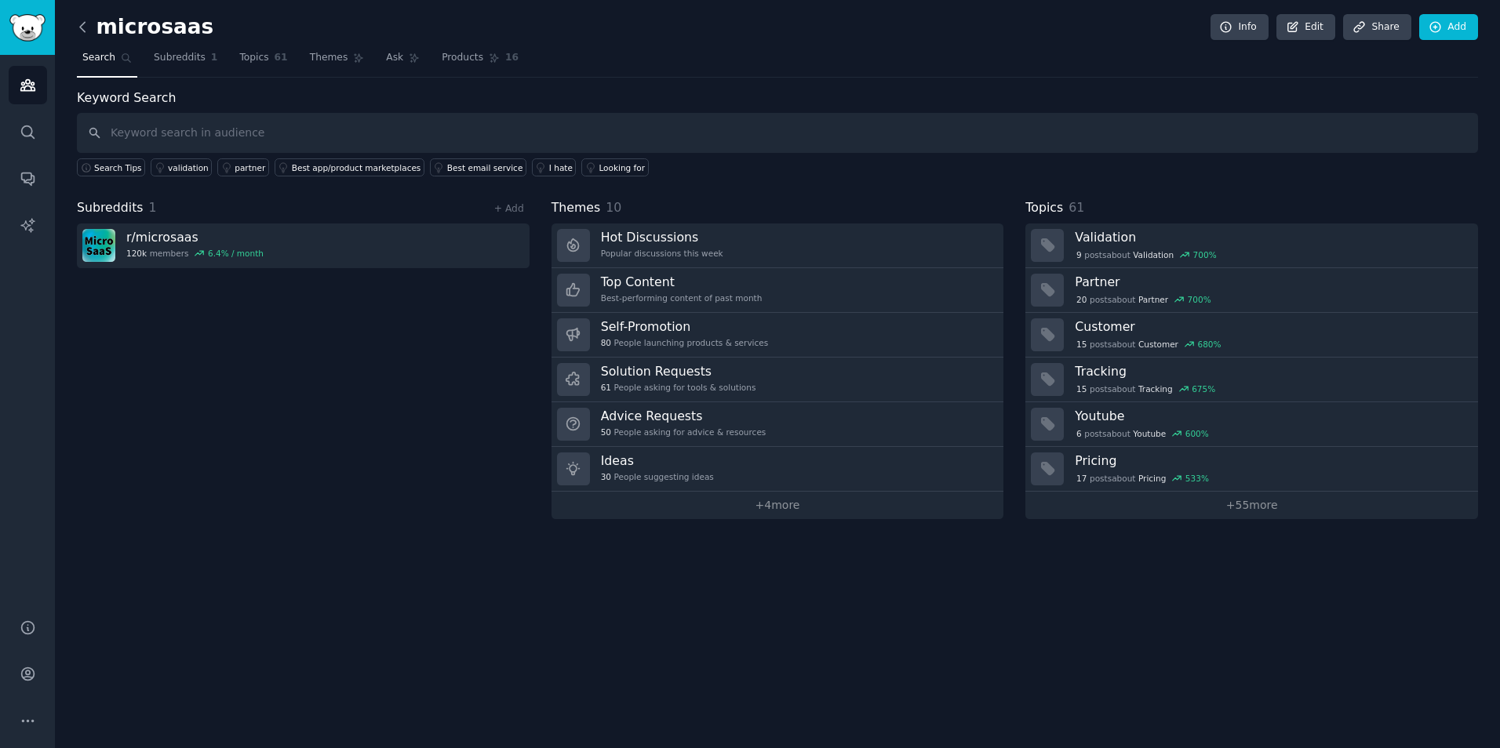
click at [84, 24] on icon at bounding box center [83, 27] width 16 height 16
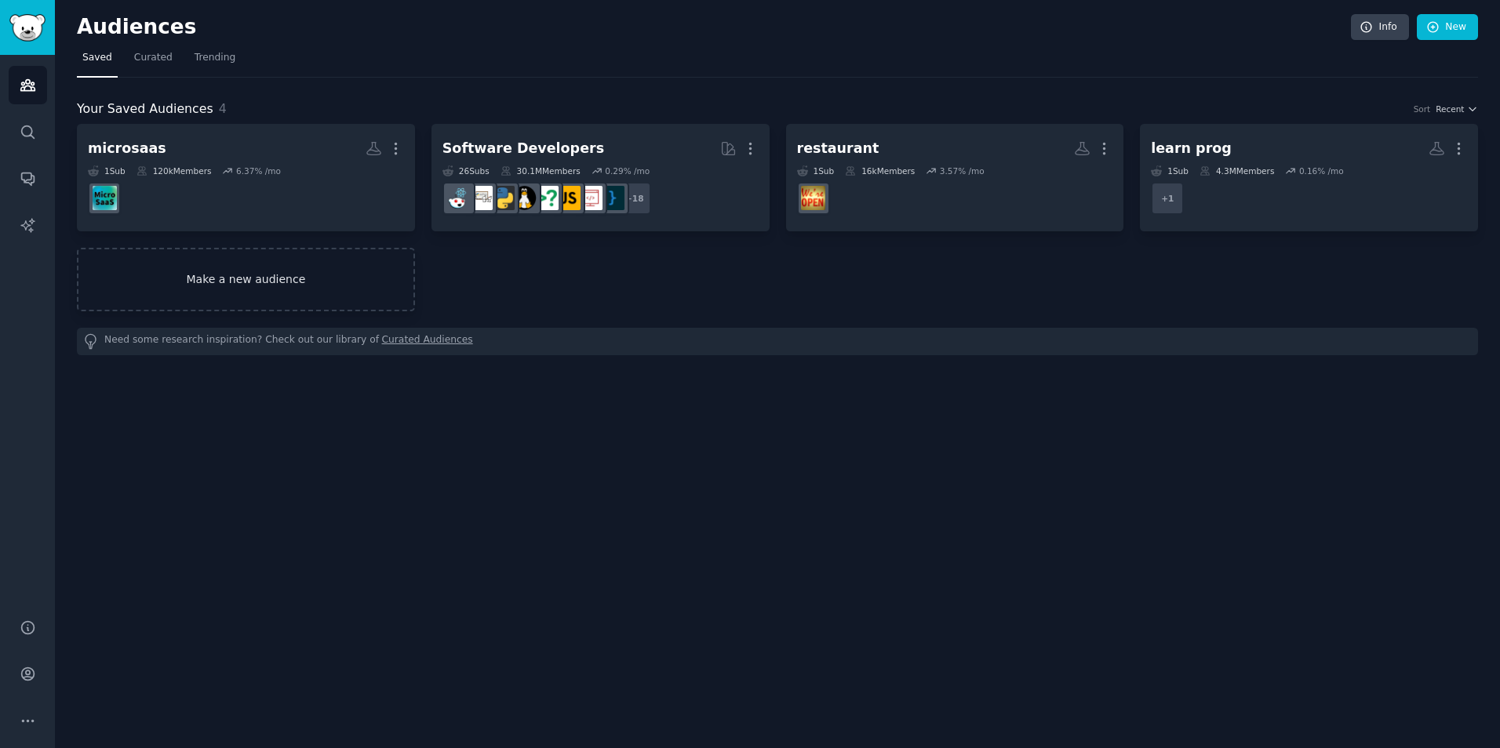
click at [321, 282] on link "Make a new audience" at bounding box center [246, 280] width 338 height 64
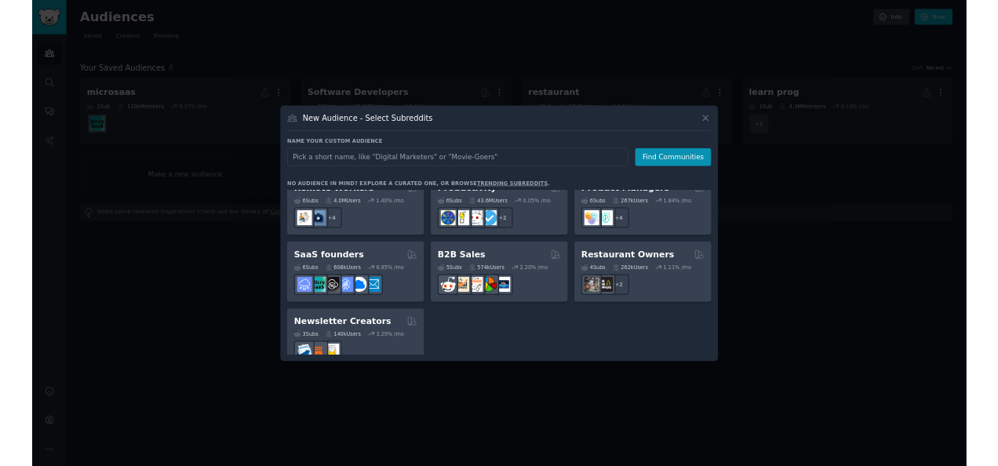
scroll to position [1225, 0]
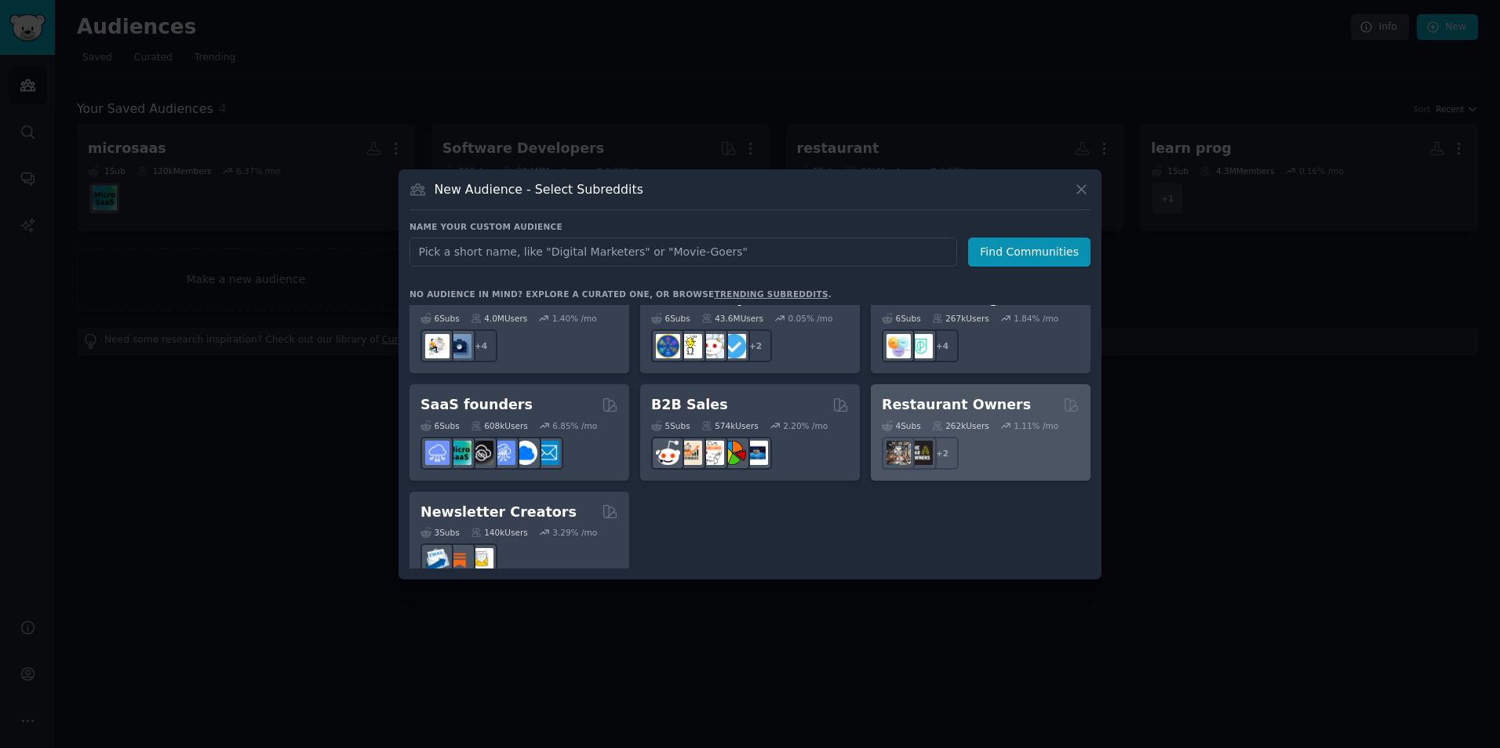
click at [986, 415] on div "4 Sub s 262k Users 1.11 % /mo + 2" at bounding box center [981, 442] width 198 height 55
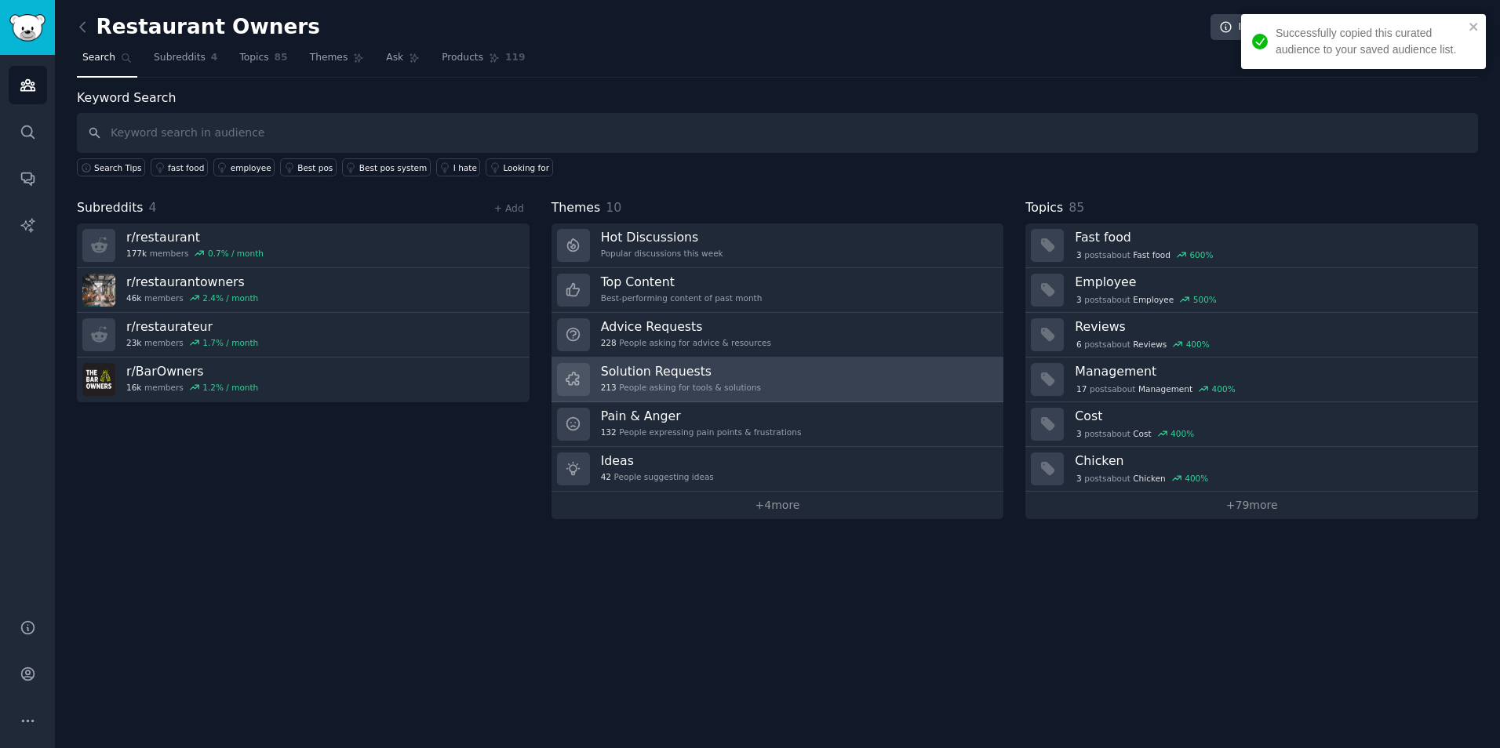
click at [706, 380] on div "Solution Requests 213 People asking for tools & solutions" at bounding box center [681, 379] width 160 height 33
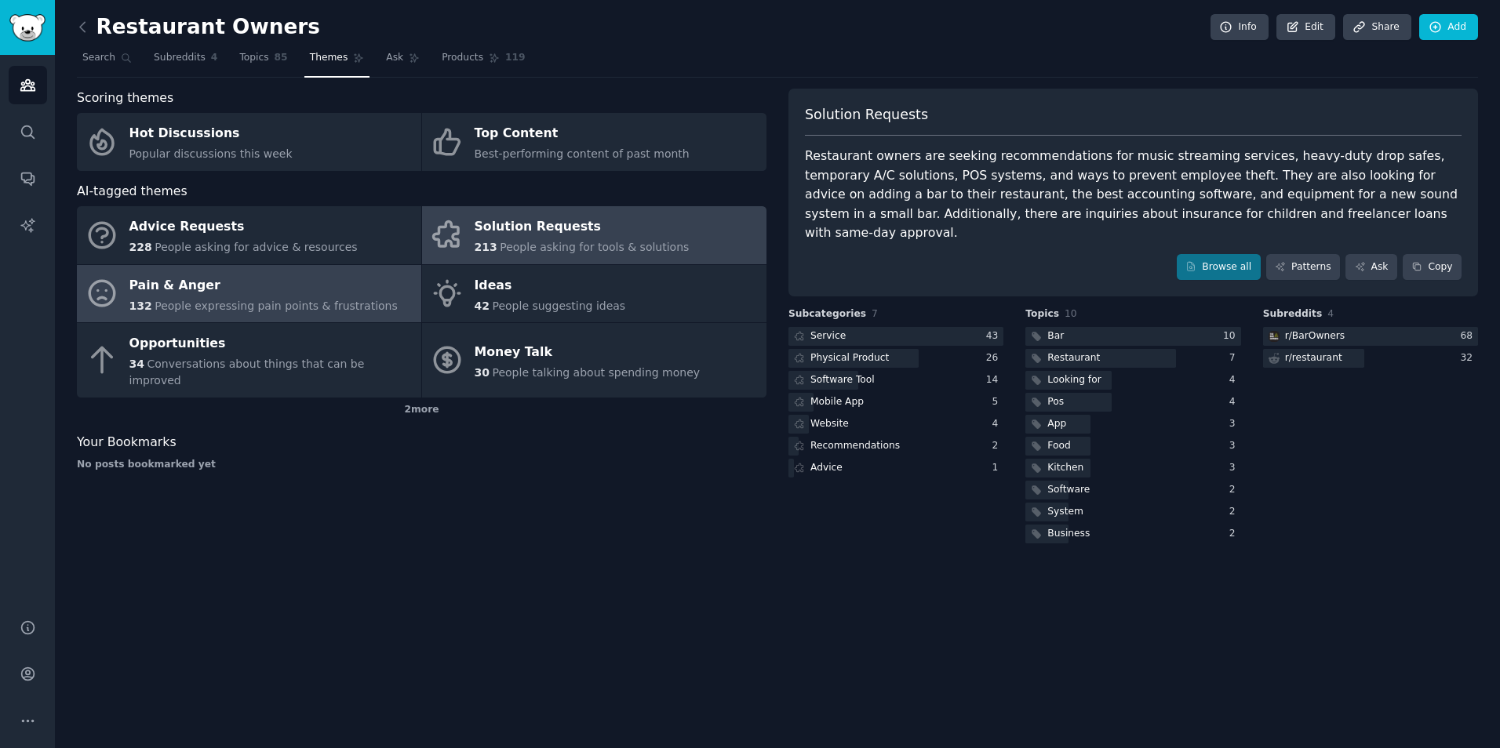
click at [350, 293] on div "Pain & Anger" at bounding box center [263, 285] width 268 height 25
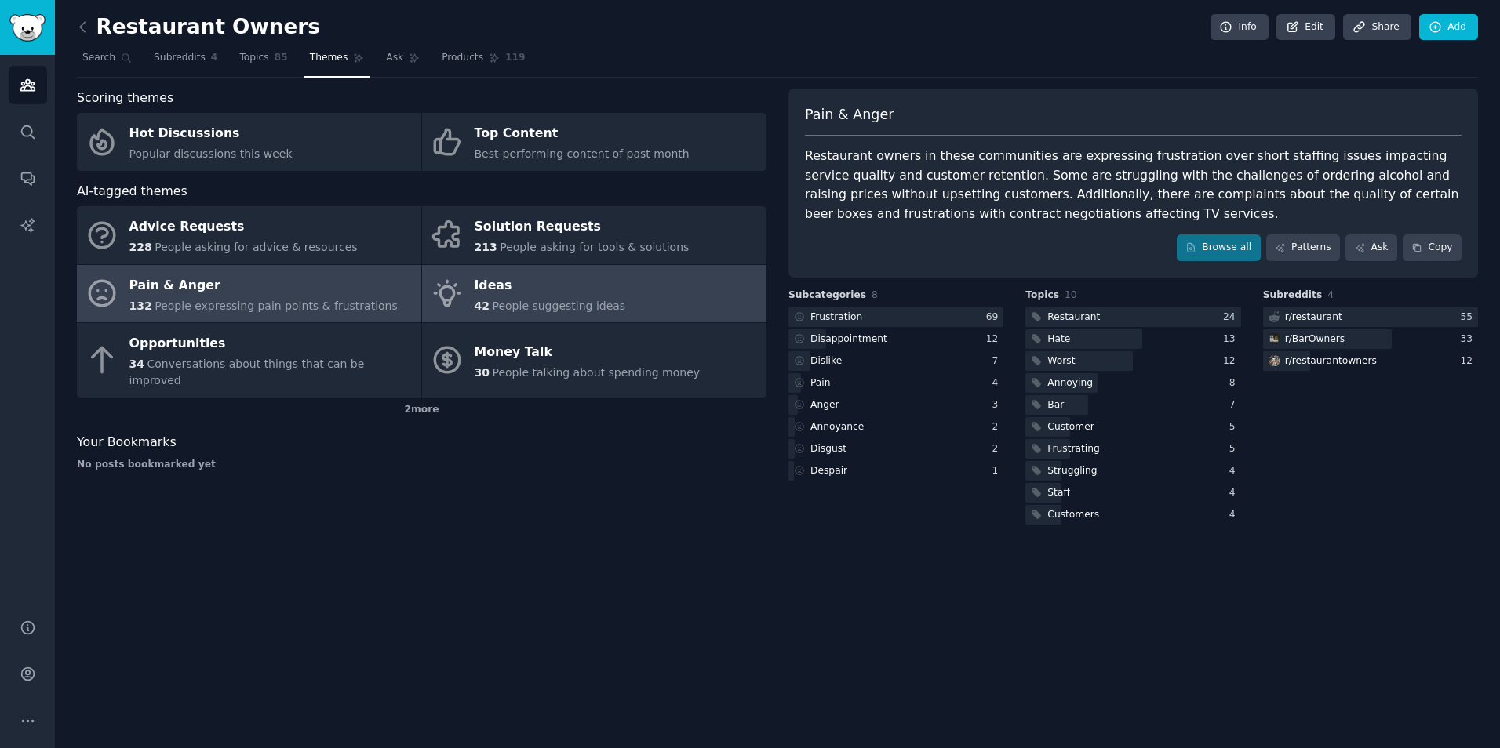
click at [485, 293] on div "Ideas" at bounding box center [550, 285] width 151 height 25
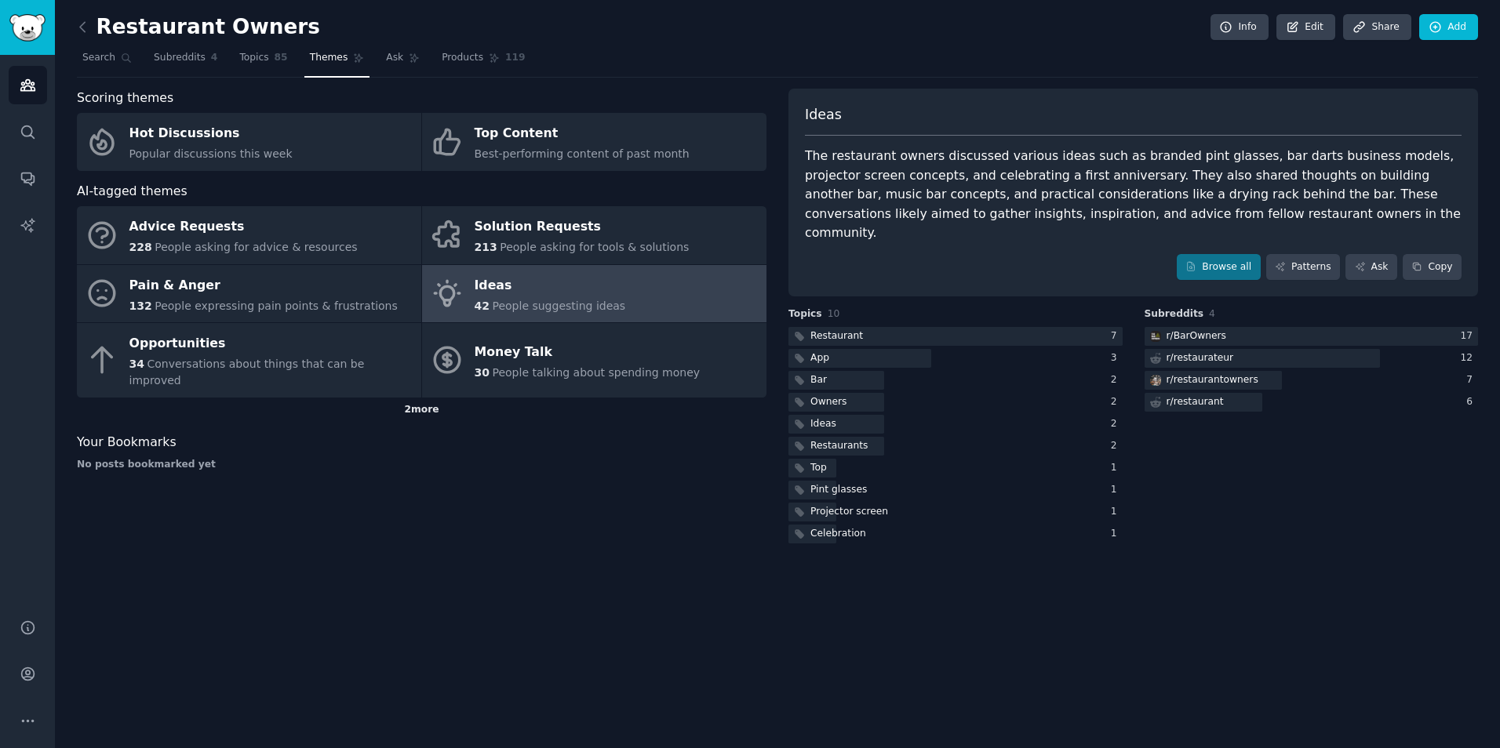
click at [415, 398] on div "2 more" at bounding box center [422, 410] width 690 height 25
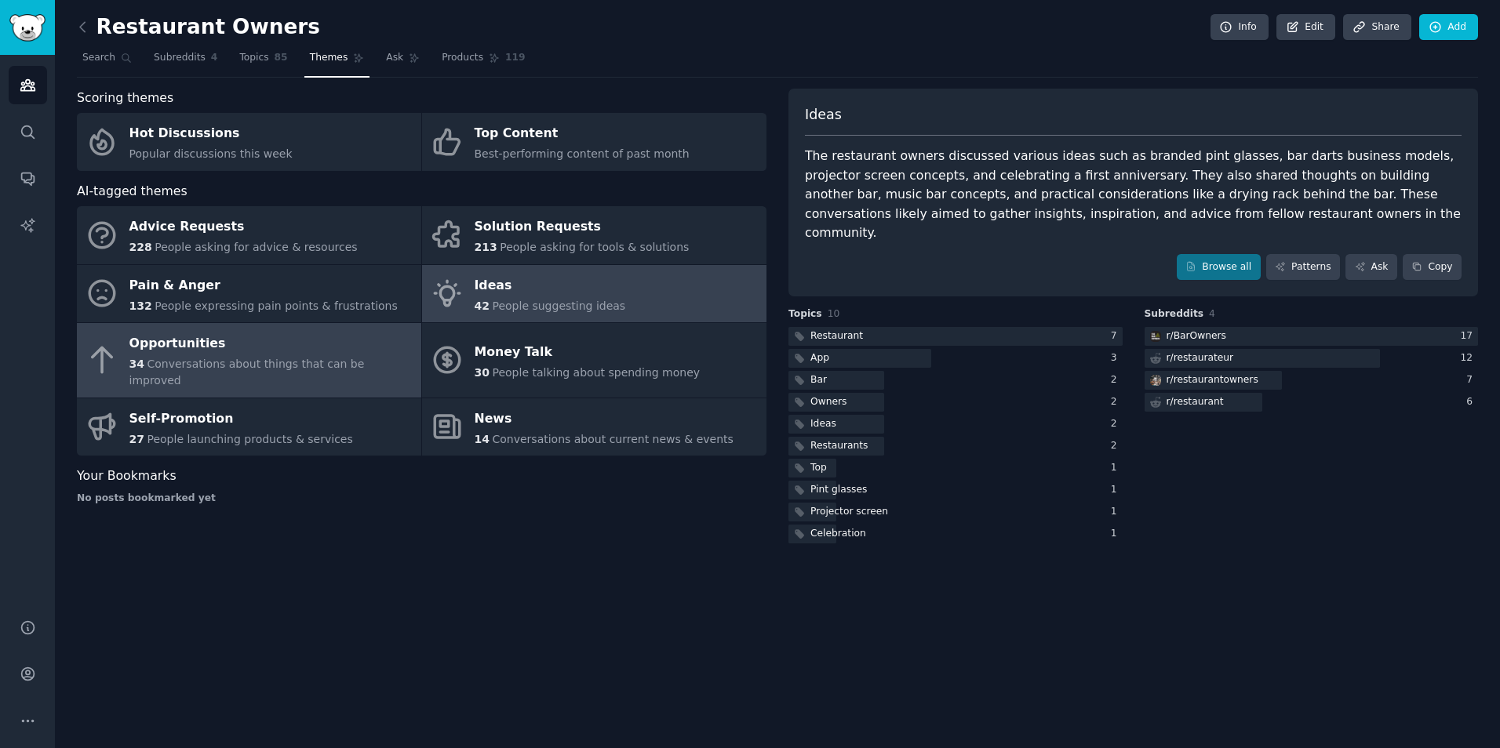
click at [231, 364] on span "Conversations about things that can be improved" at bounding box center [246, 372] width 235 height 29
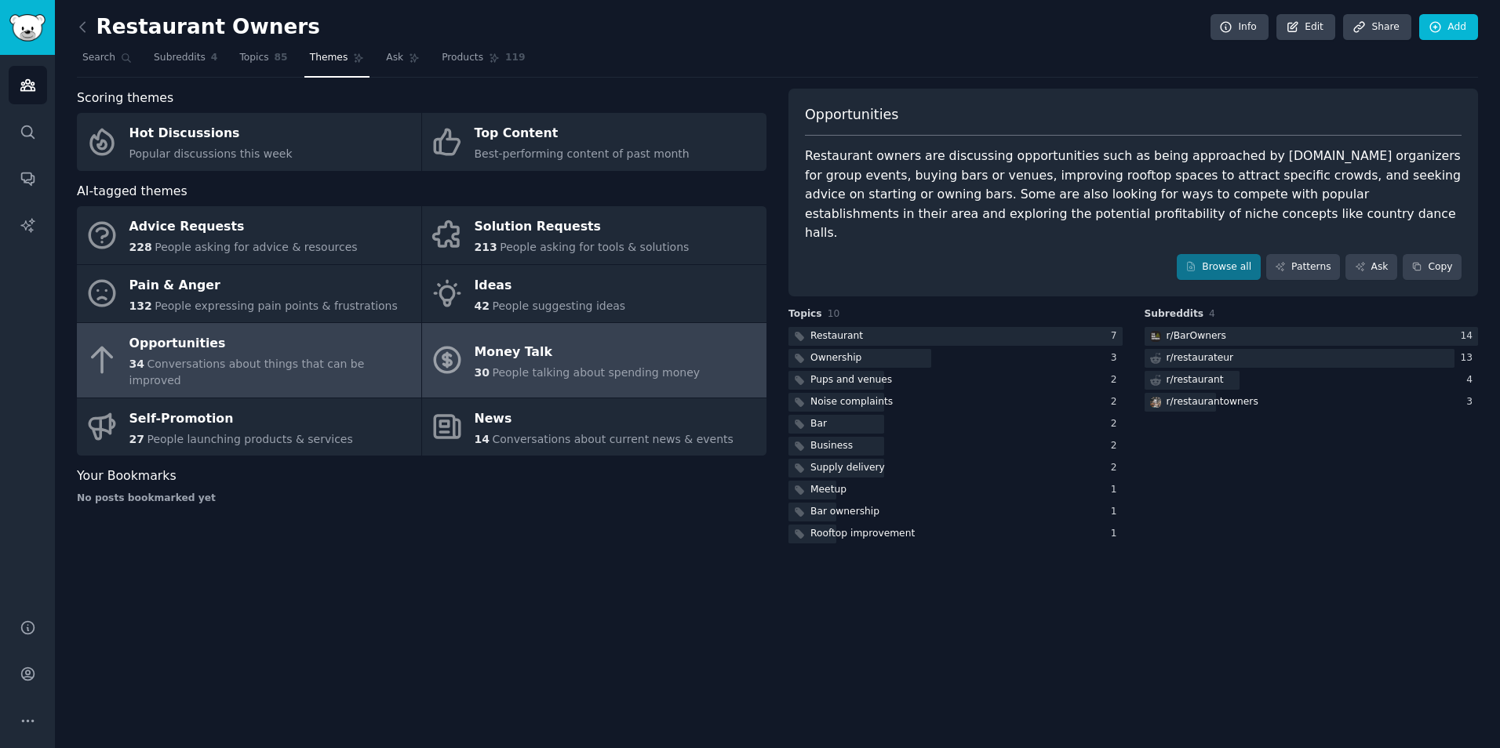
click at [607, 353] on div "Money Talk" at bounding box center [588, 352] width 226 height 25
